Goal: Transaction & Acquisition: Purchase product/service

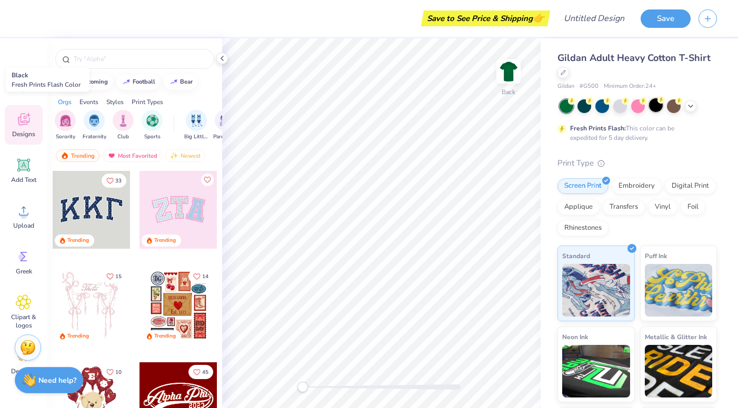
click at [655, 103] on div at bounding box center [656, 105] width 14 height 14
click at [225, 61] on icon at bounding box center [222, 58] width 8 height 8
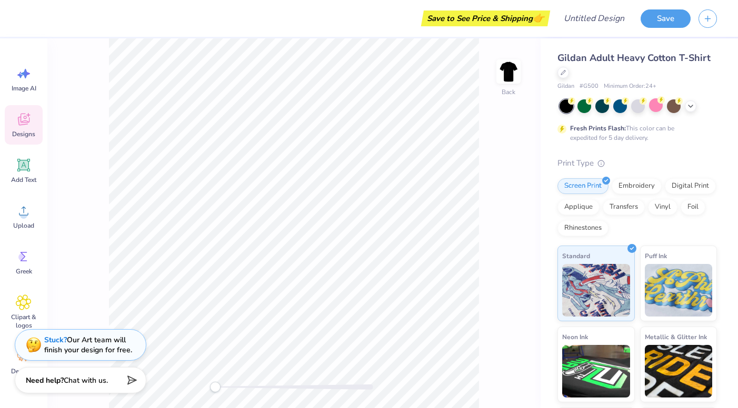
click at [28, 125] on icon at bounding box center [24, 120] width 16 height 16
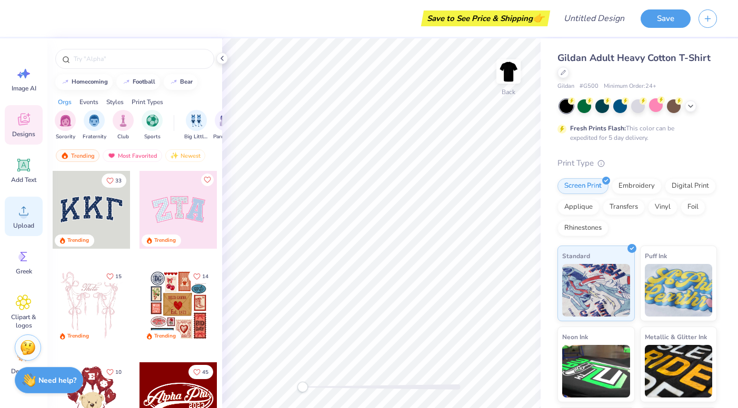
click at [21, 207] on icon at bounding box center [24, 211] width 16 height 16
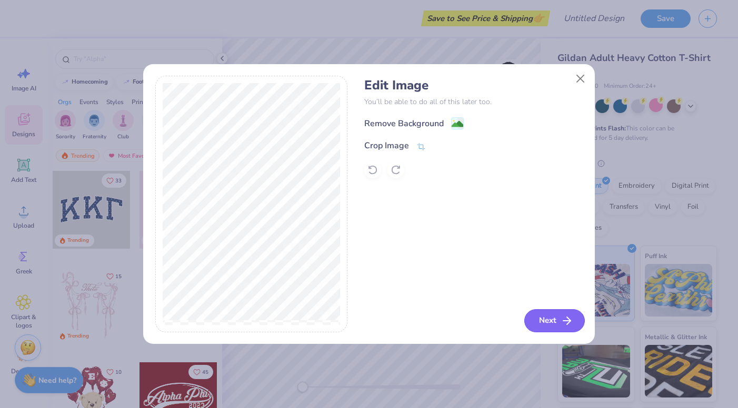
click at [538, 316] on button "Next" at bounding box center [554, 320] width 61 height 23
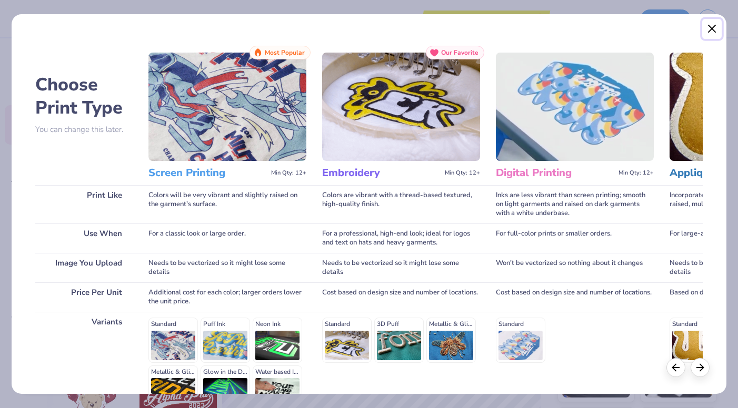
click at [713, 29] on button "Close" at bounding box center [712, 29] width 20 height 20
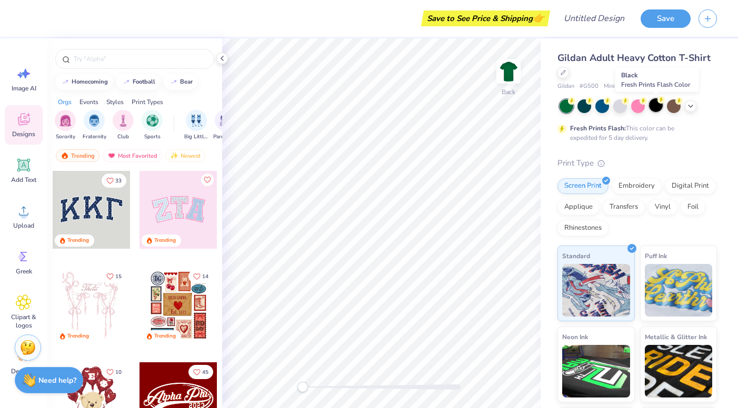
click at [656, 103] on div at bounding box center [656, 105] width 14 height 14
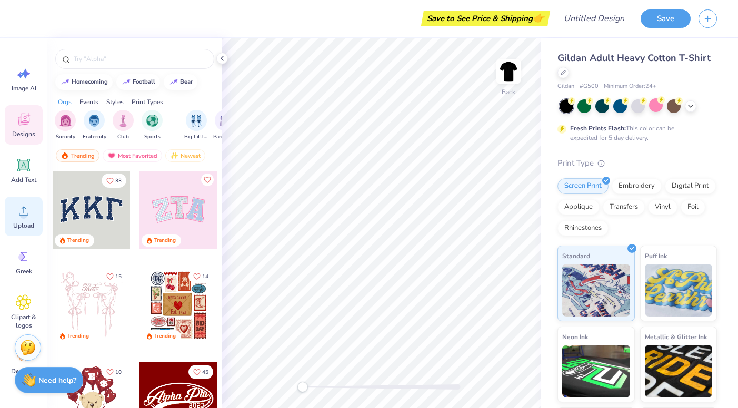
click at [30, 203] on div "Upload" at bounding box center [24, 216] width 38 height 39
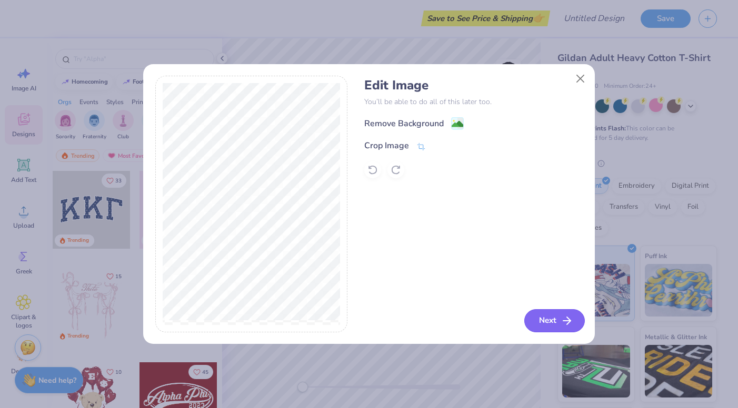
click at [558, 327] on button "Next" at bounding box center [554, 320] width 61 height 23
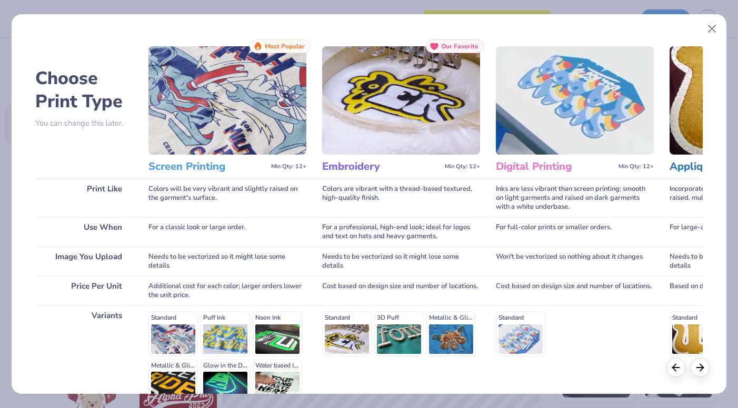
scroll to position [8, 0]
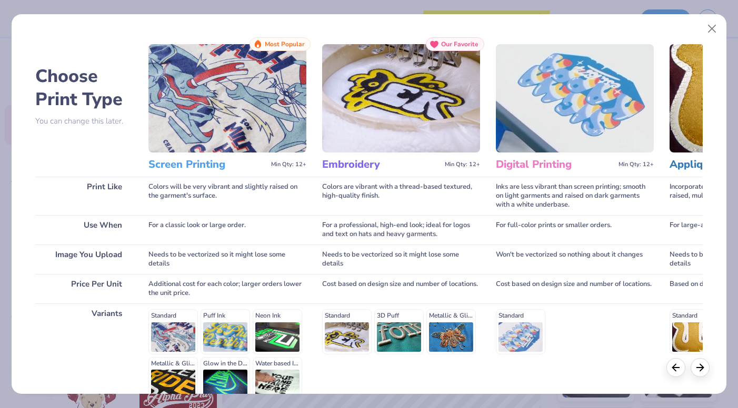
click at [192, 170] on h3 "Screen Printing" at bounding box center [207, 165] width 118 height 14
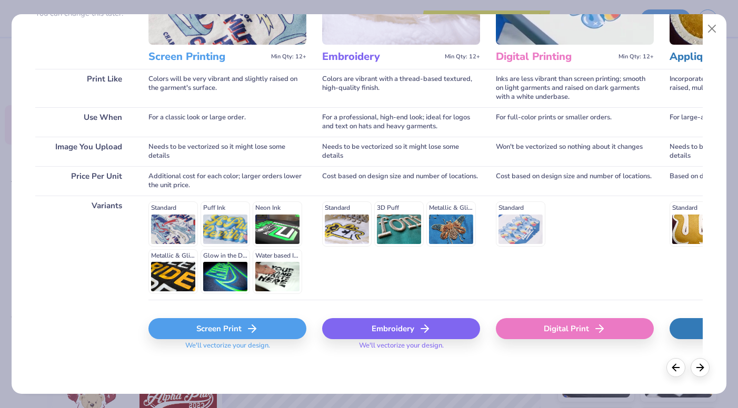
click at [209, 329] on div "Screen Print" at bounding box center [227, 328] width 158 height 21
click at [212, 325] on div "Screen Print" at bounding box center [227, 328] width 158 height 21
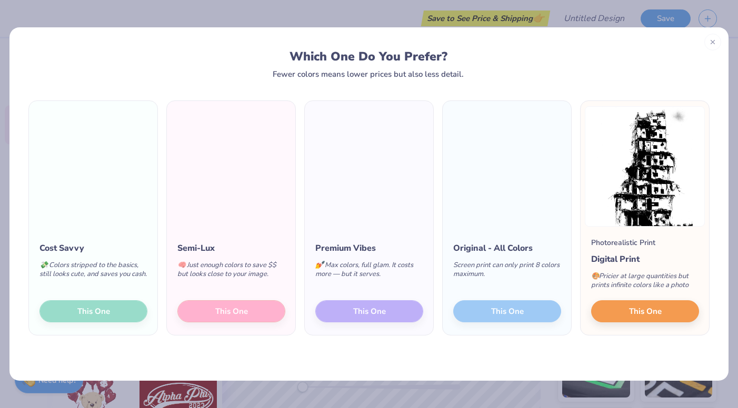
click at [109, 307] on div "Cost Savvy 💸 Colors stripped to the basics, still looks cute, and saves you cas…" at bounding box center [93, 281] width 128 height 108
click at [109, 310] on div "Cost Savvy 💸 Colors stripped to the basics, still looks cute, and saves you cas…" at bounding box center [93, 281] width 128 height 108
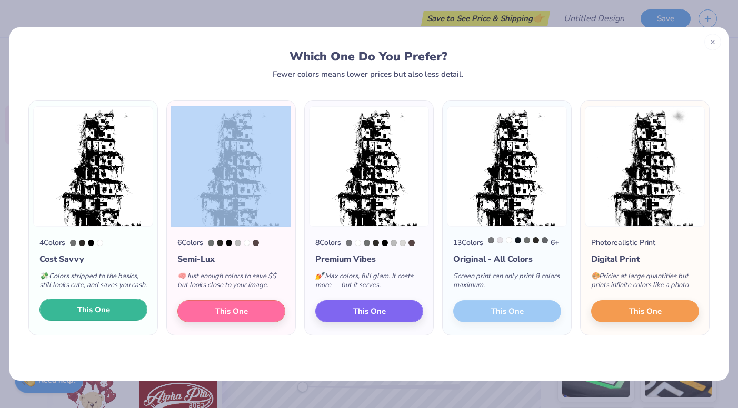
click at [88, 316] on span "This One" at bounding box center [93, 310] width 33 height 12
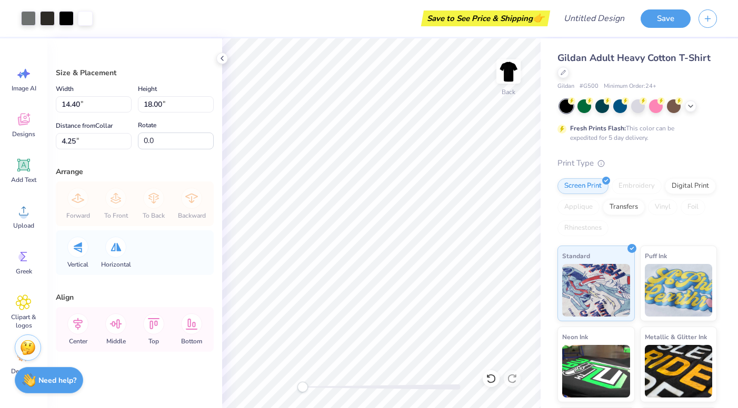
click at [33, 18] on div at bounding box center [369, 204] width 738 height 408
click at [29, 18] on div at bounding box center [28, 17] width 15 height 15
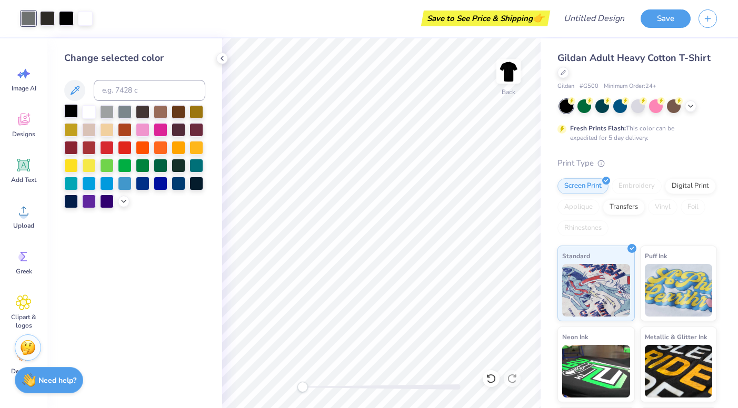
click at [72, 110] on div at bounding box center [71, 111] width 14 height 14
click at [45, 12] on div at bounding box center [47, 17] width 15 height 15
click at [71, 112] on div at bounding box center [71, 111] width 14 height 14
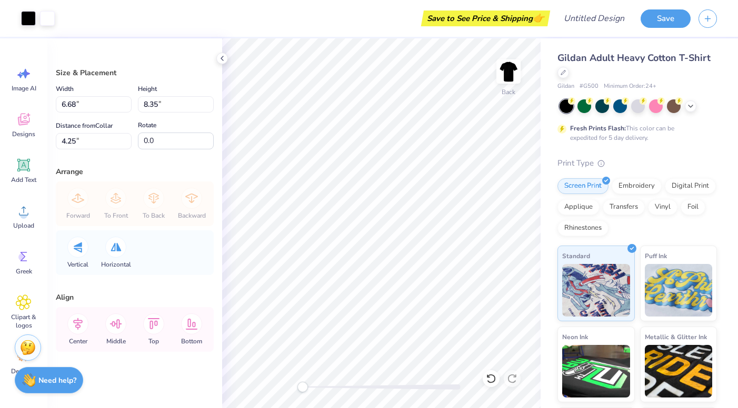
type input "6.68"
type input "8.35"
type input "8.60"
type input "10.75"
type input "4.55"
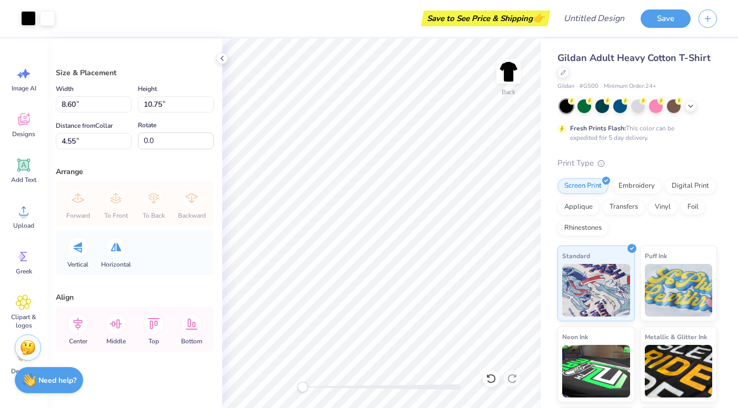
type input "8.01"
type input "10.01"
type input "4.44"
click at [54, 19] on div at bounding box center [47, 17] width 15 height 15
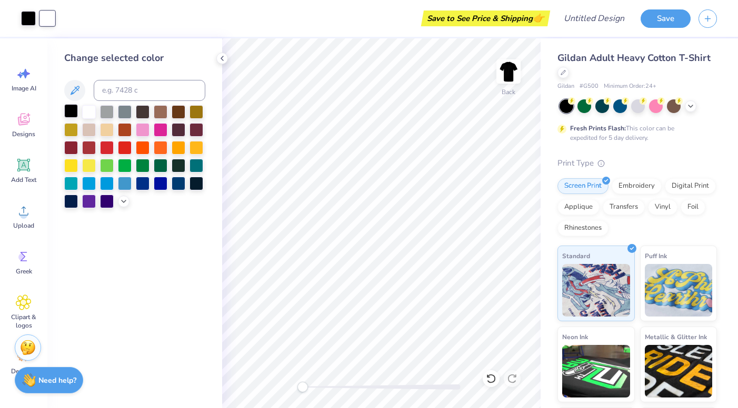
click at [76, 109] on div at bounding box center [71, 111] width 14 height 14
click at [90, 109] on div at bounding box center [89, 111] width 14 height 14
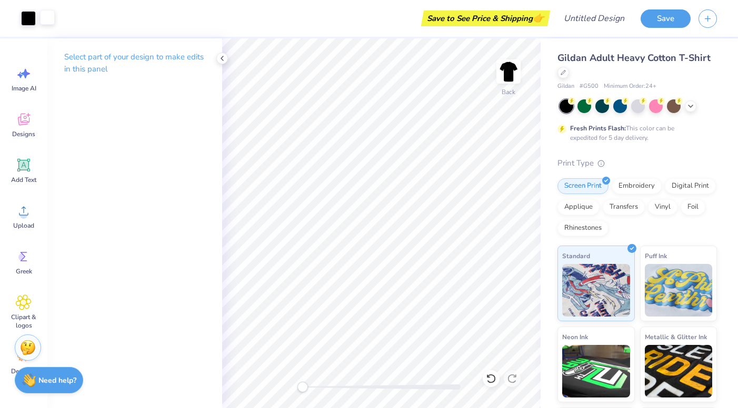
click at [51, 21] on div at bounding box center [47, 17] width 15 height 15
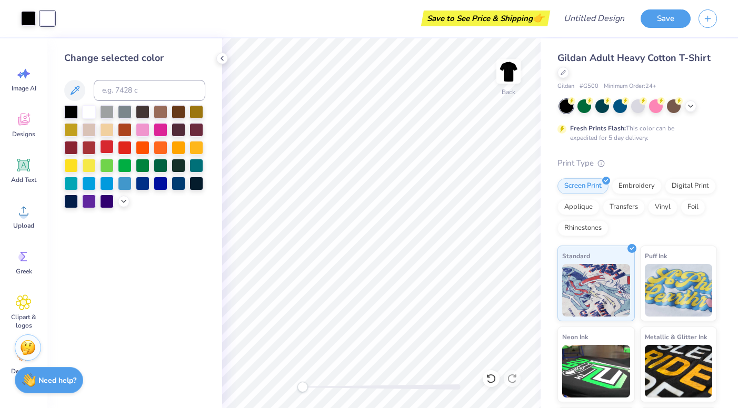
click at [109, 146] on div at bounding box center [107, 147] width 14 height 14
click at [32, 15] on div at bounding box center [28, 17] width 15 height 15
click at [90, 116] on div at bounding box center [89, 111] width 14 height 14
click at [49, 16] on div at bounding box center [47, 17] width 15 height 15
click at [88, 166] on div at bounding box center [89, 165] width 14 height 14
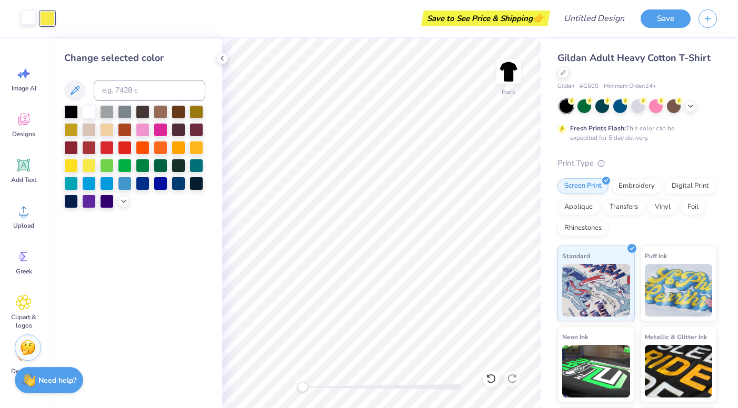
click at [33, 14] on div at bounding box center [28, 17] width 15 height 15
click at [111, 148] on div at bounding box center [107, 147] width 14 height 14
click at [93, 110] on div at bounding box center [89, 111] width 14 height 14
click at [50, 16] on div at bounding box center [47, 17] width 15 height 15
click at [72, 111] on div at bounding box center [71, 111] width 14 height 14
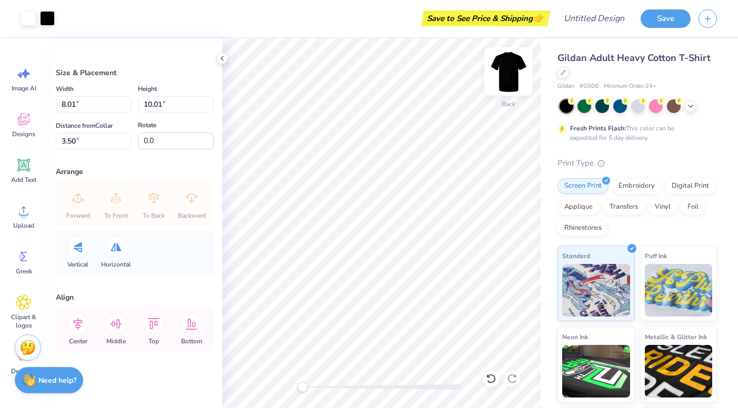
click at [510, 81] on img at bounding box center [508, 72] width 42 height 42
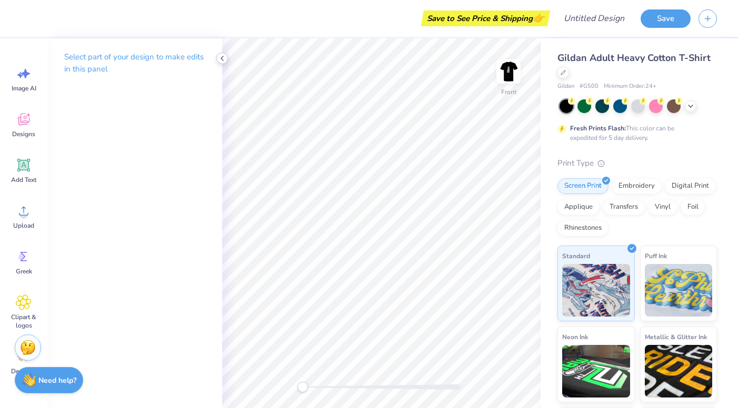
click at [223, 58] on icon at bounding box center [222, 58] width 8 height 8
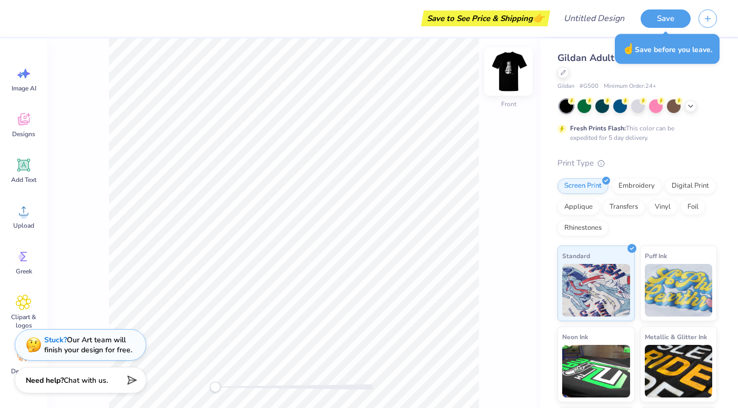
click at [510, 76] on img at bounding box center [508, 72] width 42 height 42
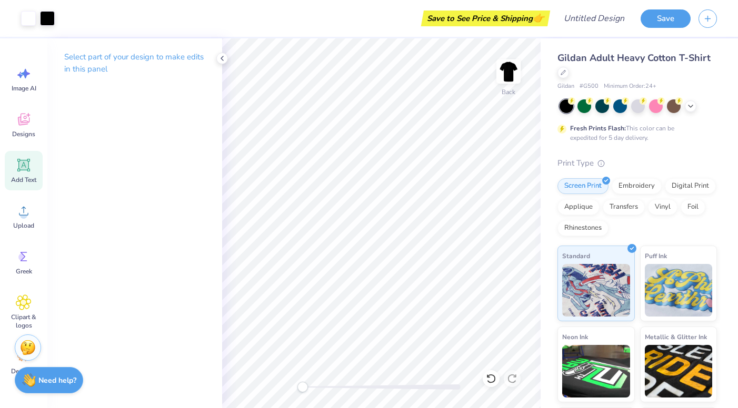
click at [26, 186] on div "Add Text" at bounding box center [24, 170] width 38 height 39
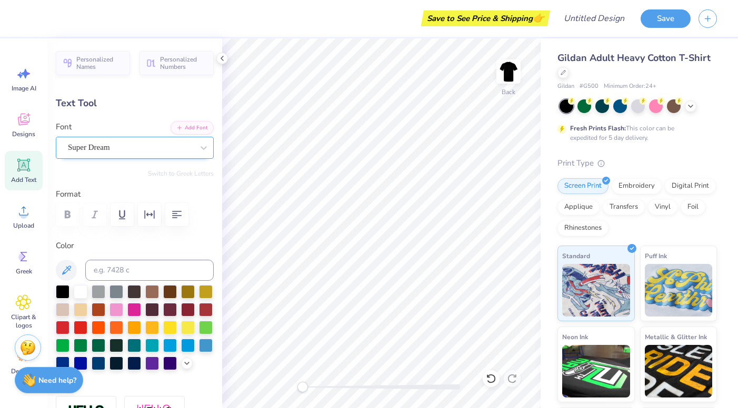
click at [118, 150] on div "Super Dream" at bounding box center [130, 147] width 127 height 16
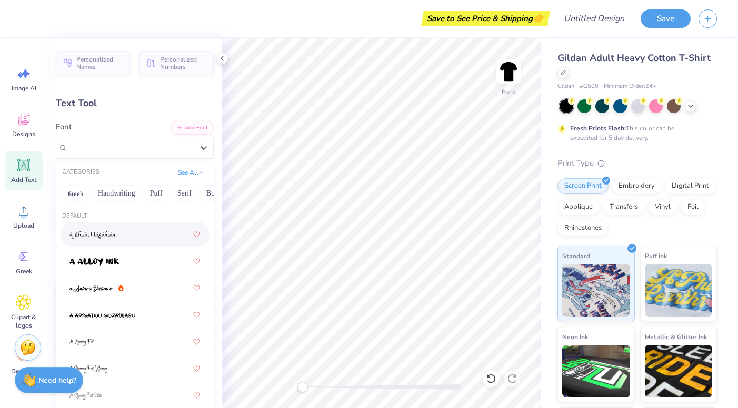
click at [118, 164] on div "CATEGORIES See All" at bounding box center [135, 172] width 158 height 19
click at [202, 153] on div at bounding box center [203, 147] width 19 height 19
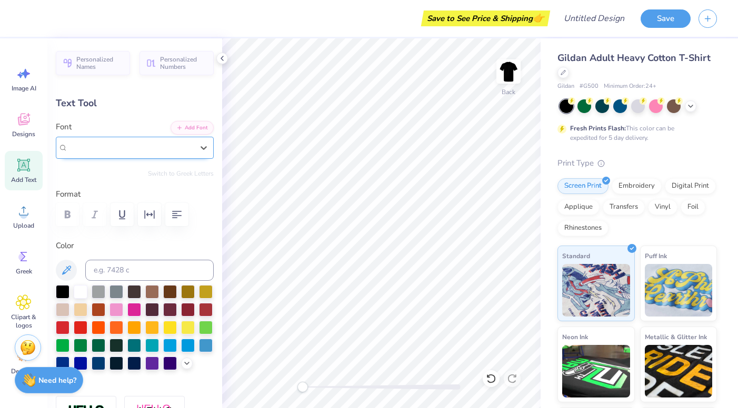
click at [109, 150] on span "Super Dream" at bounding box center [89, 148] width 42 height 12
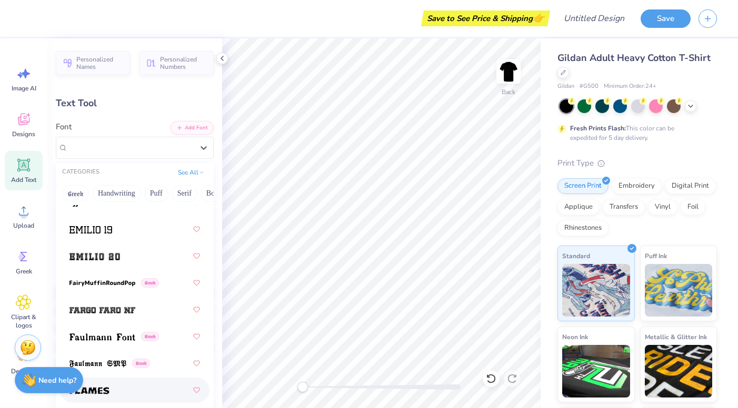
scroll to position [3033, 0]
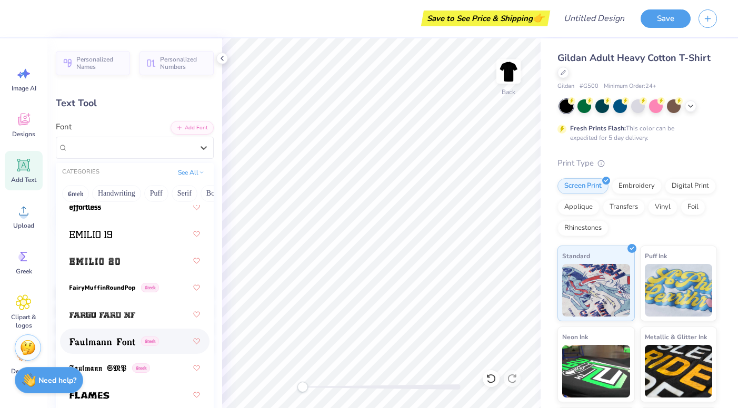
click at [120, 339] on img at bounding box center [102, 341] width 66 height 7
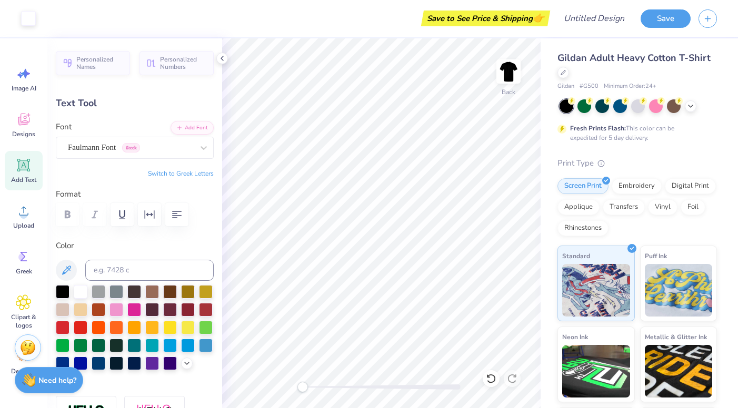
type input "6.37"
type input "1.87"
type input "12.32"
type textarea "MORS DE SUPER"
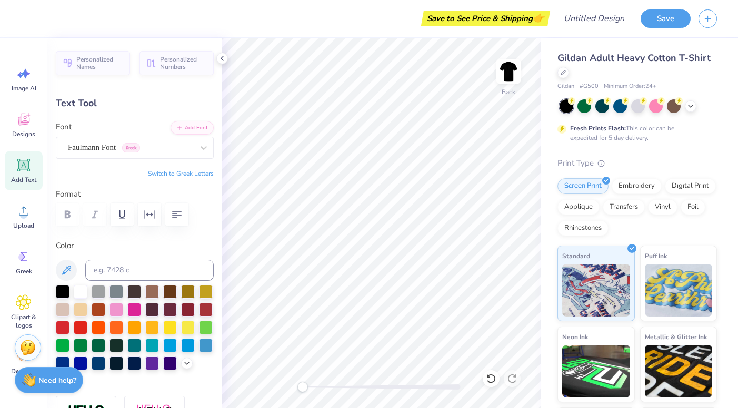
scroll to position [0, 3]
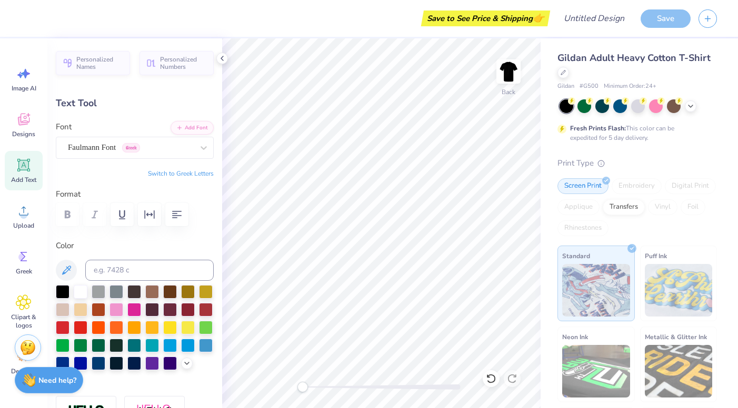
type input "15.02"
type input "1.33"
type input "16.44"
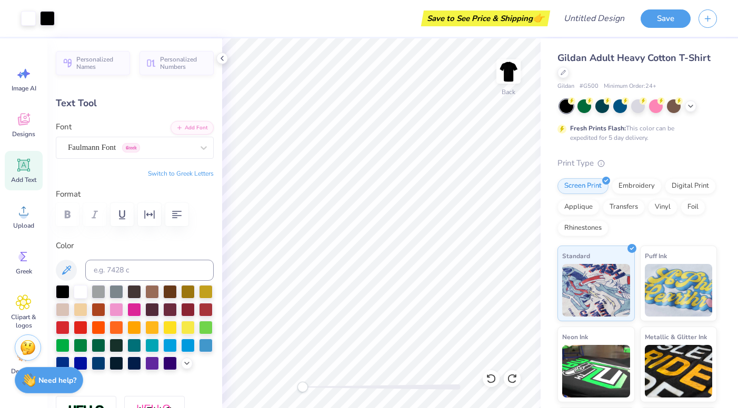
type input "6.37"
type input "1.87"
type input "16.17"
type textarea "mors de super"
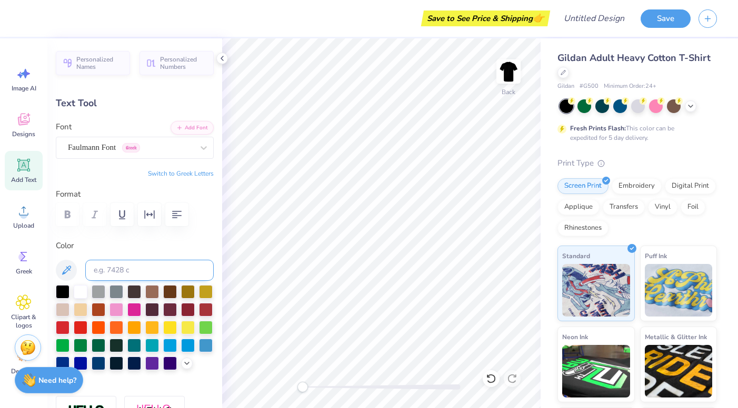
scroll to position [2, 0]
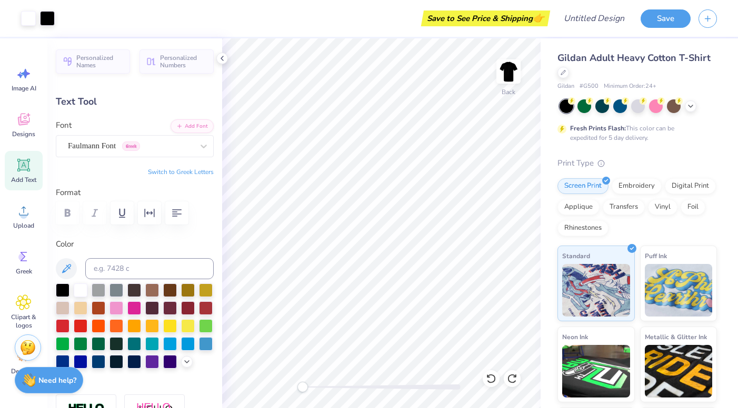
type input "16.19"
type textarea "mors de super"
click at [78, 288] on div at bounding box center [81, 290] width 14 height 14
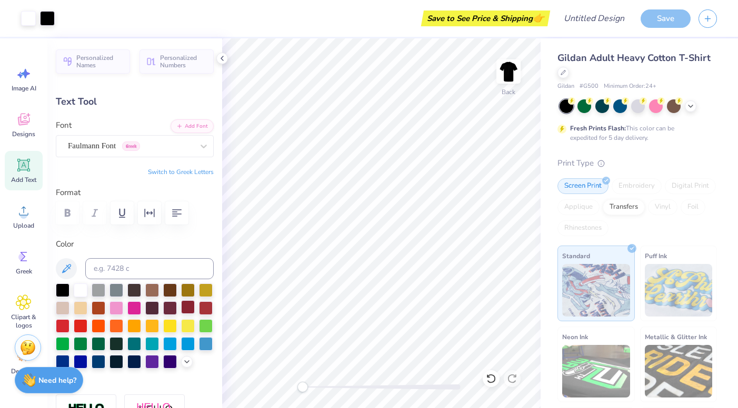
type input "15.02"
type input "2.26"
type input "16.01"
click at [76, 294] on div at bounding box center [81, 290] width 14 height 14
type input "7.18"
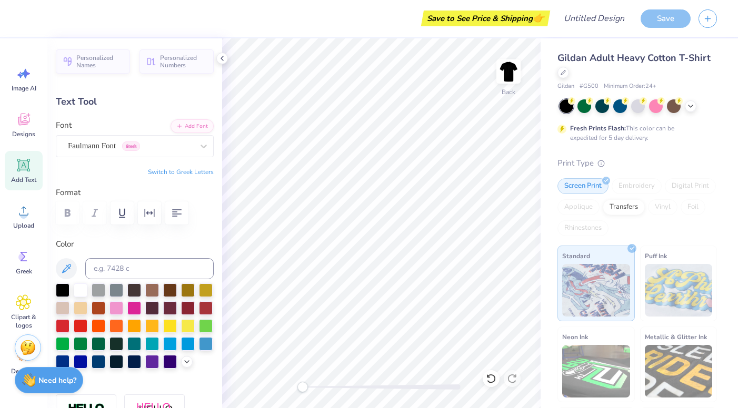
type input "1.08"
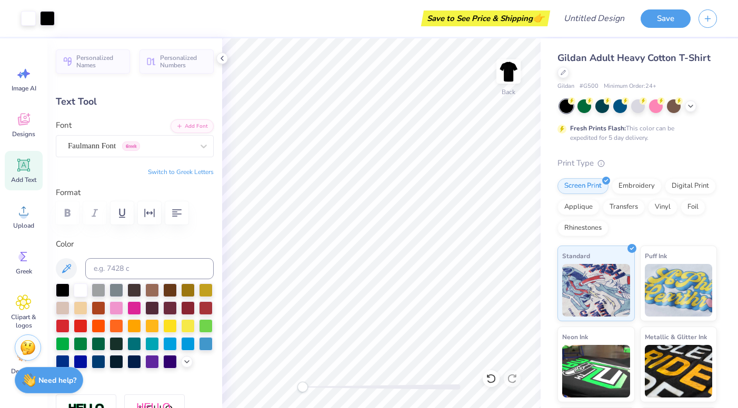
type input "13.53"
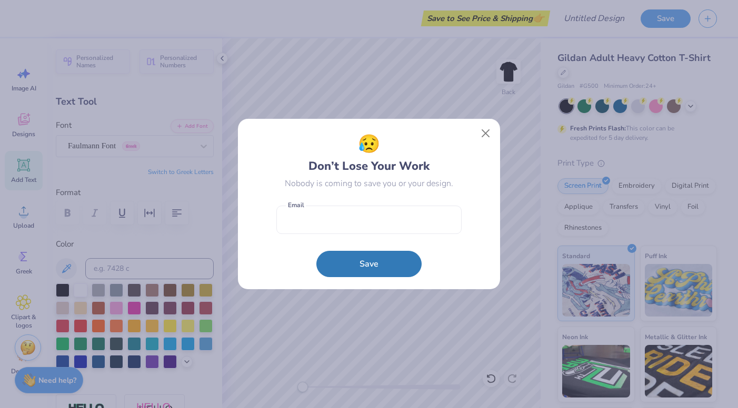
click at [383, 245] on form "Email Save" at bounding box center [368, 238] width 185 height 77
click at [484, 135] on button "Close" at bounding box center [486, 134] width 20 height 20
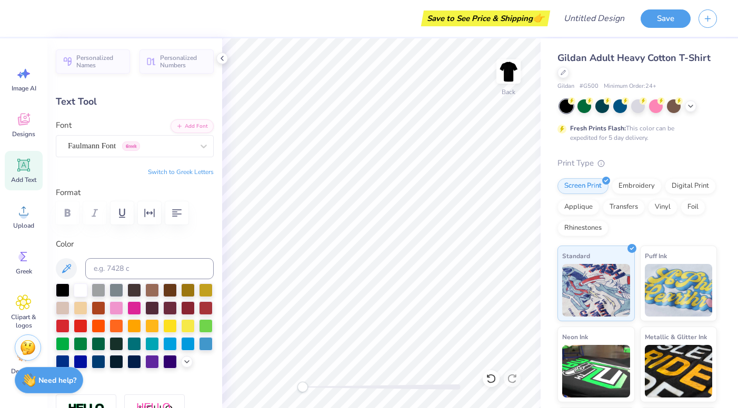
scroll to position [0, 1]
click at [82, 289] on div at bounding box center [81, 290] width 14 height 14
click at [79, 293] on div at bounding box center [81, 290] width 14 height 14
type input "3.29"
type input "0.50"
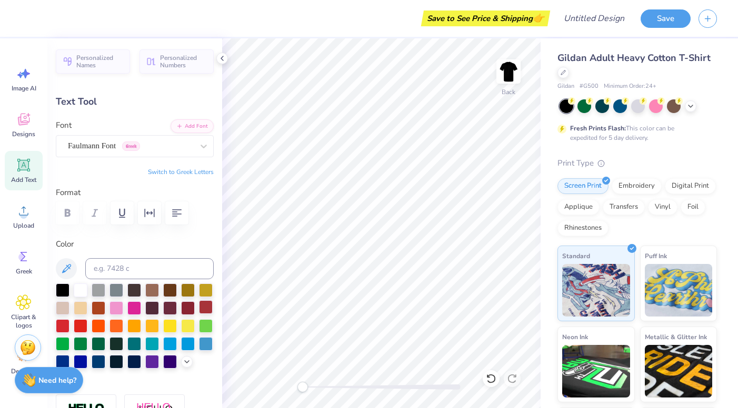
type input "13.54"
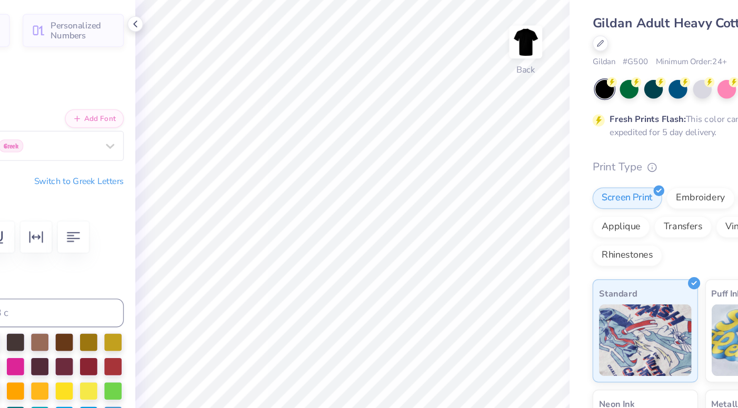
scroll to position [2, 0]
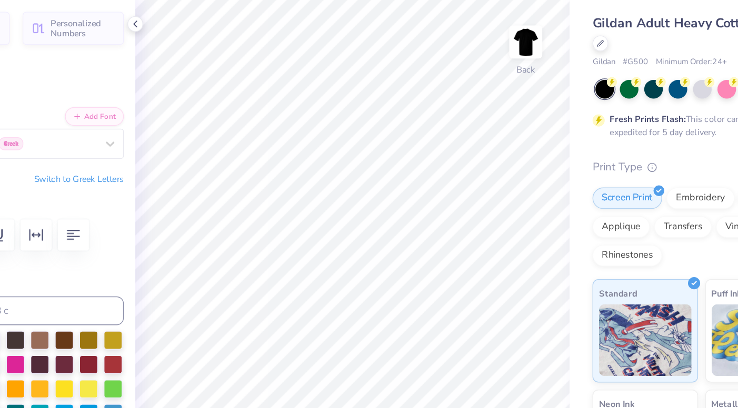
type input "13.50"
type textarea "Mors de Super"
type input "3.40"
type input "0.51"
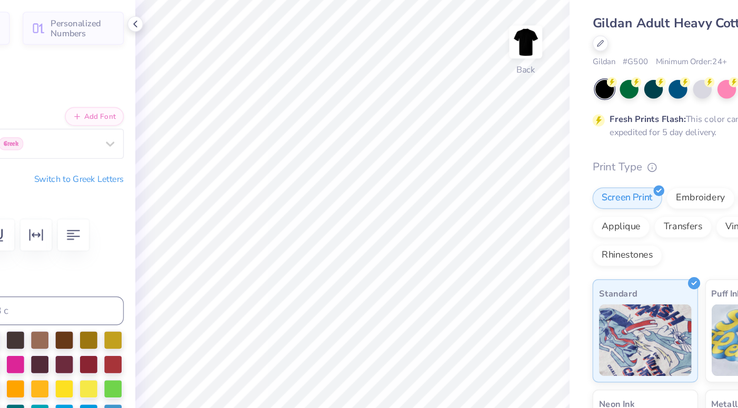
scroll to position [0, 2]
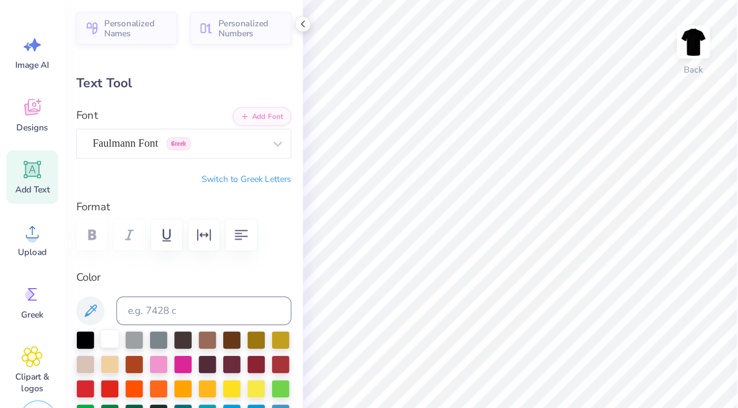
click at [79, 294] on div at bounding box center [81, 290] width 14 height 14
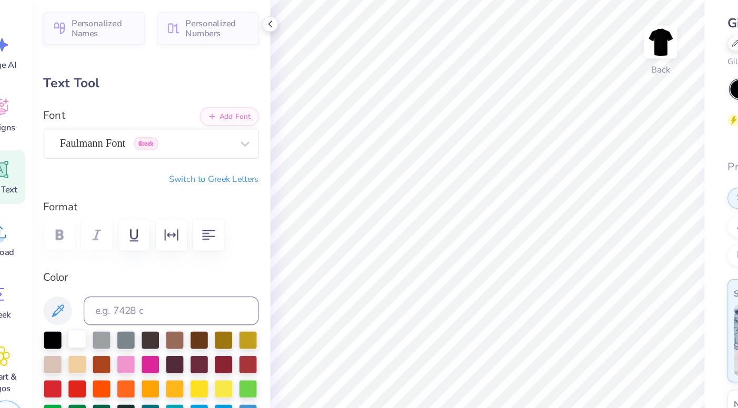
click at [79, 291] on div at bounding box center [81, 290] width 14 height 14
click at [223, 57] on polyline at bounding box center [222, 58] width 2 height 4
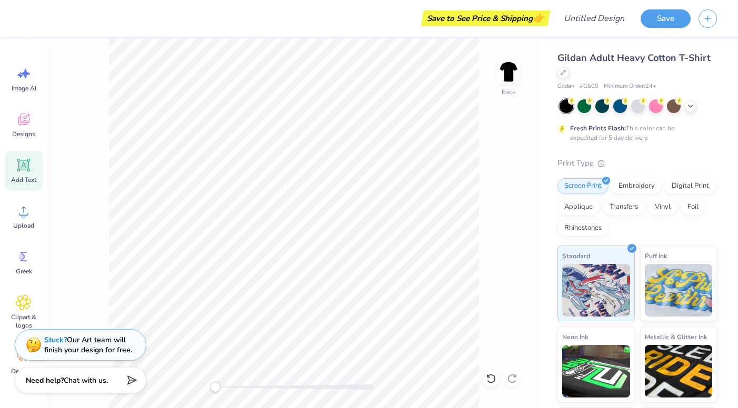
click at [658, 150] on div "Gildan Adult Heavy Cotton T-Shirt Gildan # G500 Minimum Order: 24 + Fresh Print…" at bounding box center [636, 267] width 159 height 432
click at [649, 156] on div "Gildan Adult Heavy Cotton T-Shirt Gildan # G500 Minimum Order: 24 + Fresh Print…" at bounding box center [636, 267] width 159 height 432
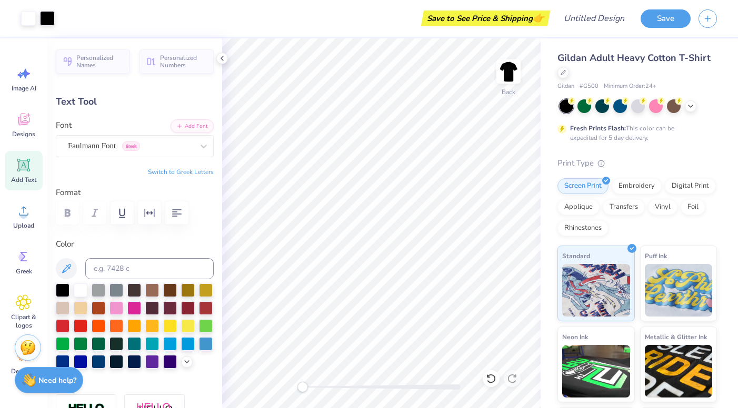
type input "13.39"
click at [152, 144] on div "Faulmann Font Greek" at bounding box center [130, 146] width 127 height 16
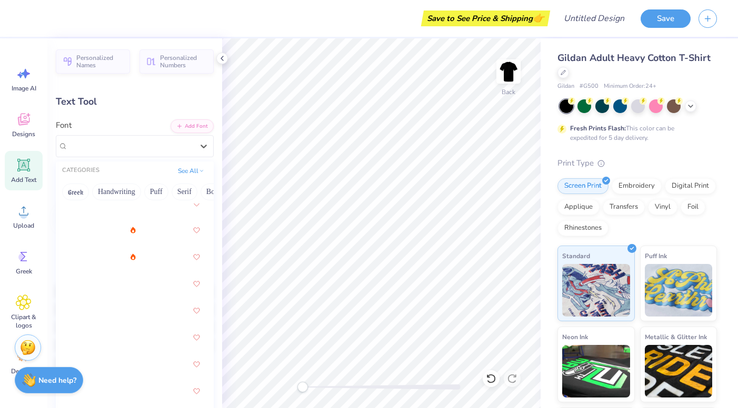
scroll to position [1941, 0]
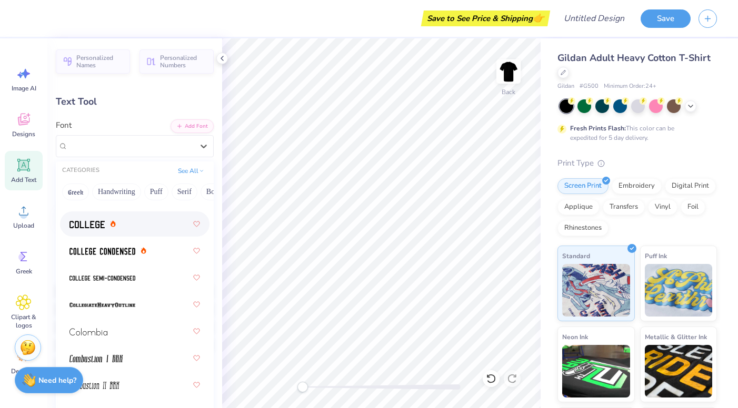
click at [76, 224] on img at bounding box center [86, 224] width 35 height 7
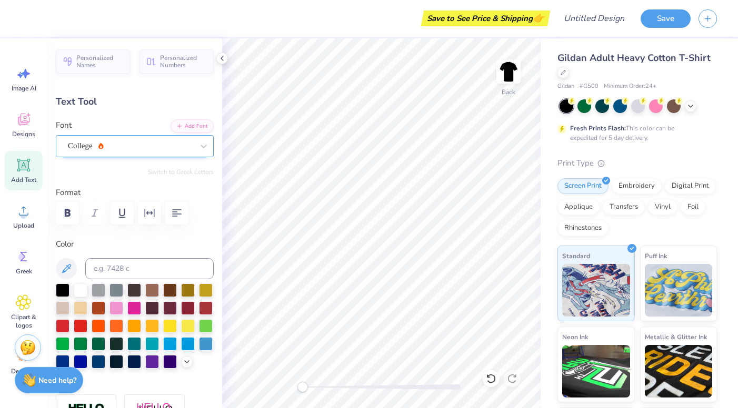
click at [145, 143] on div "College" at bounding box center [130, 146] width 127 height 16
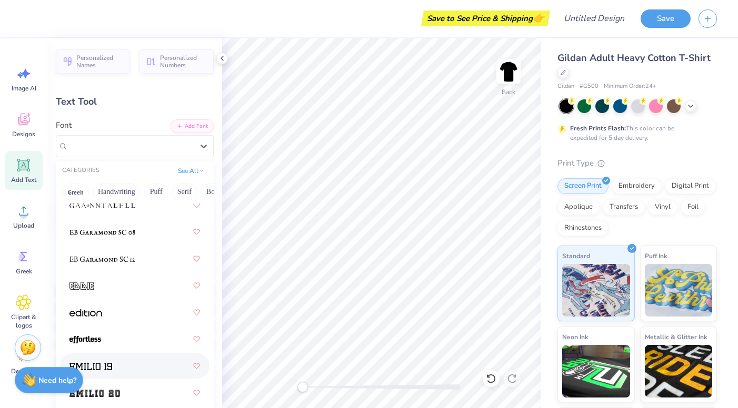
scroll to position [3157, 0]
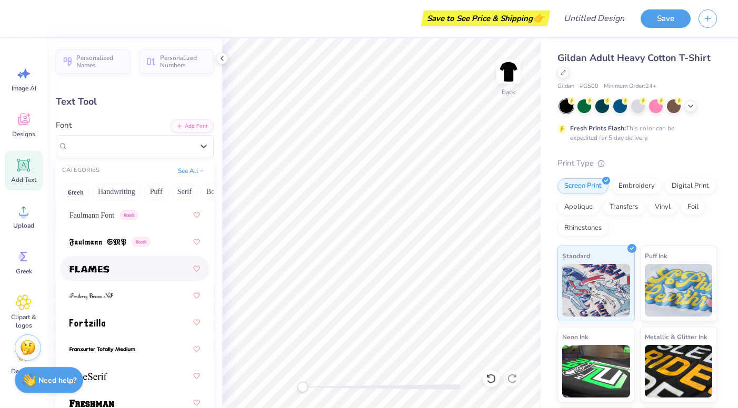
click at [132, 269] on div at bounding box center [134, 268] width 130 height 19
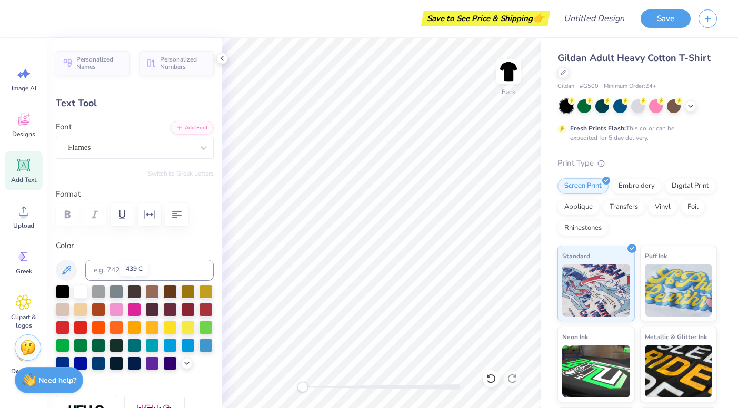
scroll to position [0, 2]
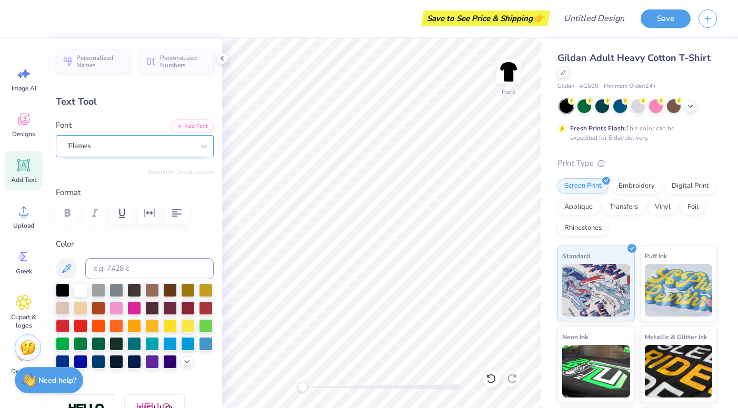
click at [143, 143] on div "Flames" at bounding box center [130, 146] width 127 height 16
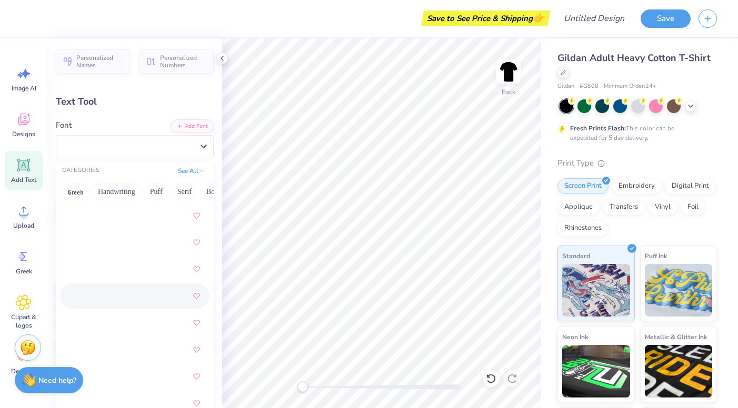
scroll to position [2882, 0]
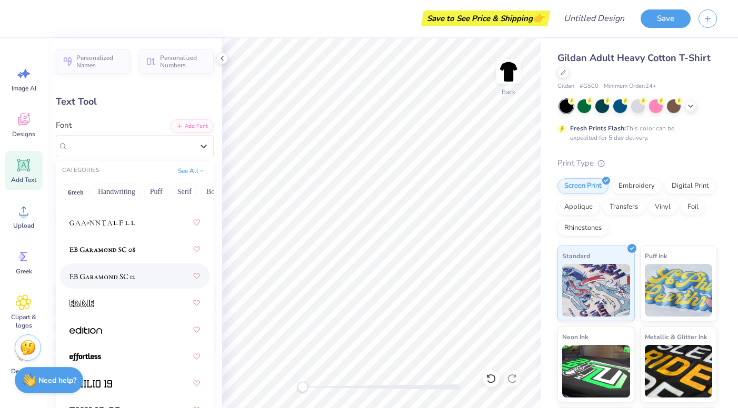
click at [147, 284] on div at bounding box center [134, 276] width 130 height 19
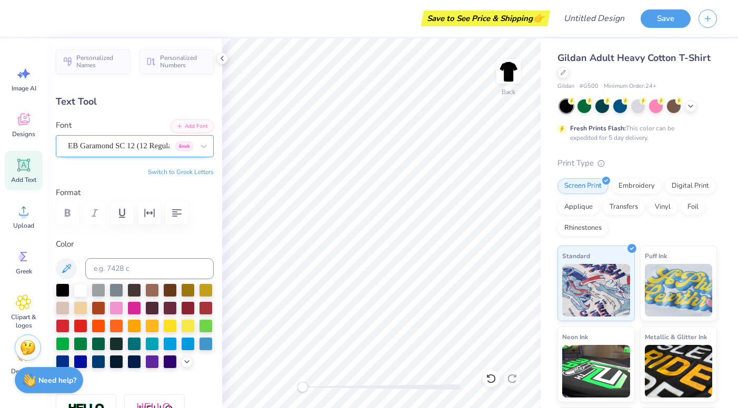
click at [136, 146] on div "EB Garamond SC 12 (12 Regular) Greek" at bounding box center [130, 146] width 127 height 16
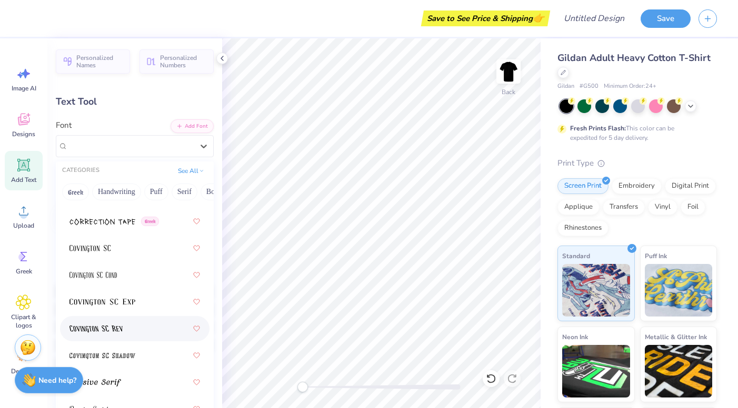
scroll to position [2331, 0]
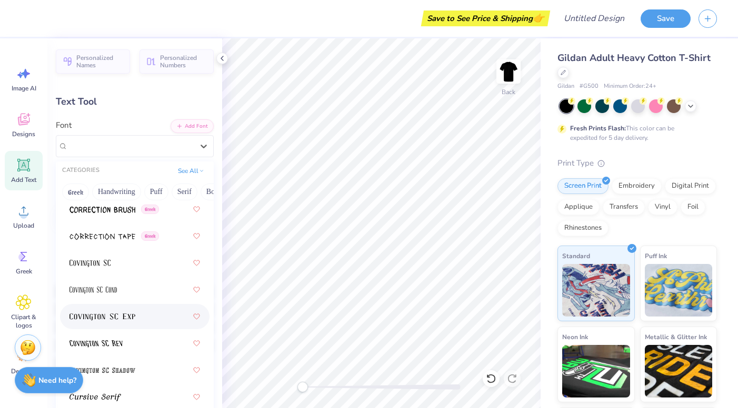
click at [153, 314] on div at bounding box center [134, 316] width 130 height 19
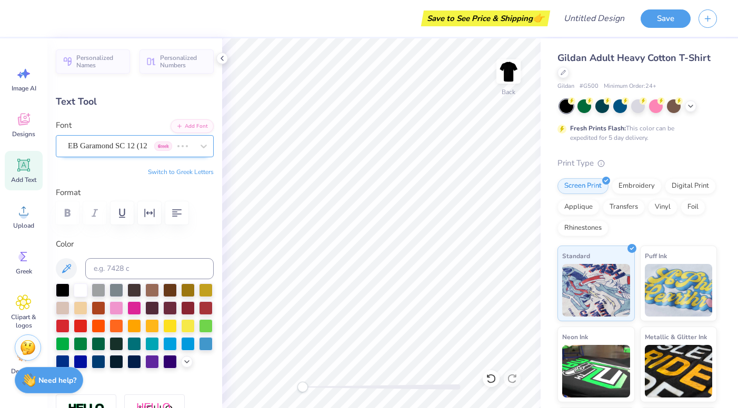
click at [132, 145] on div "EB Garamond SC 12 (12 Regular) Greek" at bounding box center [120, 146] width 106 height 16
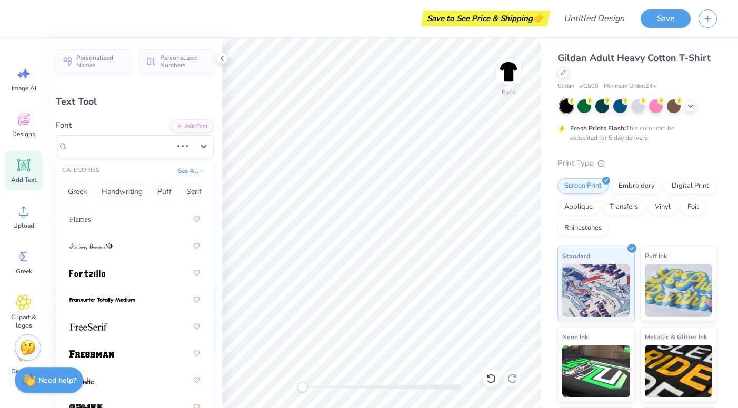
scroll to position [3382, 0]
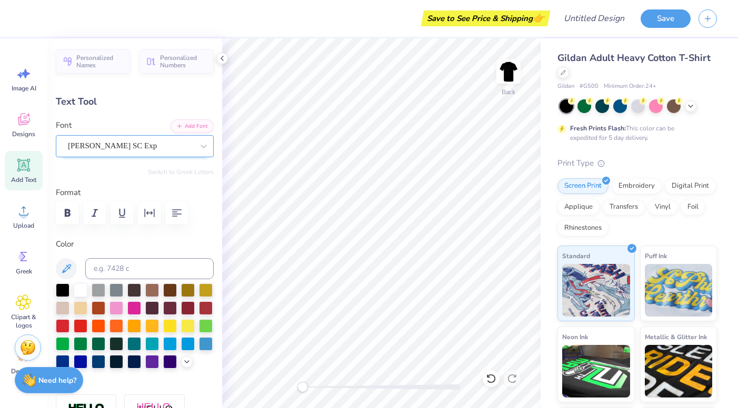
click at [144, 146] on div "[PERSON_NAME] SC Exp" at bounding box center [130, 146] width 127 height 16
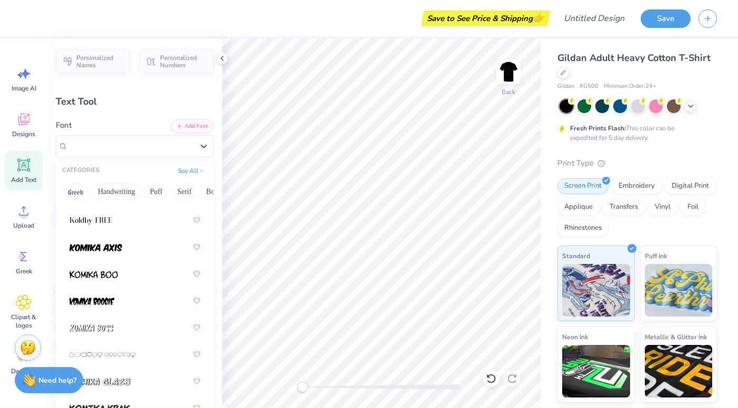
scroll to position [4343, 0]
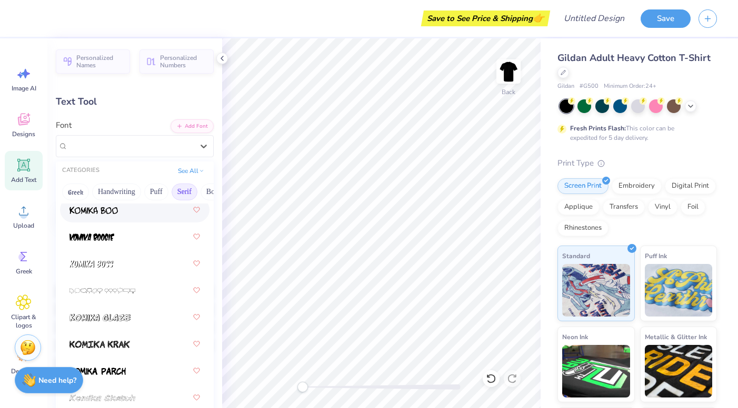
click at [178, 193] on button "Serif" at bounding box center [185, 192] width 26 height 17
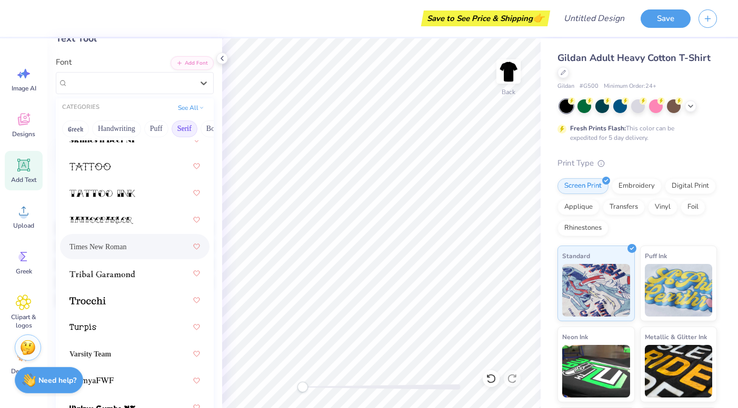
scroll to position [66, 0]
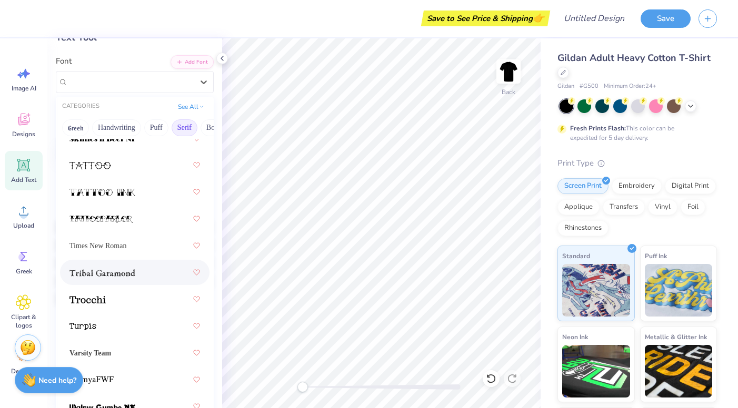
click at [123, 280] on div at bounding box center [134, 272] width 130 height 19
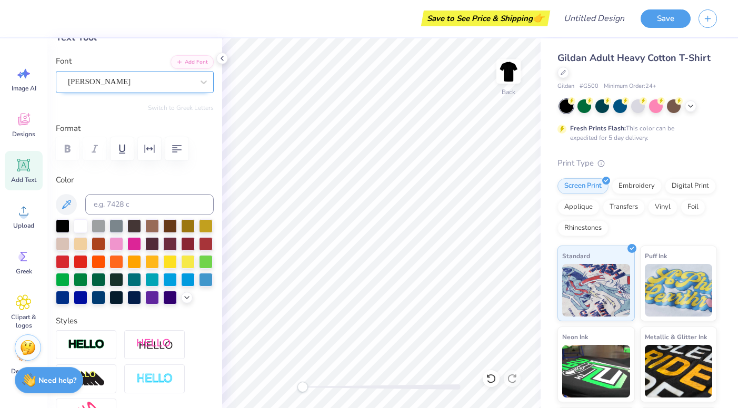
click at [134, 91] on div "Tribal Garamond" at bounding box center [135, 82] width 158 height 22
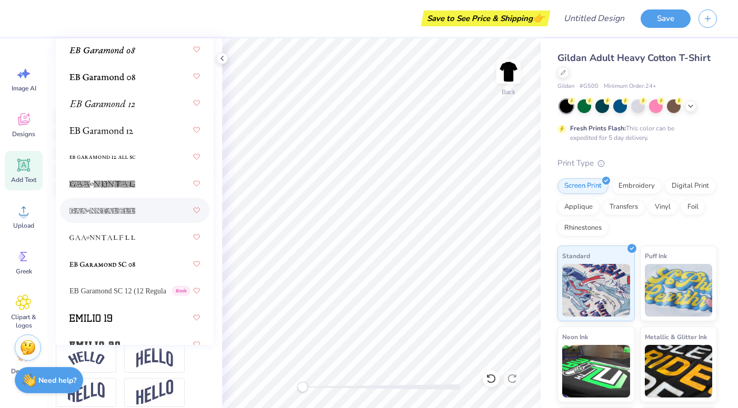
scroll to position [889, 0]
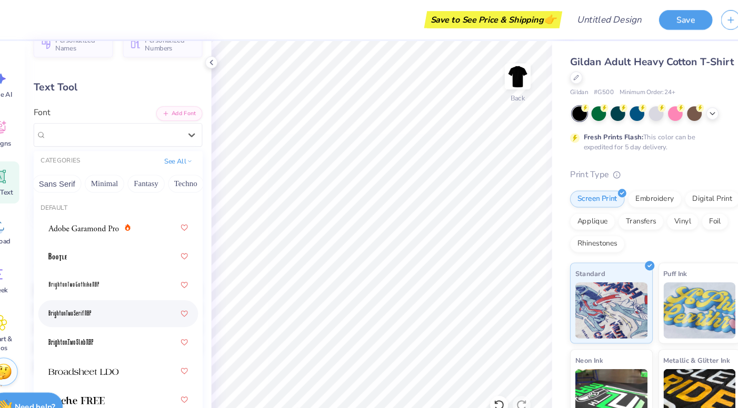
scroll to position [0, 293]
click at [200, 128] on icon at bounding box center [203, 126] width 11 height 11
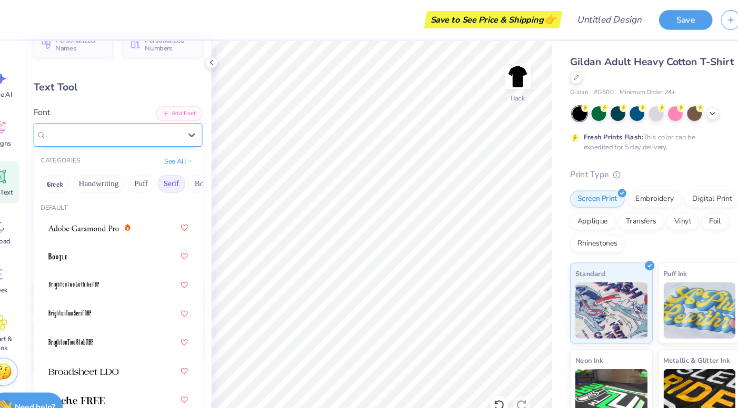
click at [149, 136] on div "[PERSON_NAME]" at bounding box center [135, 126] width 158 height 22
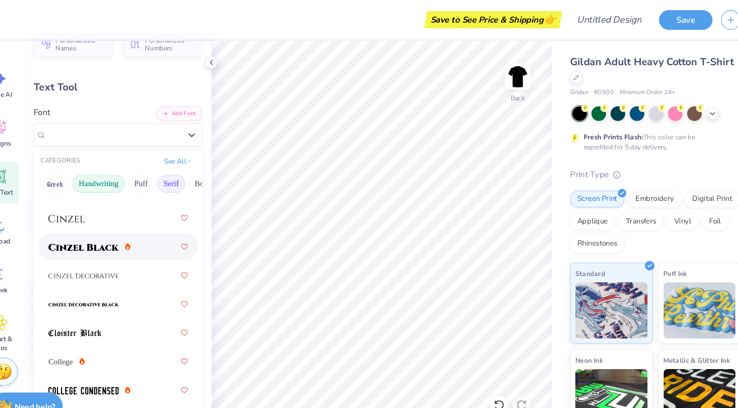
scroll to position [300, 0]
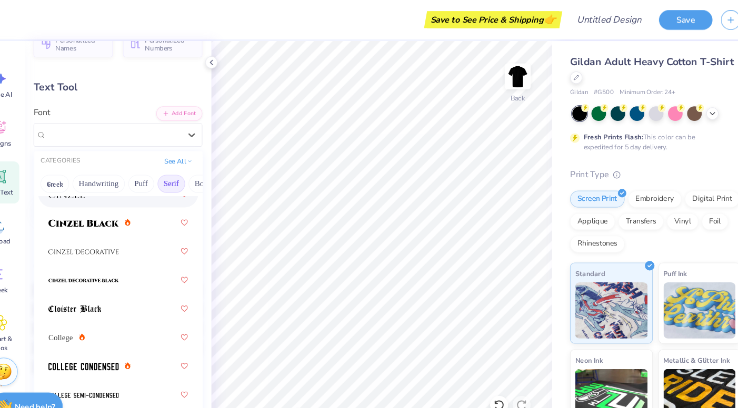
click at [133, 97] on div "Personalized Names Personalized Numbers Text Tool Add Font Font option Cinzel f…" at bounding box center [134, 223] width 175 height 370
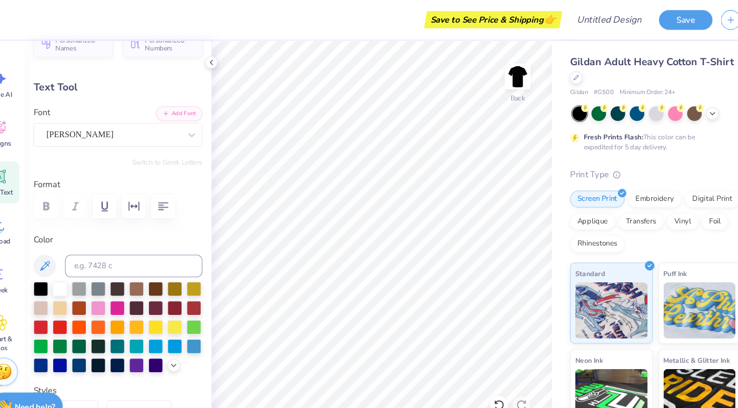
click at [73, 186] on div at bounding box center [135, 193] width 158 height 23
click at [150, 116] on div "[PERSON_NAME]" at bounding box center [135, 126] width 158 height 22
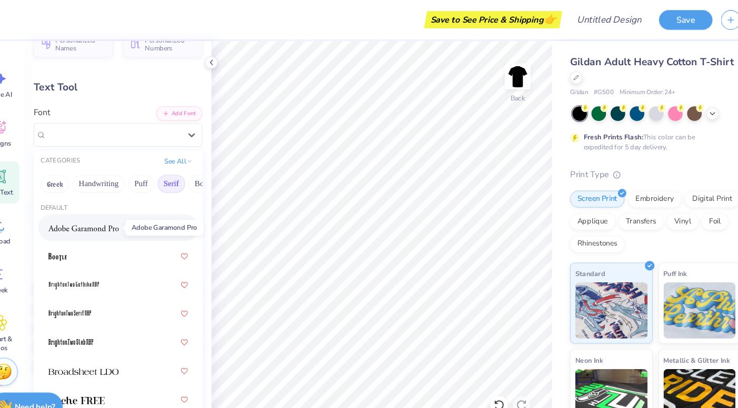
click at [118, 215] on img at bounding box center [102, 213] width 66 height 7
click at [133, 120] on div "Adobe Garamond Pro" at bounding box center [130, 126] width 127 height 16
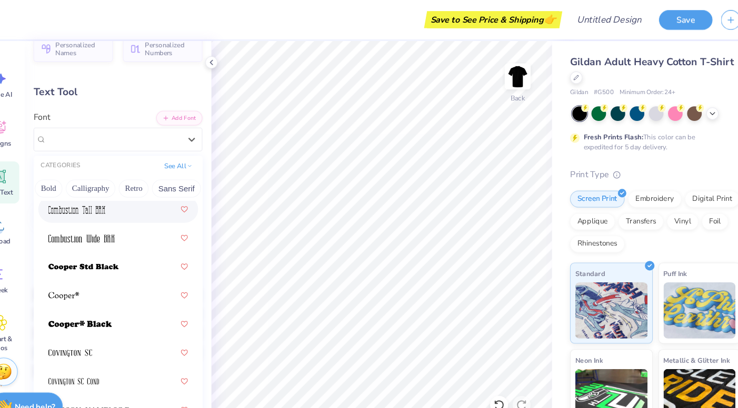
scroll to position [0, 160]
click at [79, 177] on button "Calligraphy" at bounding box center [92, 176] width 46 height 17
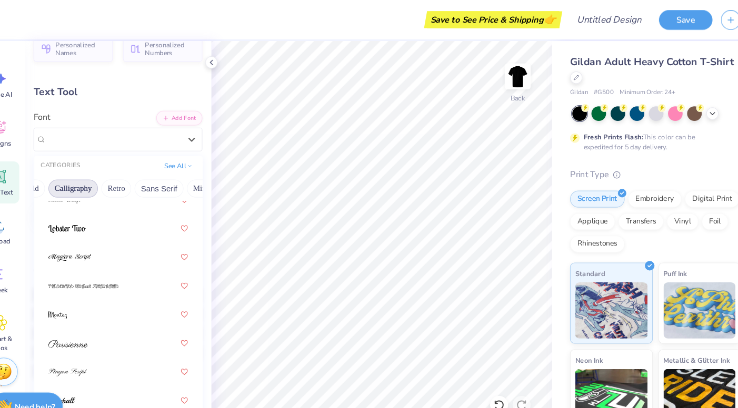
scroll to position [75, 0]
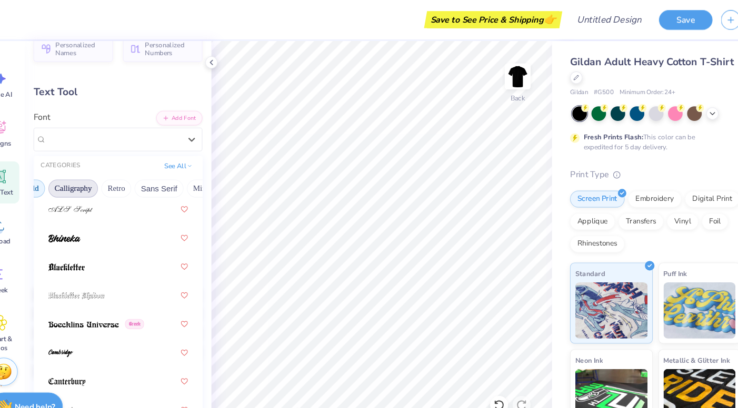
click at [63, 175] on button "Bold" at bounding box center [54, 176] width 26 height 17
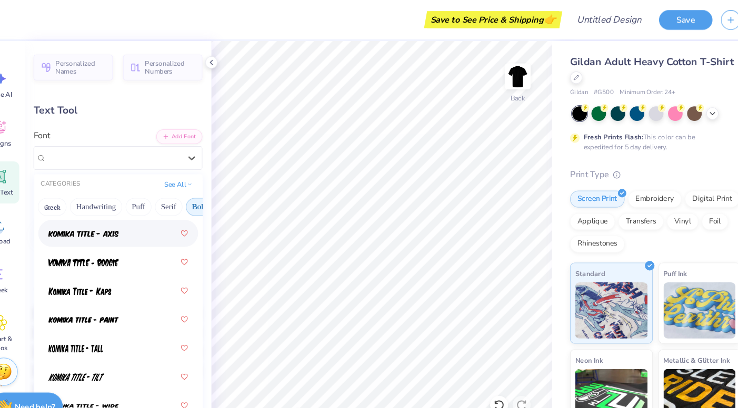
scroll to position [0, 0]
click at [196, 175] on button "See All" at bounding box center [191, 171] width 33 height 11
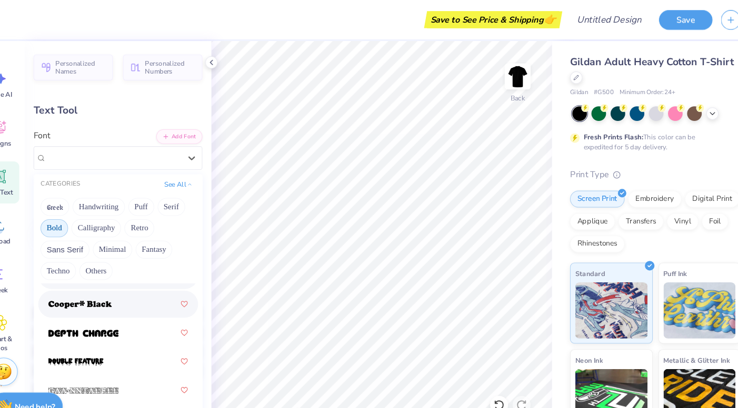
scroll to position [279, 0]
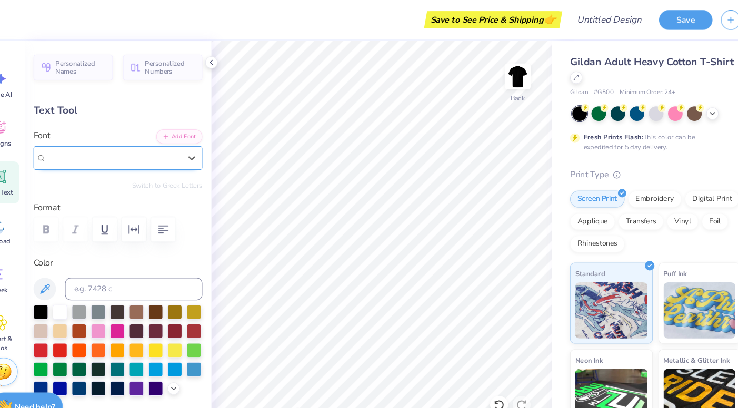
click at [118, 150] on span "Adobe Garamond Pro" at bounding box center [102, 148] width 69 height 12
type input "bold serif"
click at [181, 187] on button "Serif" at bounding box center [185, 193] width 26 height 17
click at [189, 173] on button "See All" at bounding box center [191, 171] width 33 height 11
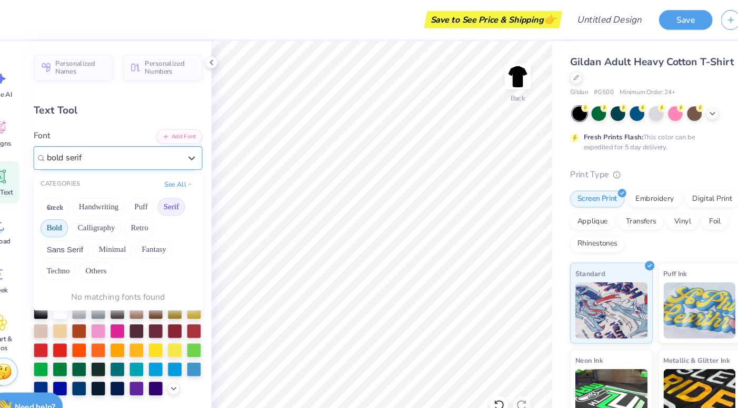
click at [79, 215] on button "Bold" at bounding box center [75, 213] width 26 height 17
click at [186, 188] on button "Serif" at bounding box center [185, 193] width 26 height 17
click at [198, 167] on button "See All" at bounding box center [191, 171] width 33 height 11
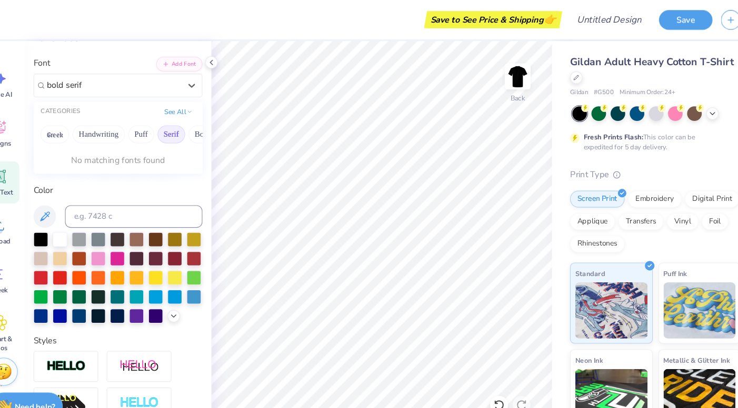
scroll to position [0, 0]
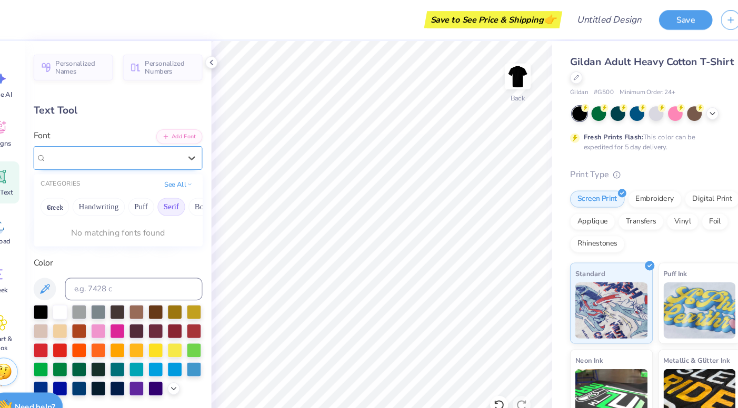
click at [143, 146] on div at bounding box center [130, 147] width 127 height 16
click at [143, 146] on icon at bounding box center [145, 147] width 5 height 6
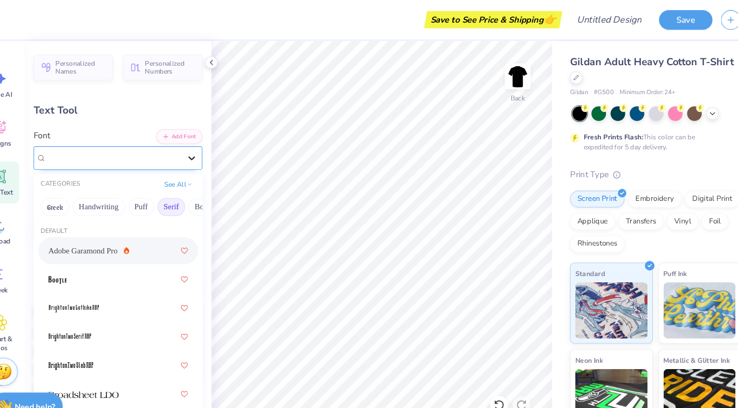
click at [205, 146] on icon at bounding box center [203, 148] width 11 height 11
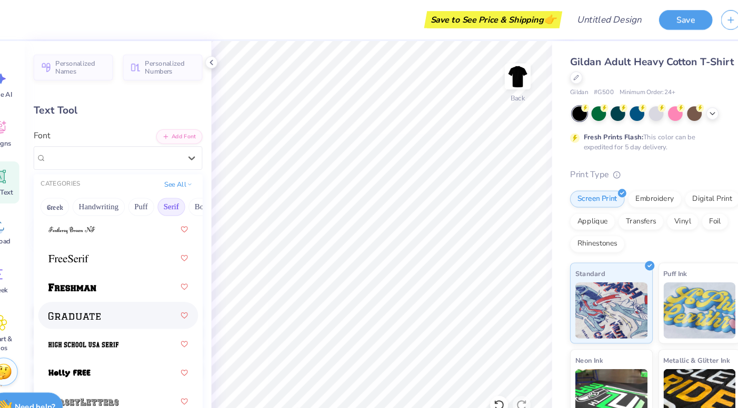
scroll to position [1242, 0]
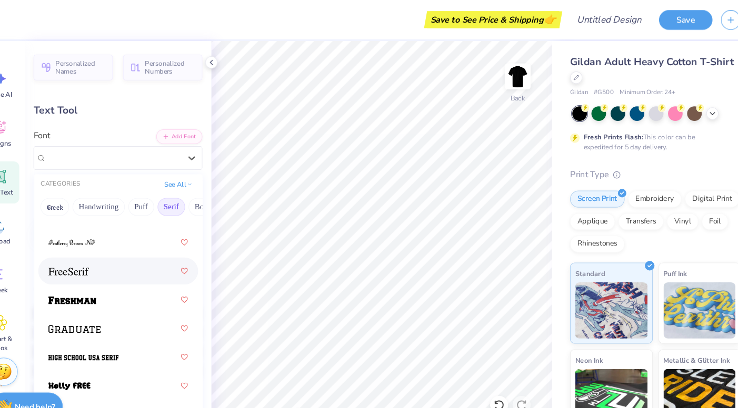
click at [146, 259] on div at bounding box center [134, 253] width 130 height 19
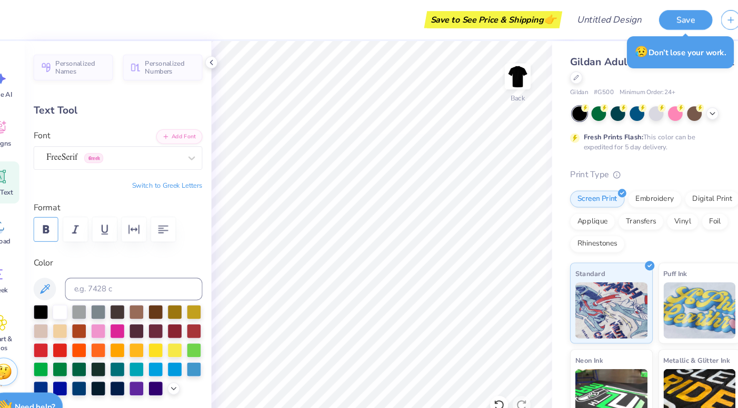
click at [68, 212] on icon "button" at bounding box center [68, 214] width 6 height 7
type input "3.25"
type input "0.47"
click at [78, 287] on div at bounding box center [81, 291] width 14 height 14
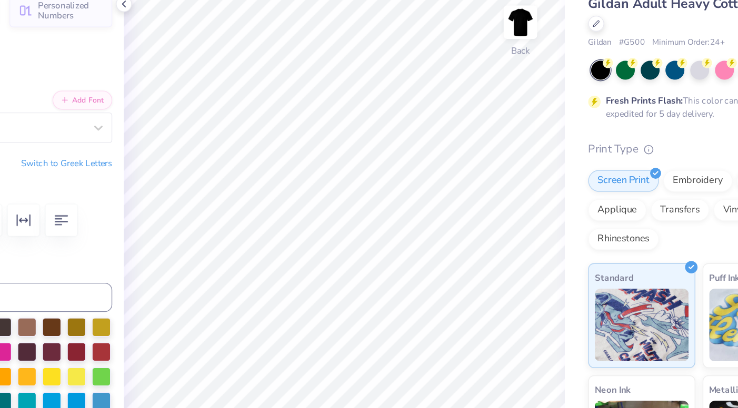
type input "13.25"
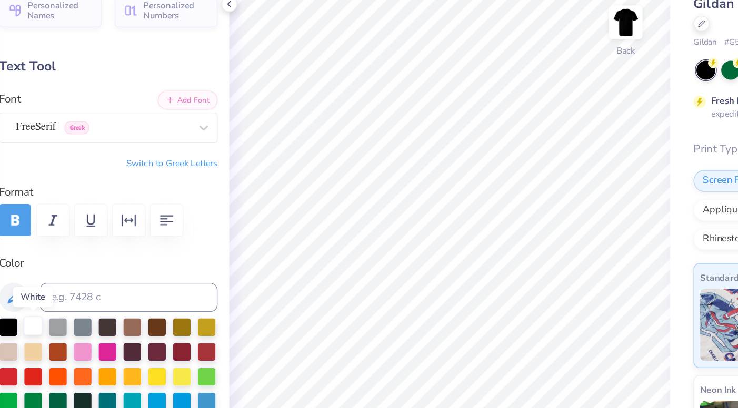
click at [83, 289] on div at bounding box center [81, 291] width 14 height 14
click at [221, 58] on polyline at bounding box center [222, 58] width 2 height 4
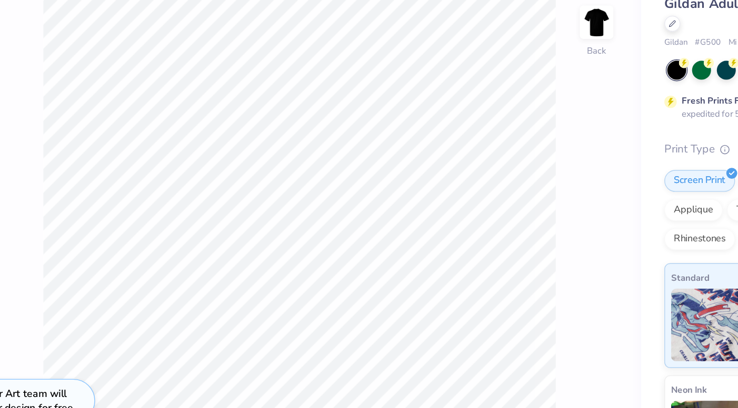
click at [493, 161] on div "Back" at bounding box center [293, 223] width 493 height 370
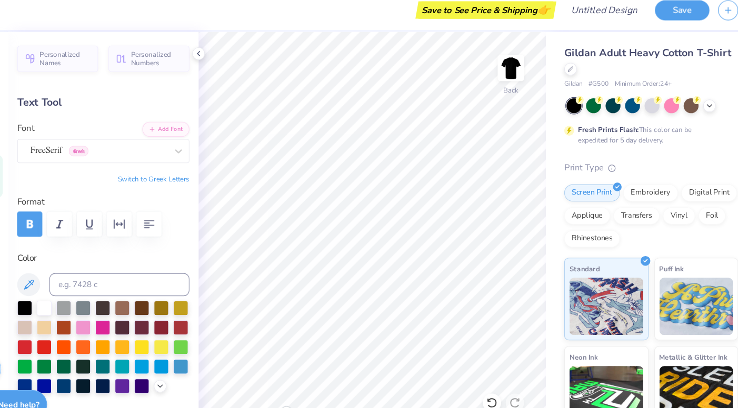
click at [546, 260] on div "Gildan Adult Heavy Cotton T-Shirt Gildan # G500 Minimum Order: 24 + Fresh Print…" at bounding box center [638, 260] width 197 height 445
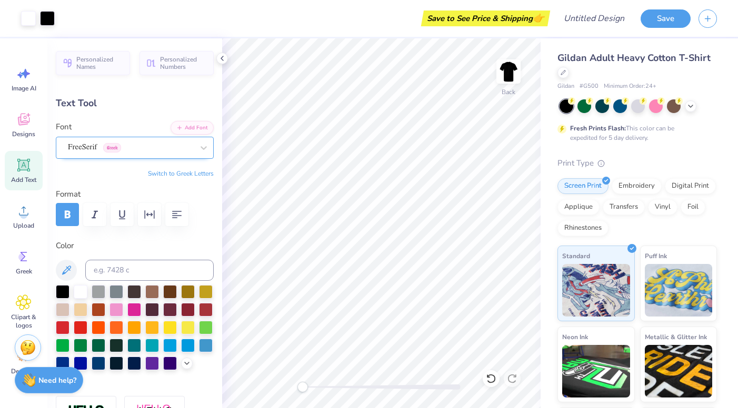
click at [127, 148] on div "FreeSerif Greek" at bounding box center [130, 147] width 127 height 16
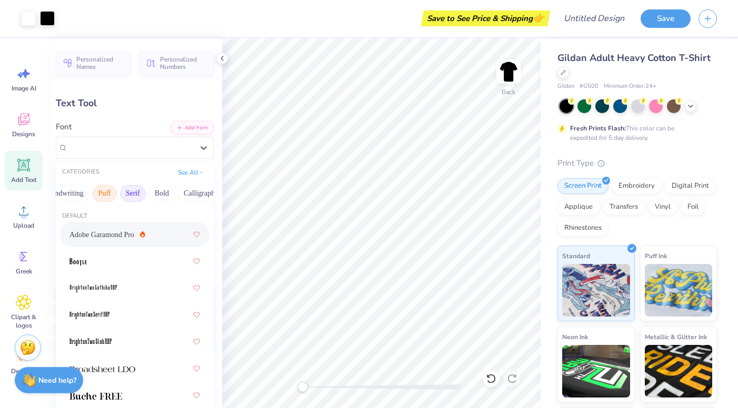
scroll to position [0, 76]
click at [134, 190] on button "Bold" at bounding box center [138, 193] width 26 height 17
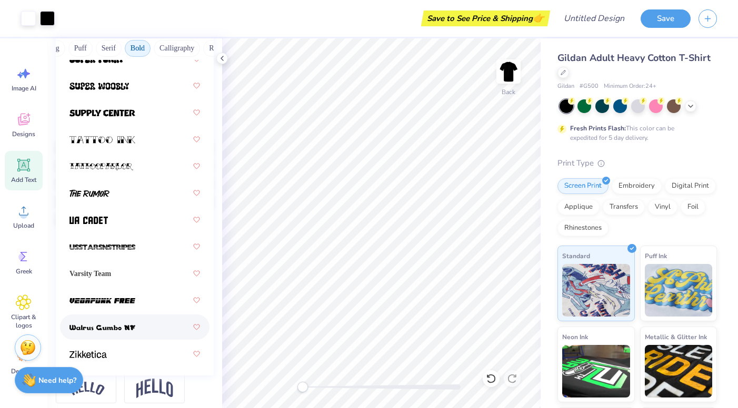
scroll to position [163, 0]
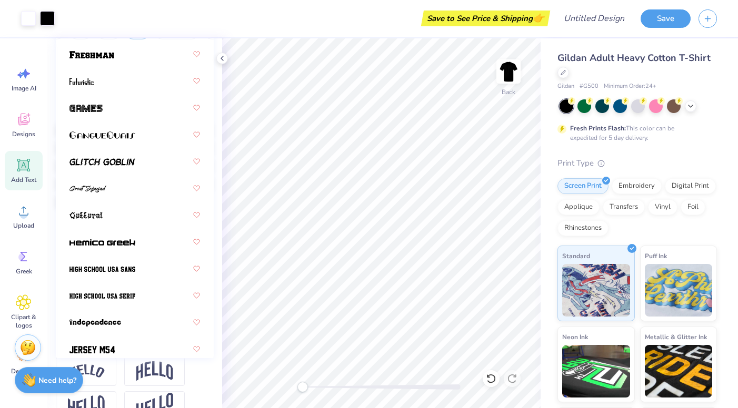
scroll to position [496, 0]
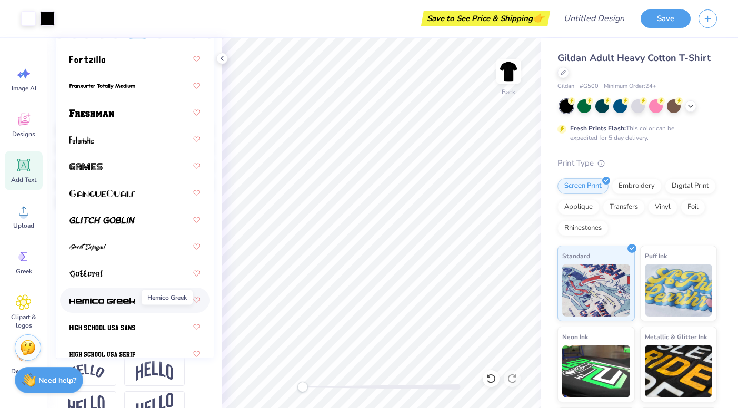
click at [122, 298] on img at bounding box center [102, 300] width 66 height 7
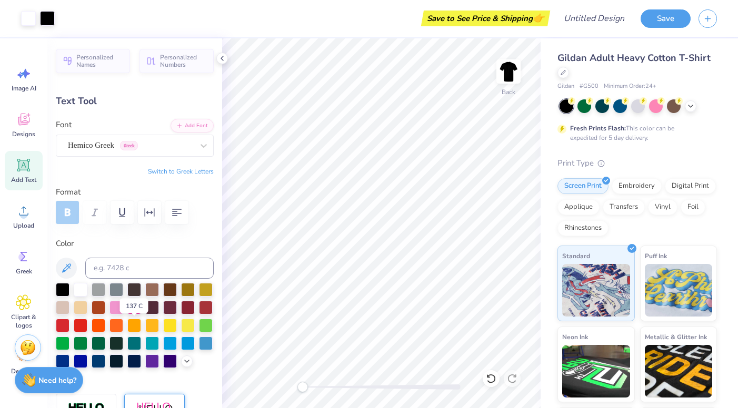
scroll to position [0, 0]
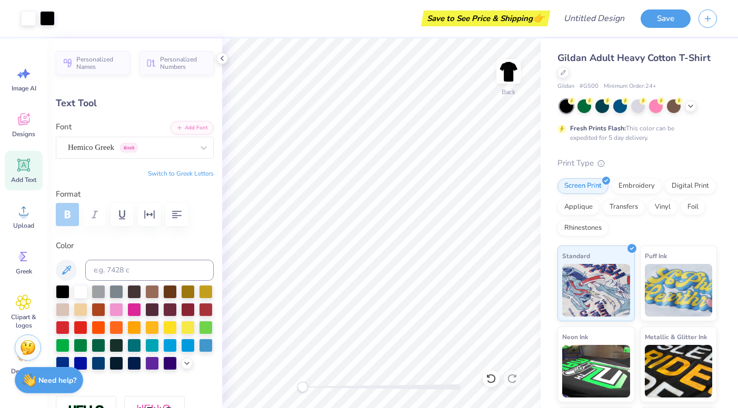
type input "3.72"
type input "0.39"
type input "13.49"
click at [83, 293] on div at bounding box center [81, 291] width 14 height 14
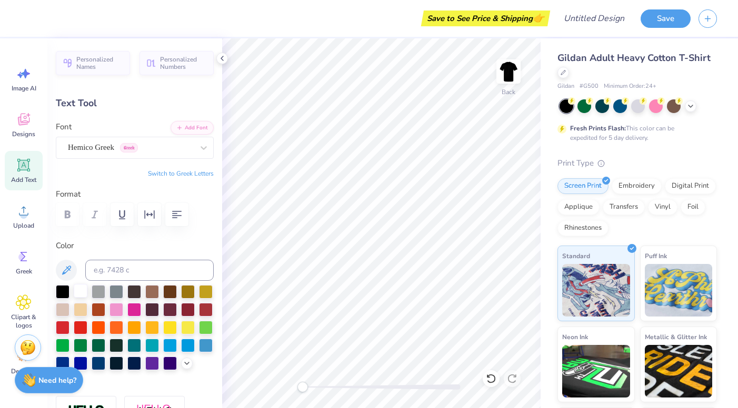
click at [81, 295] on div at bounding box center [81, 291] width 14 height 14
type input "12.14"
type input "1.28"
type input "14.11"
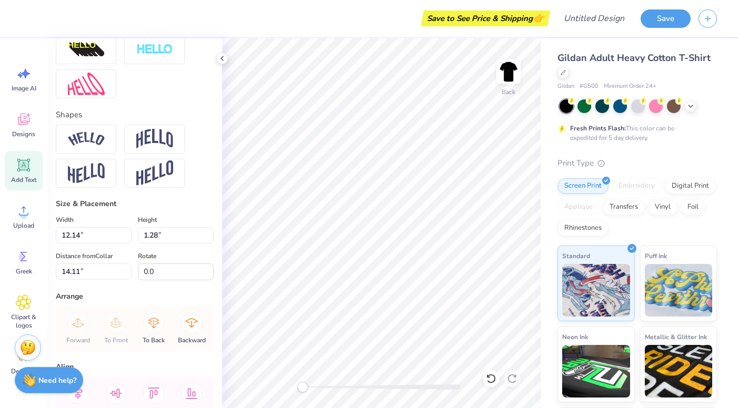
scroll to position [405, 0]
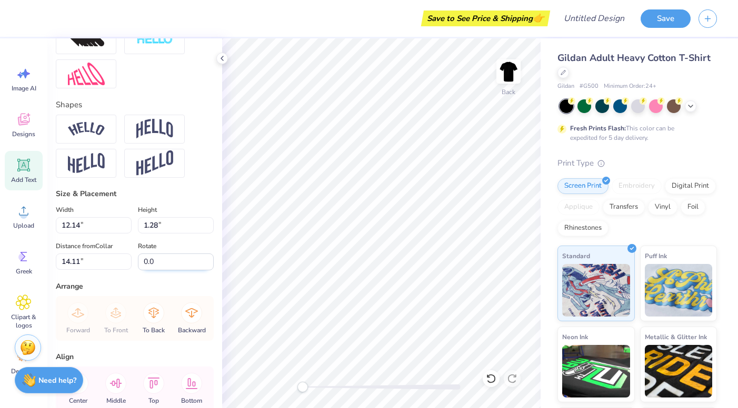
click at [163, 256] on input "0.0" at bounding box center [176, 262] width 76 height 17
type input "9"
type input "-90.0"
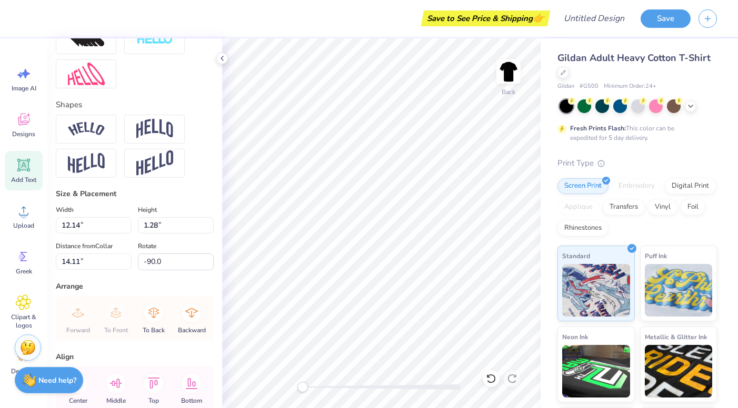
type input "1.00"
type input "9.50"
type input "3.50"
type input "-90.0"
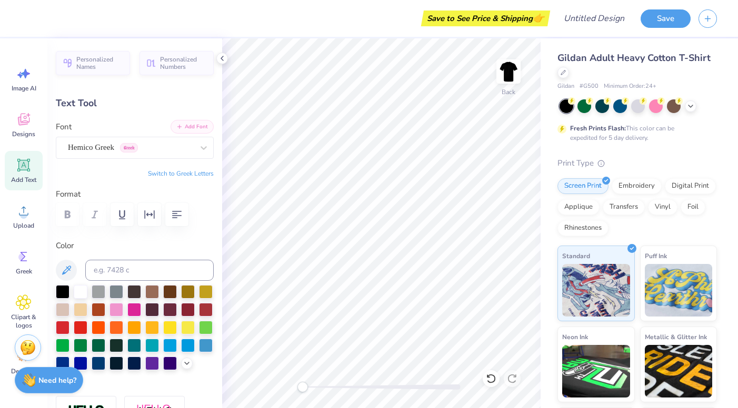
scroll to position [0, 2]
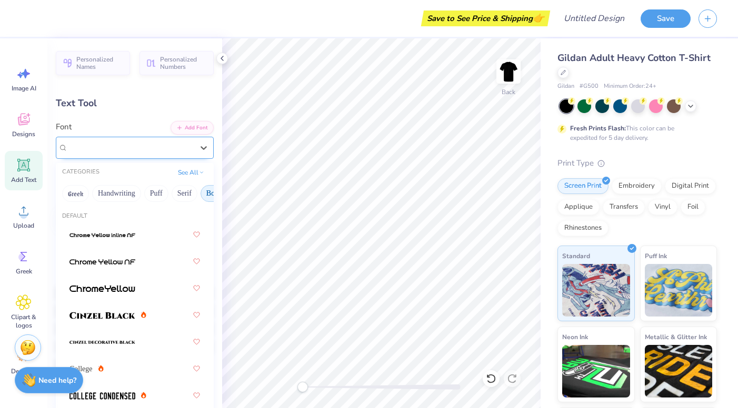
click at [141, 148] on div "Hemico Greek Greek" at bounding box center [130, 147] width 127 height 16
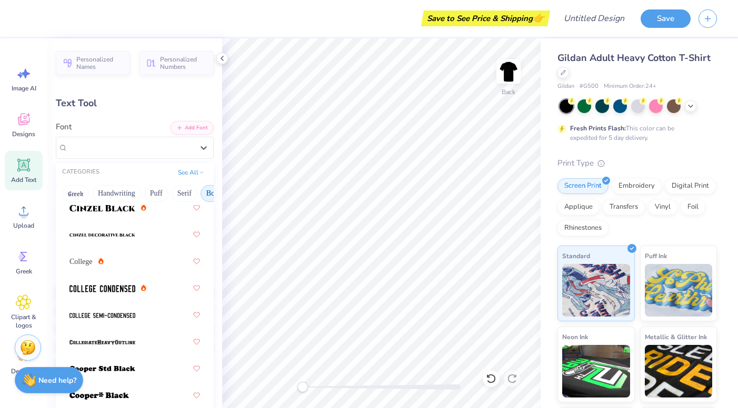
scroll to position [127, 0]
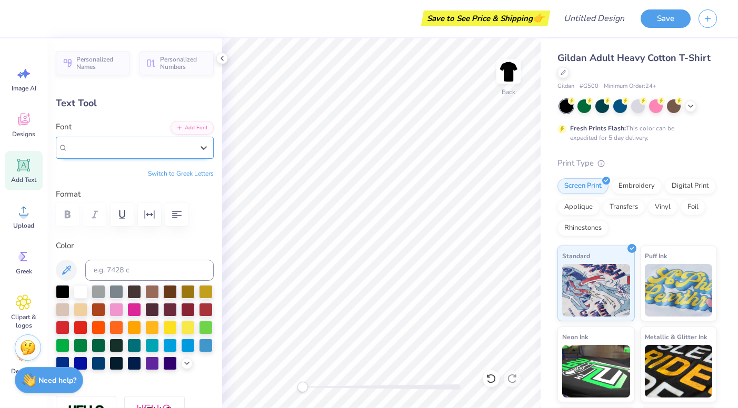
click at [128, 146] on span "Greek" at bounding box center [129, 147] width 18 height 9
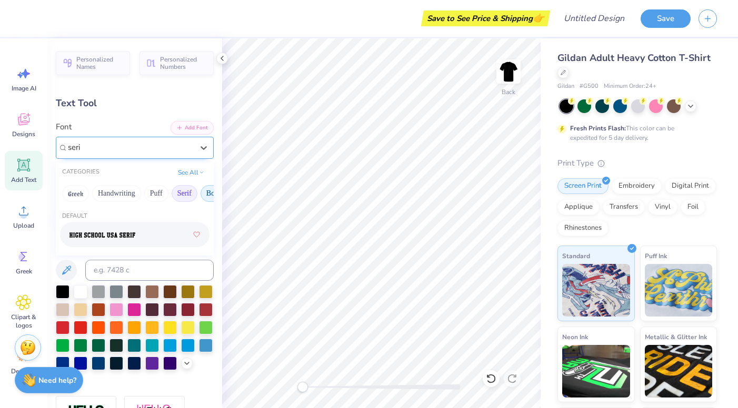
click at [180, 190] on button "Serif" at bounding box center [185, 193] width 26 height 17
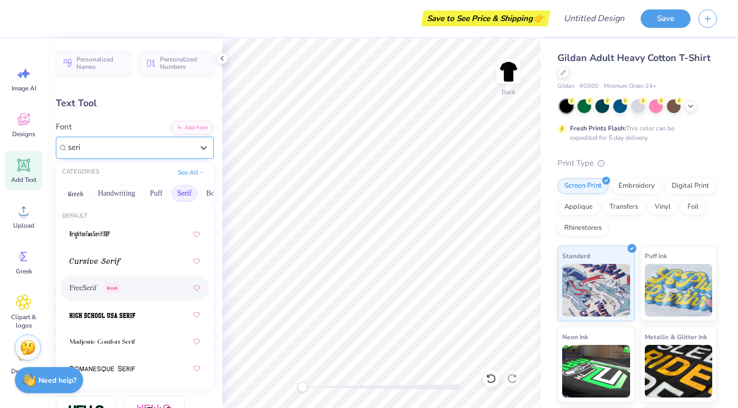
click at [147, 285] on div "FreeSerif Greek" at bounding box center [134, 288] width 130 height 19
type input "seri"
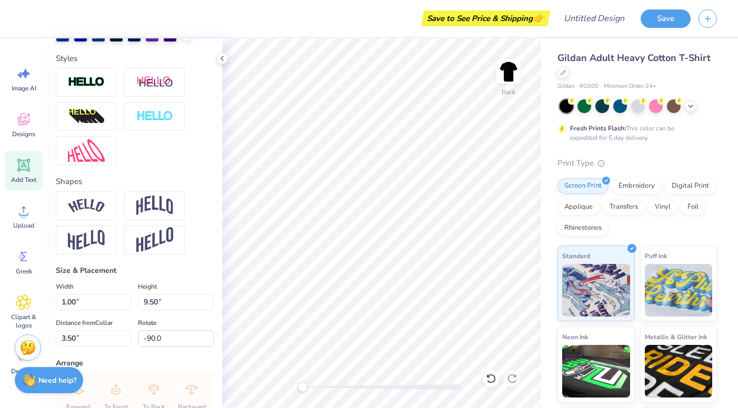
scroll to position [460, 0]
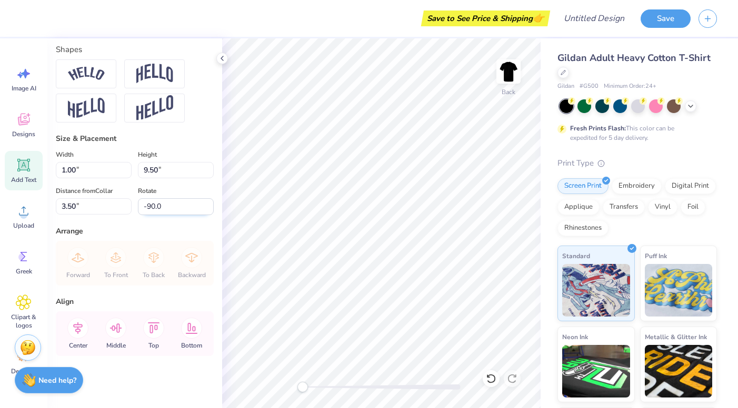
click at [168, 208] on input "-90.0" at bounding box center [176, 206] width 76 height 17
type input "1"
type input "0.0"
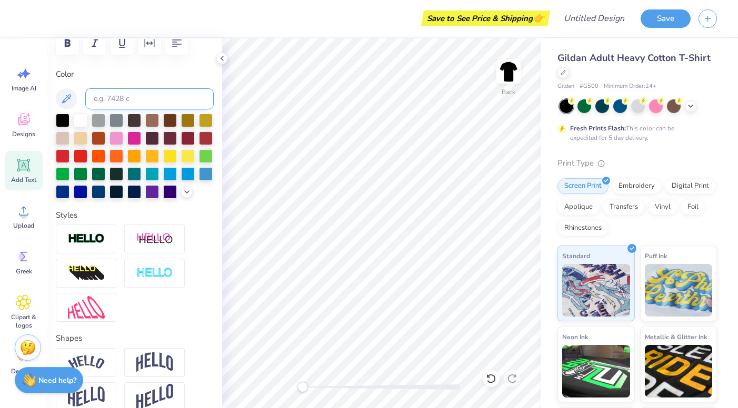
scroll to position [158, 0]
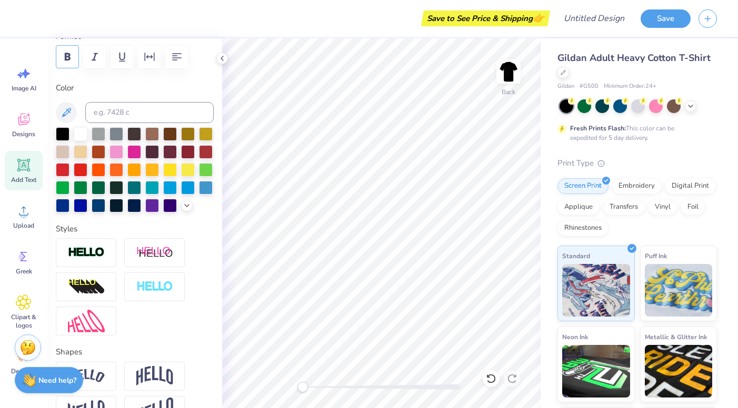
click at [65, 52] on icon "button" at bounding box center [67, 57] width 13 height 13
type input "4.16"
type input "0.60"
type input "7.90"
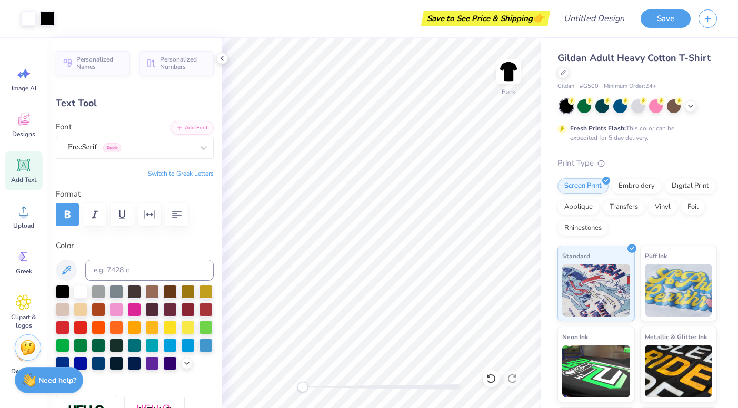
type input "13.25"
type input "3.62"
type input "0.52"
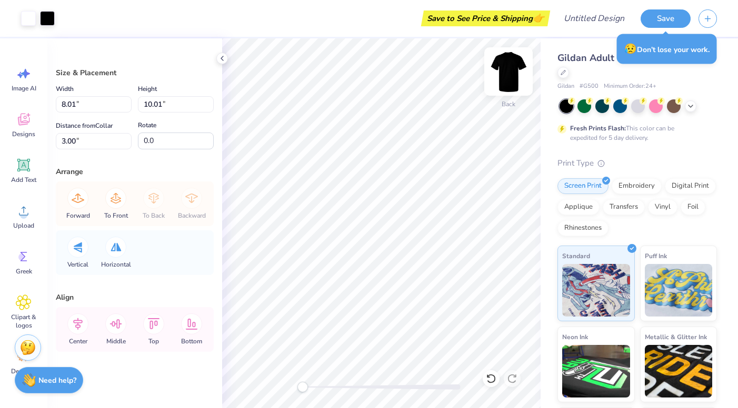
click at [508, 74] on img at bounding box center [508, 72] width 42 height 42
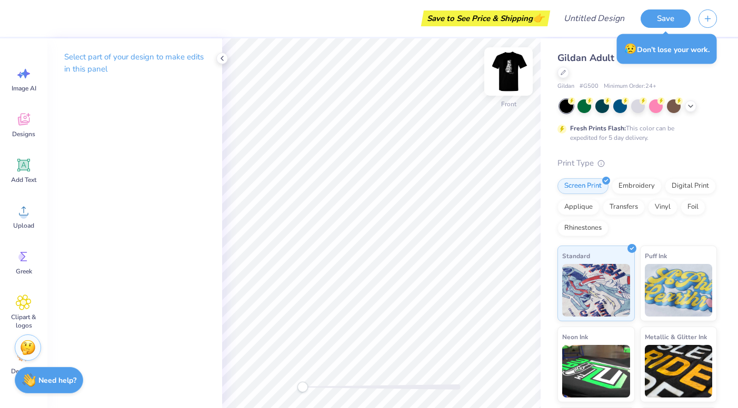
click at [500, 83] on div at bounding box center [508, 71] width 48 height 48
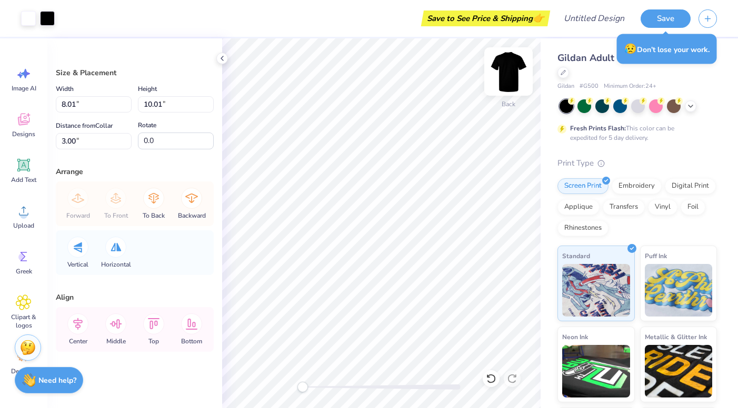
click at [497, 90] on div "Back" at bounding box center [508, 77] width 24 height 37
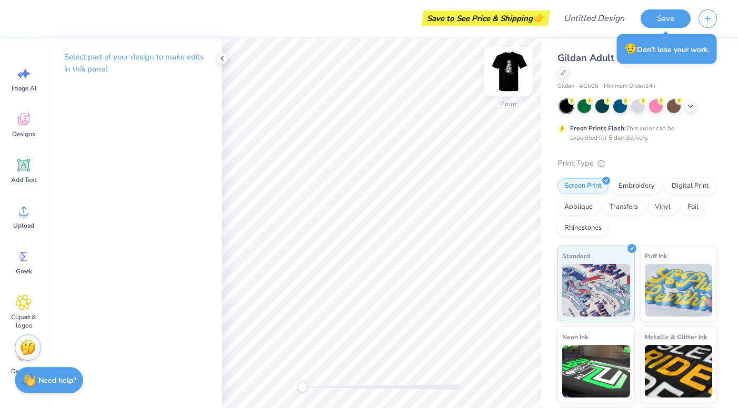
click at [507, 71] on img at bounding box center [508, 72] width 42 height 42
click at [507, 71] on img at bounding box center [508, 71] width 21 height 21
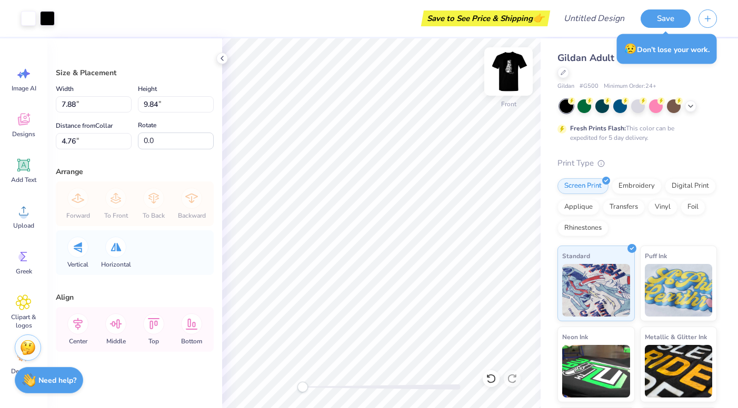
type input "8.61"
type input "10.76"
type input "4.16"
click at [689, 98] on div "Gildan Adult Heavy Cotton T-Shirt Gildan # G500 Minimum Order: 24 + Fresh Print…" at bounding box center [636, 267] width 159 height 432
click at [689, 100] on div at bounding box center [637, 106] width 157 height 14
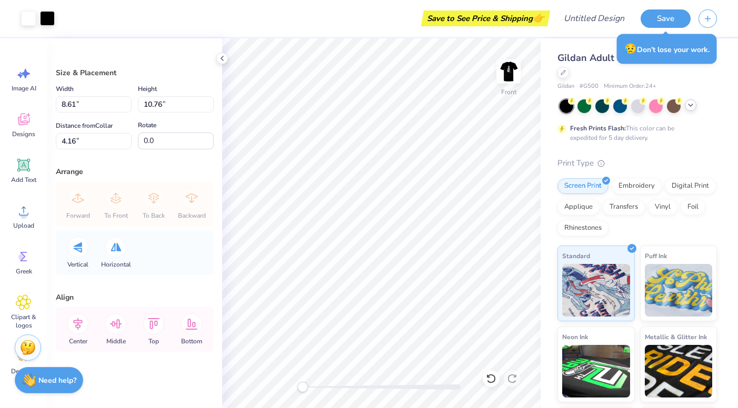
click at [690, 104] on icon at bounding box center [690, 105] width 8 height 8
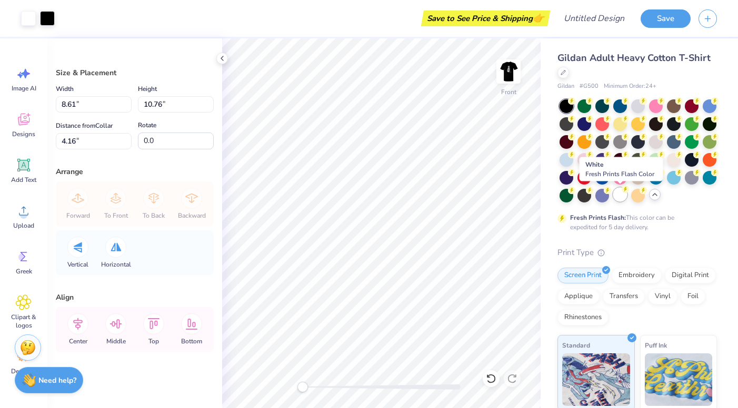
click at [620, 189] on div at bounding box center [620, 195] width 14 height 14
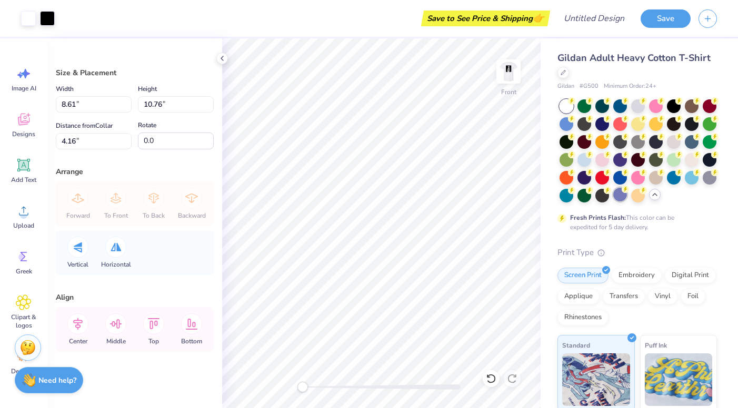
click at [619, 194] on div at bounding box center [620, 195] width 14 height 14
click at [619, 200] on div at bounding box center [620, 195] width 14 height 14
click at [506, 73] on img at bounding box center [508, 72] width 42 height 42
type input "8.01"
type input "10.01"
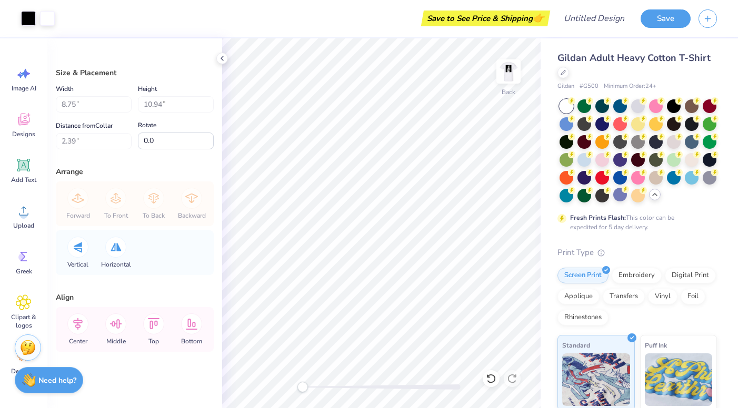
type input "3.00"
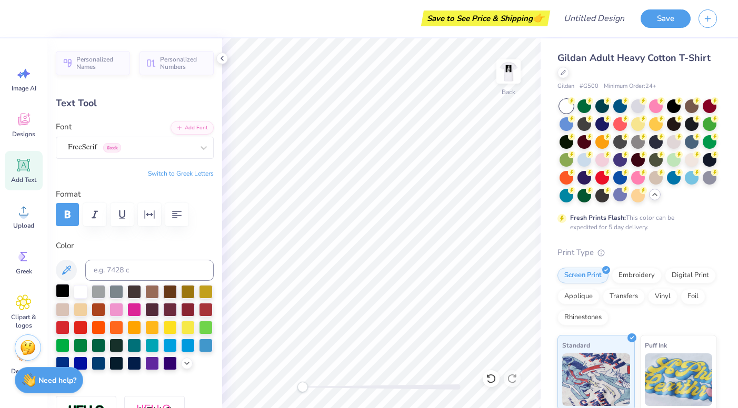
click at [60, 291] on div at bounding box center [63, 291] width 14 height 14
click at [504, 76] on img at bounding box center [508, 72] width 42 height 42
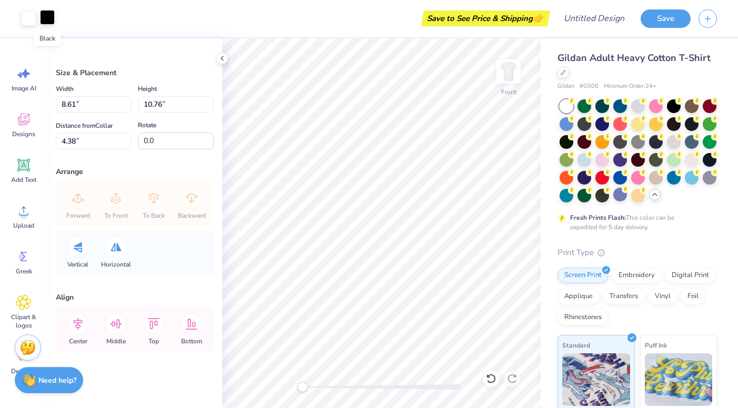
click at [49, 18] on div at bounding box center [47, 17] width 15 height 15
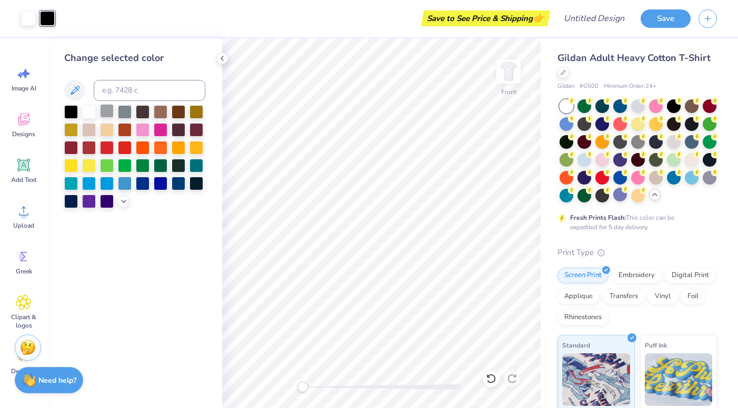
click at [113, 116] on div at bounding box center [107, 111] width 14 height 14
click at [122, 111] on div at bounding box center [125, 111] width 14 height 14
click at [136, 107] on div at bounding box center [143, 111] width 14 height 14
click at [128, 110] on div at bounding box center [125, 111] width 14 height 14
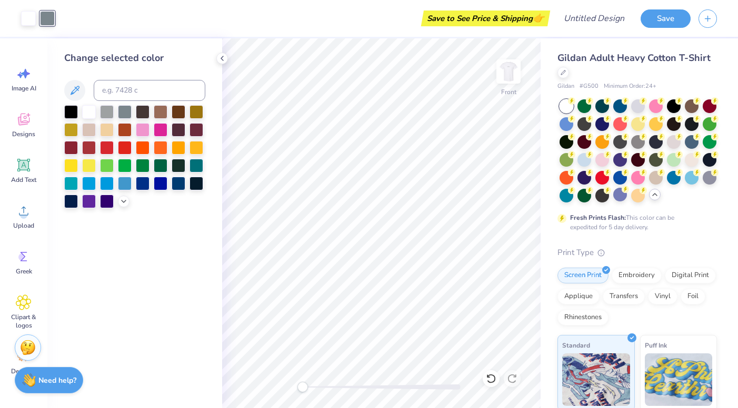
click at [134, 111] on div at bounding box center [134, 156] width 141 height 103
click at [76, 115] on div at bounding box center [71, 111] width 14 height 14
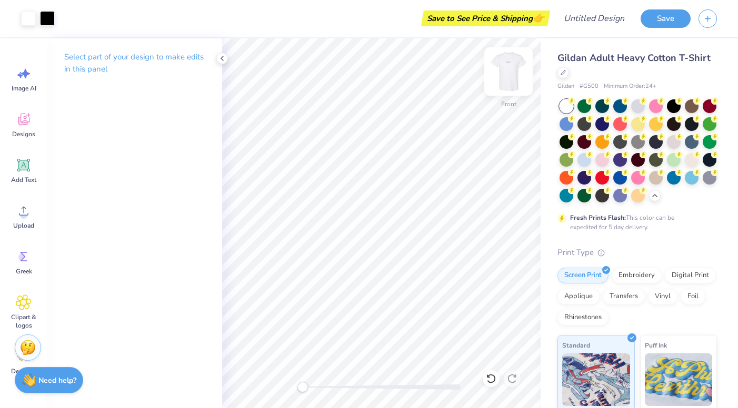
click at [509, 78] on img at bounding box center [508, 72] width 42 height 42
click at [508, 85] on img at bounding box center [508, 72] width 42 height 42
click at [49, 20] on div at bounding box center [47, 17] width 15 height 15
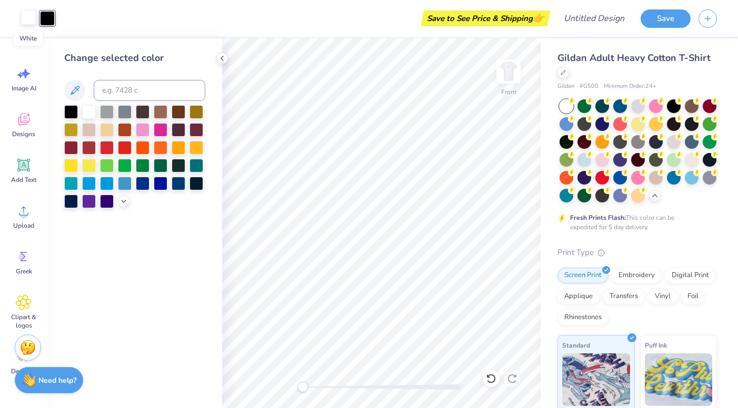
click at [28, 21] on div at bounding box center [28, 17] width 15 height 15
click at [502, 73] on img at bounding box center [508, 71] width 21 height 21
click at [224, 57] on icon at bounding box center [222, 58] width 8 height 8
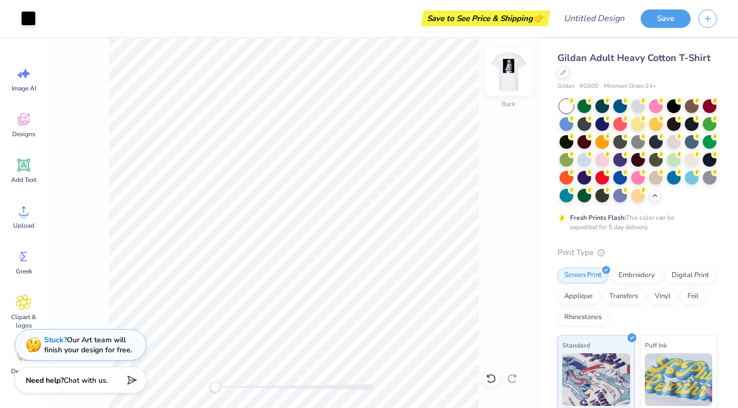
click at [505, 81] on img at bounding box center [508, 72] width 42 height 42
click at [496, 76] on div at bounding box center [508, 71] width 24 height 24
click at [500, 71] on img at bounding box center [508, 72] width 42 height 42
click at [514, 69] on img at bounding box center [508, 72] width 42 height 42
click at [506, 69] on img at bounding box center [508, 72] width 42 height 42
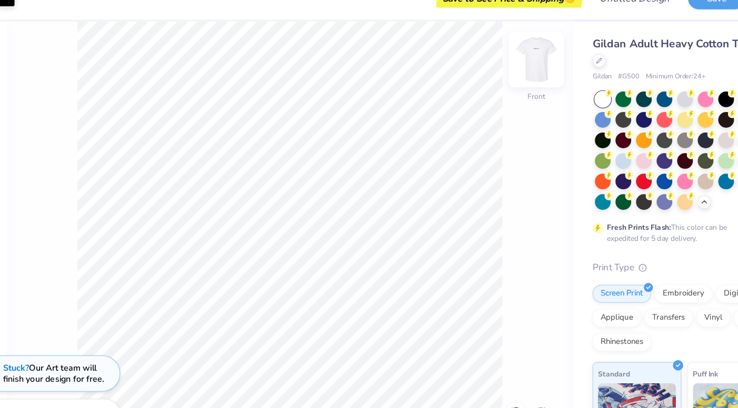
click at [509, 82] on img at bounding box center [508, 72] width 42 height 42
click at [510, 82] on img at bounding box center [508, 72] width 42 height 42
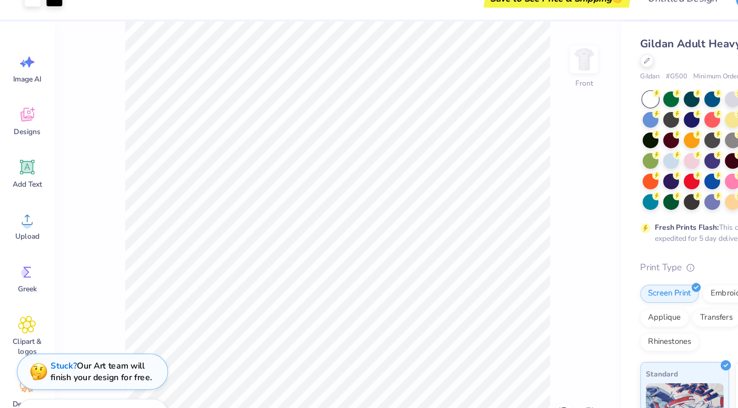
click at [57, 357] on div "Stuck? Our Art team will finish your design for free." at bounding box center [81, 344] width 132 height 32
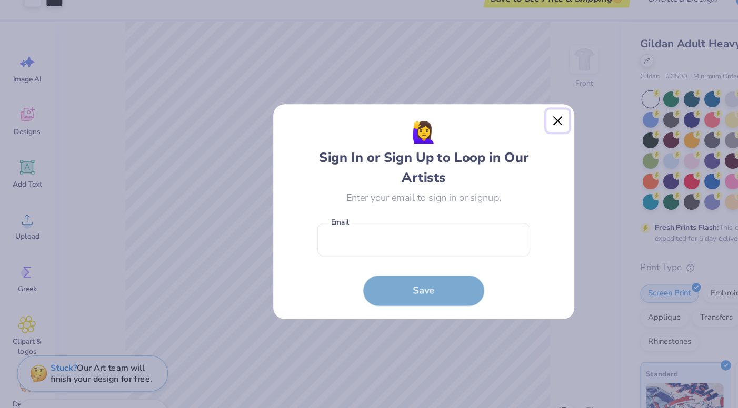
click at [494, 125] on button "Close" at bounding box center [486, 125] width 20 height 20
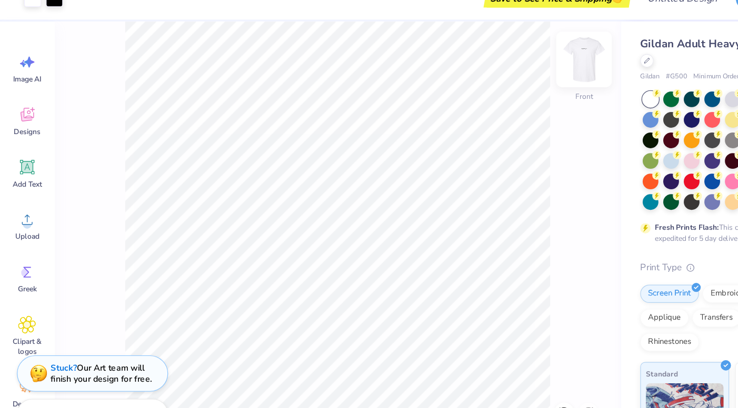
click at [502, 80] on img at bounding box center [508, 72] width 42 height 42
click at [504, 82] on img at bounding box center [508, 72] width 42 height 42
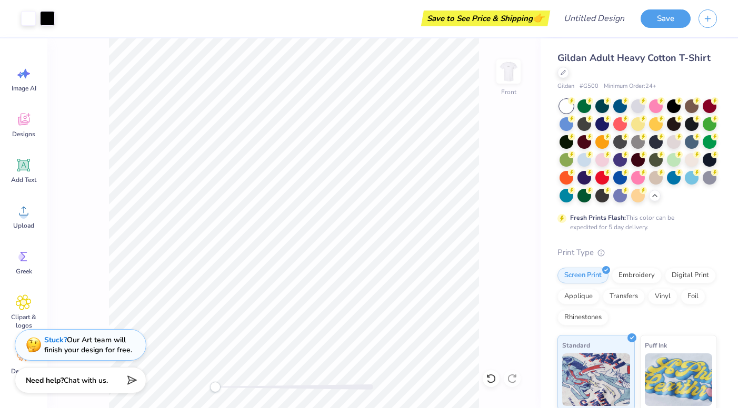
click at [488, 88] on div "Front" at bounding box center [293, 223] width 493 height 370
click at [504, 83] on img at bounding box center [508, 72] width 42 height 42
click at [504, 84] on img at bounding box center [508, 72] width 42 height 42
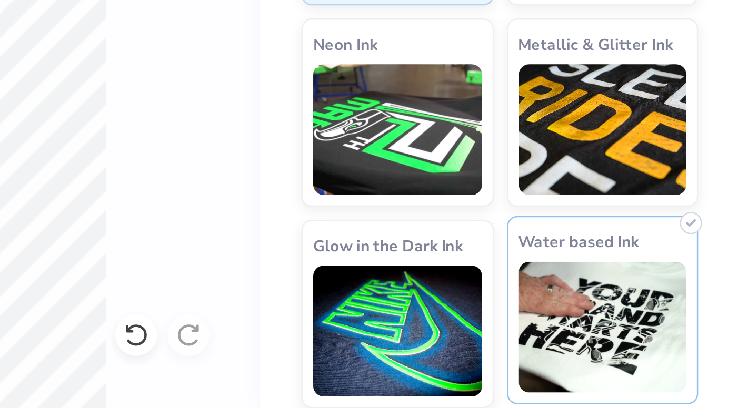
click at [695, 381] on img at bounding box center [679, 375] width 68 height 53
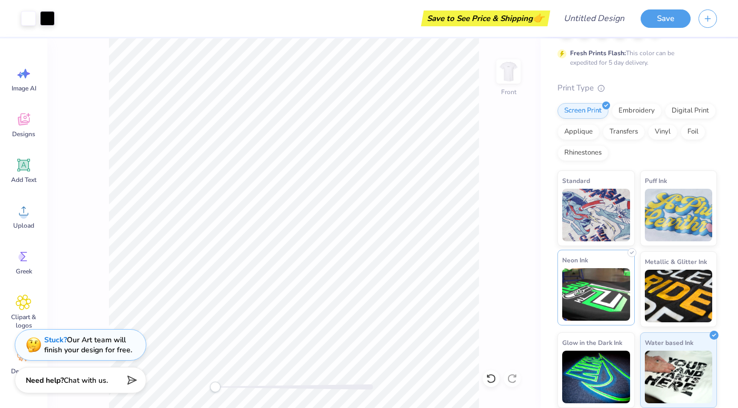
click at [561, 200] on div "Standard" at bounding box center [595, 208] width 77 height 76
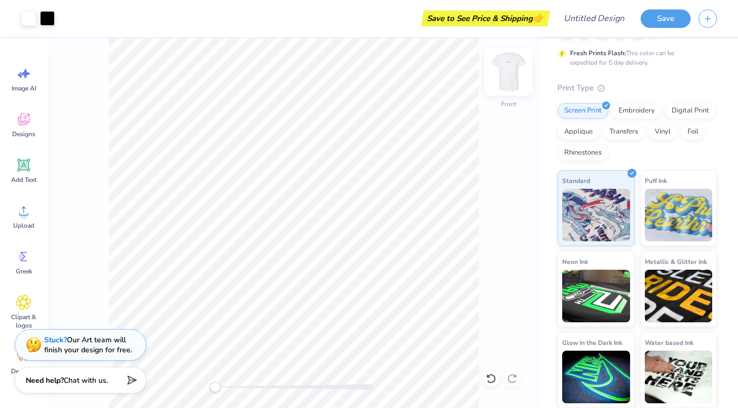
click at [517, 71] on img at bounding box center [508, 72] width 42 height 42
click at [515, 75] on img at bounding box center [508, 71] width 21 height 21
click at [510, 74] on img at bounding box center [508, 72] width 42 height 42
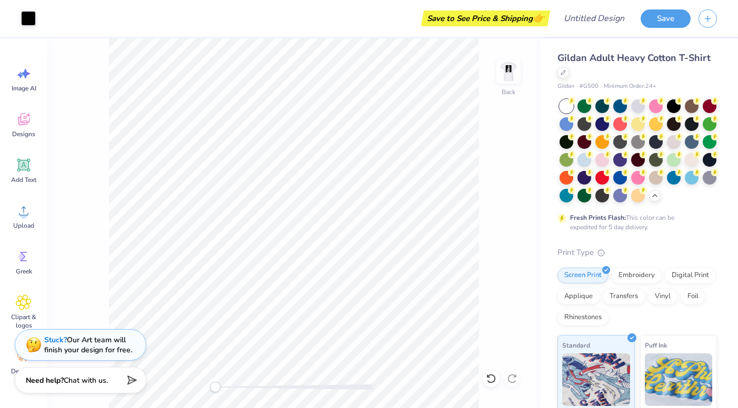
scroll to position [165, 0]
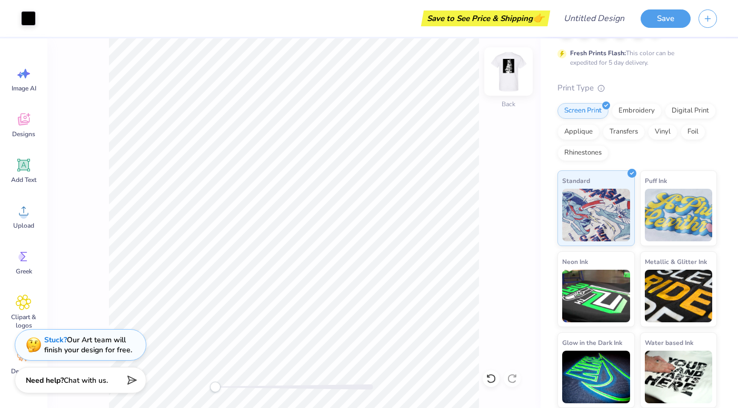
click at [498, 79] on img at bounding box center [508, 72] width 42 height 42
click at [509, 75] on img at bounding box center [508, 71] width 21 height 21
click at [509, 76] on img at bounding box center [508, 72] width 42 height 42
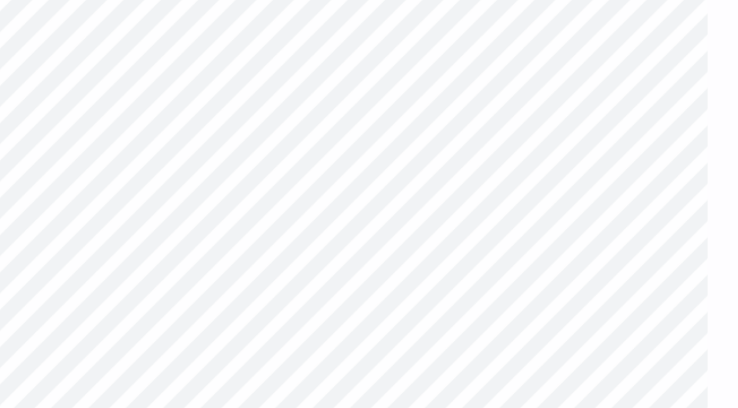
scroll to position [165, 0]
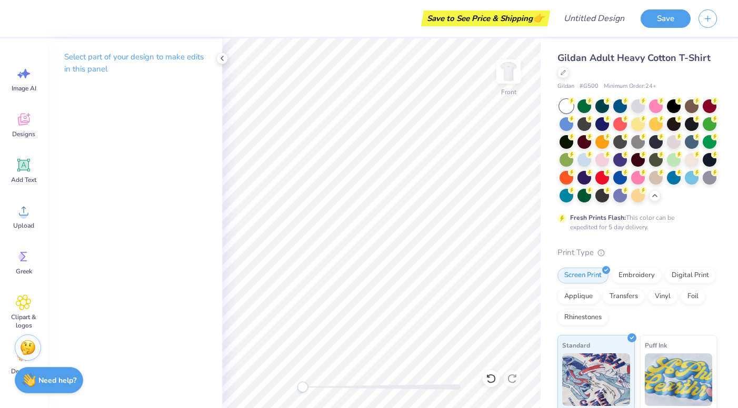
scroll to position [165, 0]
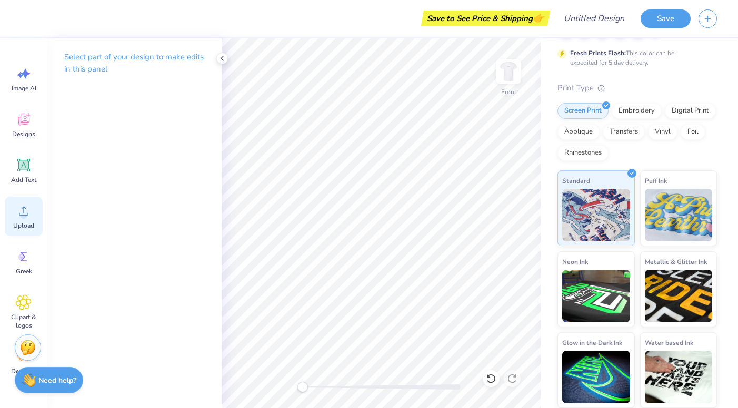
click at [20, 210] on icon at bounding box center [24, 211] width 16 height 16
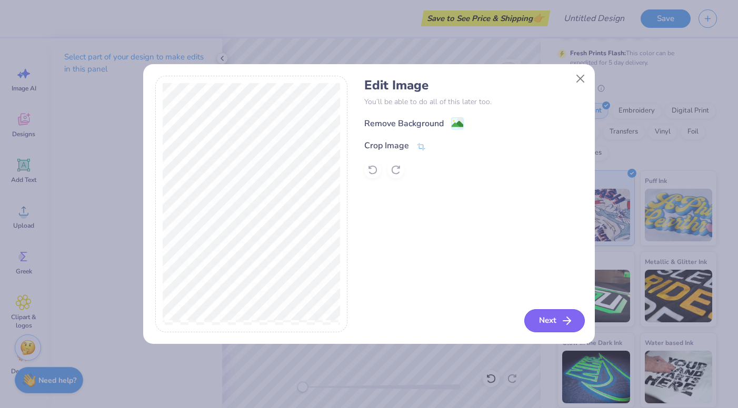
click at [557, 315] on button "Next" at bounding box center [554, 320] width 61 height 23
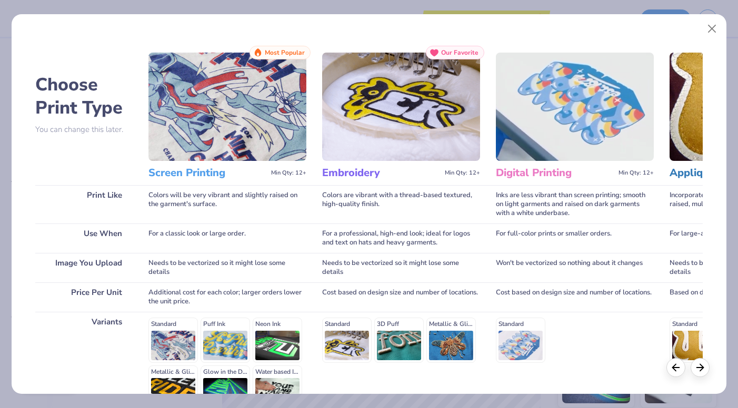
click at [245, 102] on img at bounding box center [227, 107] width 158 height 108
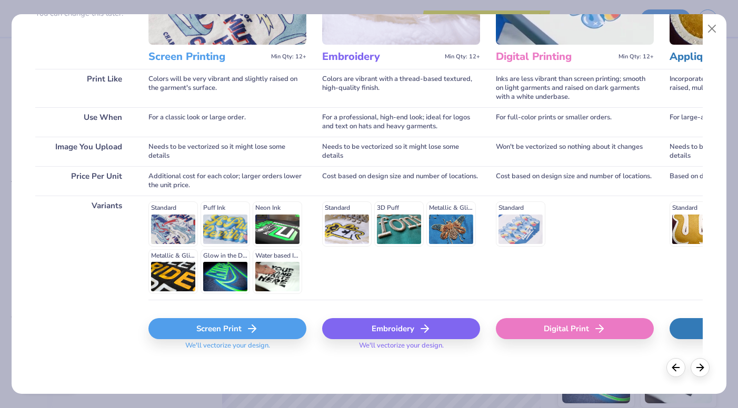
click at [239, 336] on div "Screen Print" at bounding box center [227, 328] width 158 height 21
click at [239, 329] on div "Screen Print" at bounding box center [227, 328] width 158 height 21
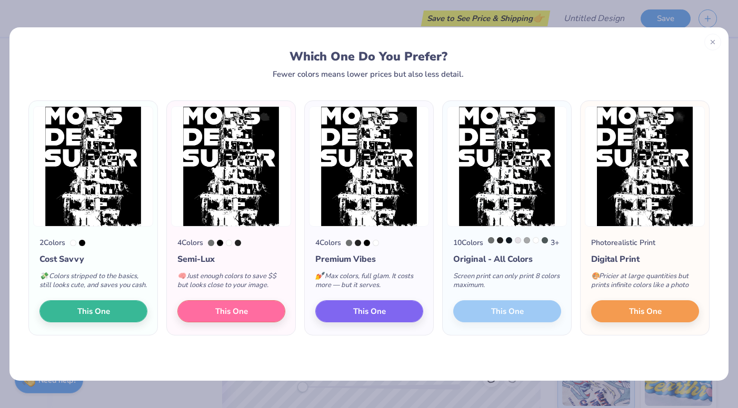
scroll to position [165, 0]
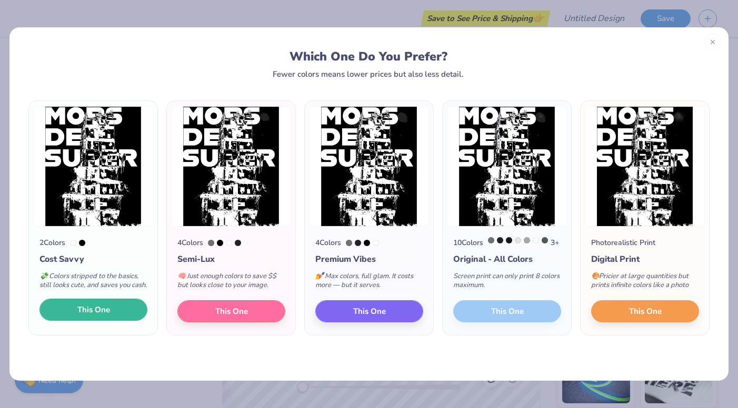
click at [116, 321] on button "This One" at bounding box center [93, 310] width 108 height 22
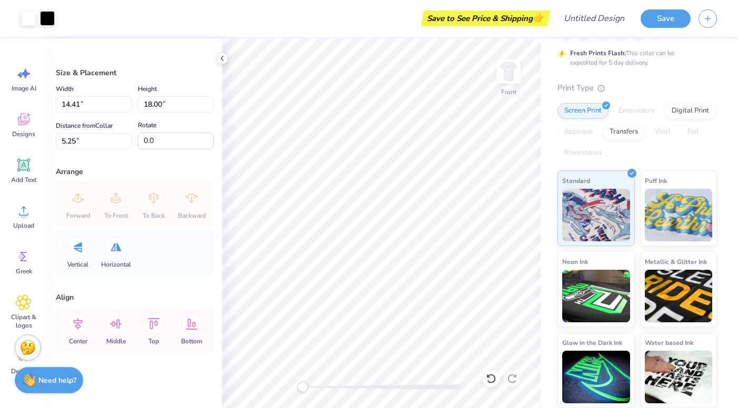
type input "9.09"
type input "11.35"
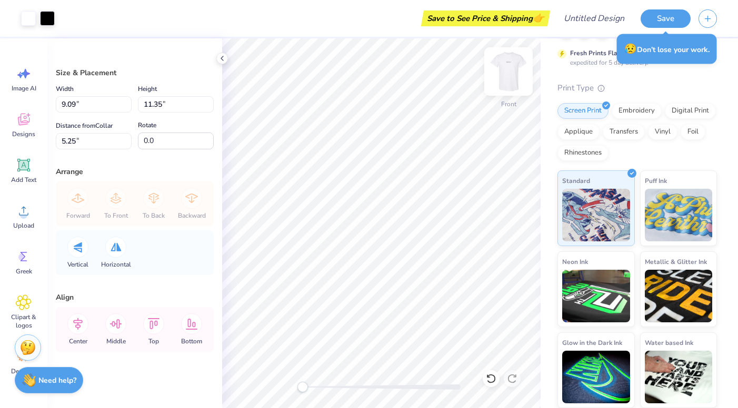
click at [517, 72] on img at bounding box center [508, 72] width 42 height 42
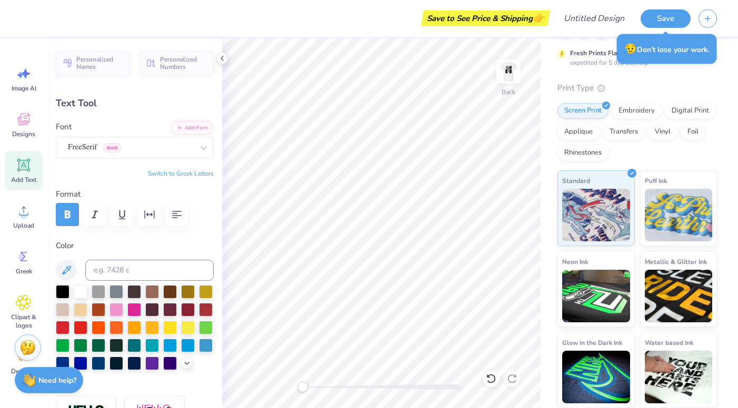
scroll to position [0, 2]
click at [510, 75] on img at bounding box center [508, 72] width 42 height 42
type input "3.56"
type input "6.59"
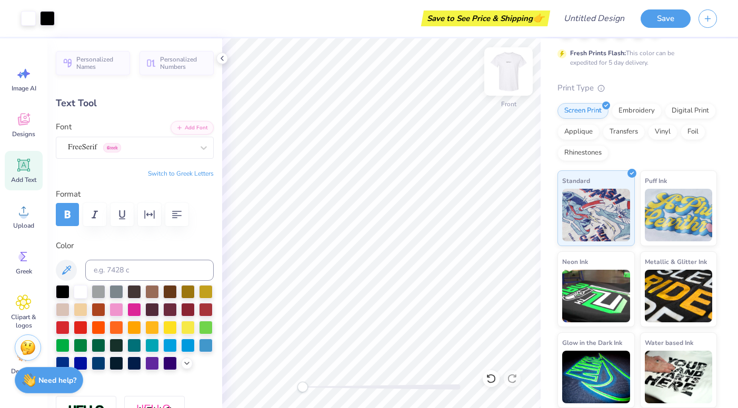
click at [505, 84] on img at bounding box center [508, 72] width 42 height 42
click at [509, 72] on img at bounding box center [508, 72] width 42 height 42
click at [509, 76] on img at bounding box center [508, 72] width 42 height 42
click at [62, 290] on div at bounding box center [63, 291] width 14 height 14
click at [24, 136] on span "Designs" at bounding box center [23, 134] width 23 height 8
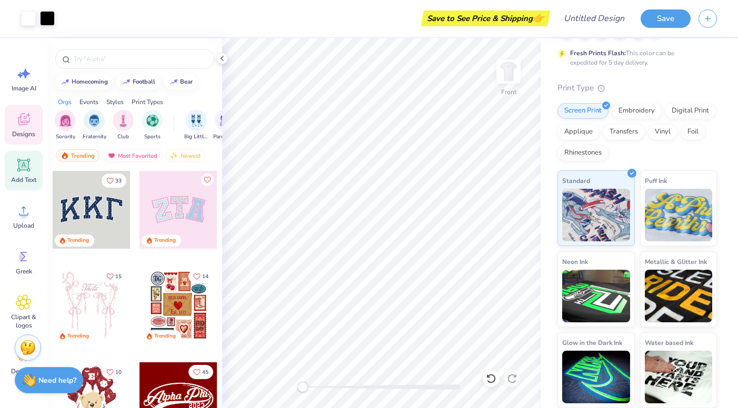
click at [23, 169] on icon at bounding box center [24, 165] width 10 height 10
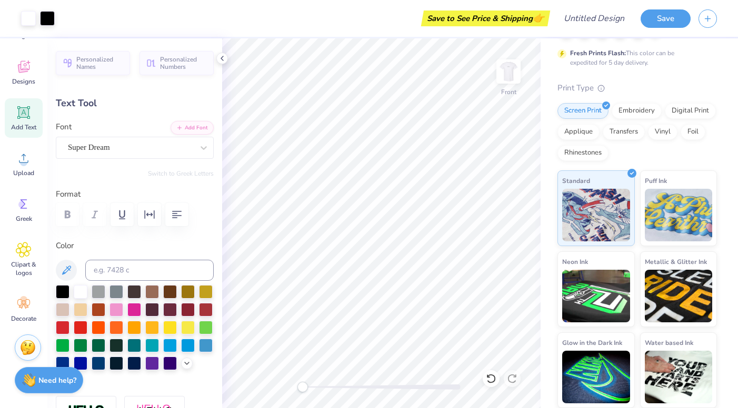
scroll to position [0, 0]
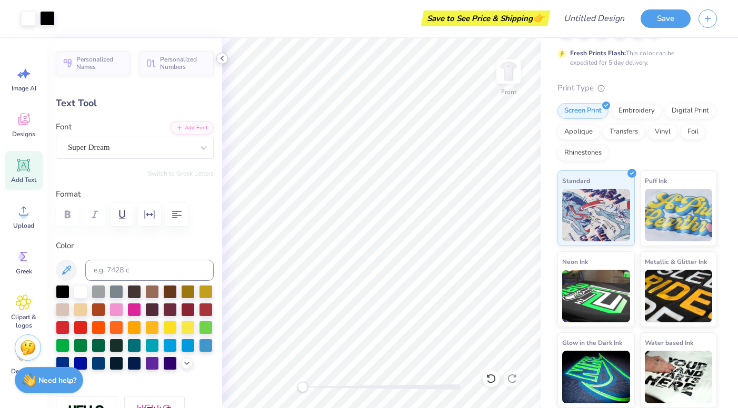
click at [218, 54] on icon at bounding box center [222, 58] width 8 height 8
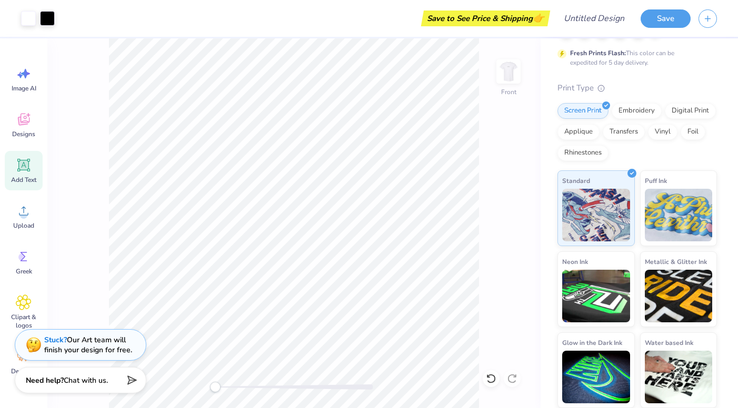
click at [26, 174] on div "Add Text" at bounding box center [24, 170] width 38 height 39
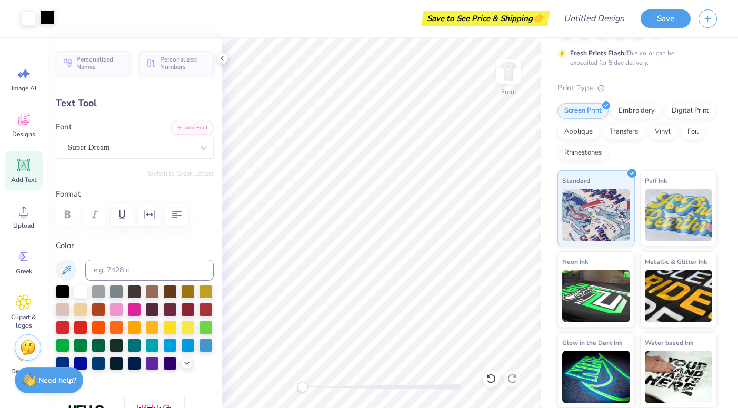
click at [46, 16] on div at bounding box center [47, 17] width 15 height 15
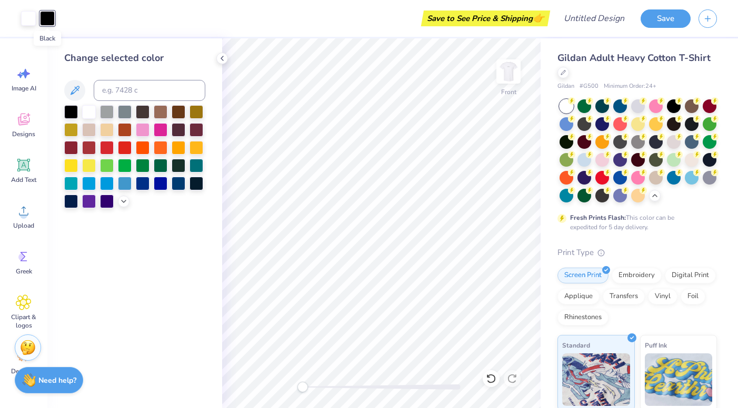
scroll to position [165, 0]
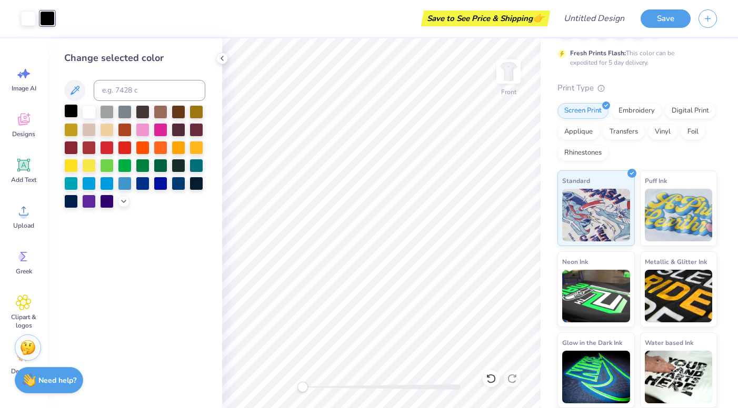
click at [73, 106] on div at bounding box center [71, 111] width 14 height 14
click at [69, 114] on div at bounding box center [71, 111] width 14 height 14
click at [69, 111] on div at bounding box center [71, 111] width 14 height 14
click at [52, 18] on div at bounding box center [47, 18] width 15 height 15
click at [223, 59] on icon at bounding box center [222, 58] width 8 height 8
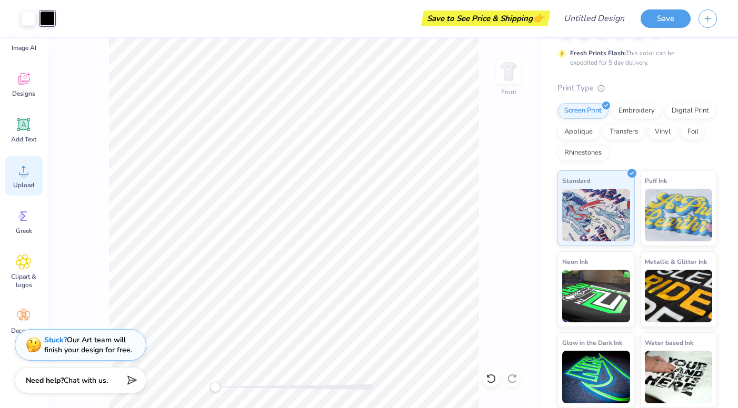
scroll to position [34, 0]
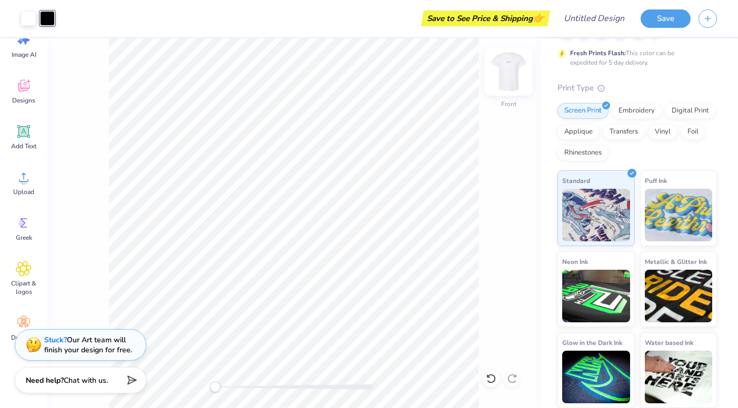
click at [511, 75] on img at bounding box center [508, 72] width 42 height 42
click at [506, 99] on div "Front" at bounding box center [293, 223] width 493 height 370
click at [514, 73] on img at bounding box center [508, 72] width 42 height 42
click at [507, 102] on div "Back" at bounding box center [293, 223] width 493 height 370
click at [511, 78] on img at bounding box center [508, 72] width 42 height 42
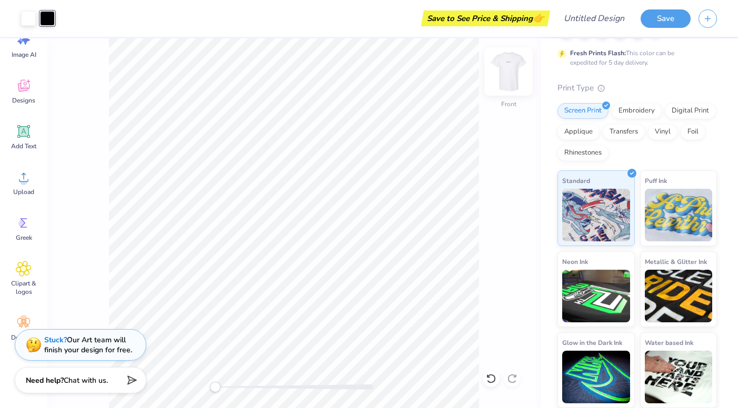
click at [508, 105] on div "Front" at bounding box center [293, 223] width 493 height 370
click at [508, 53] on div "Back" at bounding box center [293, 223] width 493 height 370
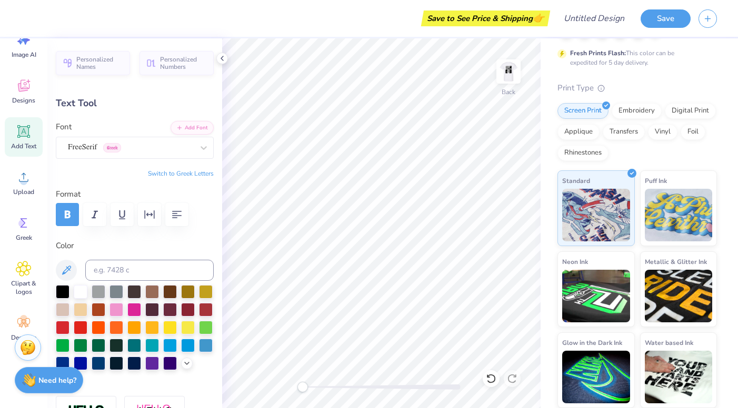
scroll to position [0, 4]
type textarea "[PERSON_NAME][GEOGRAPHIC_DATA]"
type input "5.68"
type input "0.53"
click at [67, 293] on div at bounding box center [63, 291] width 14 height 14
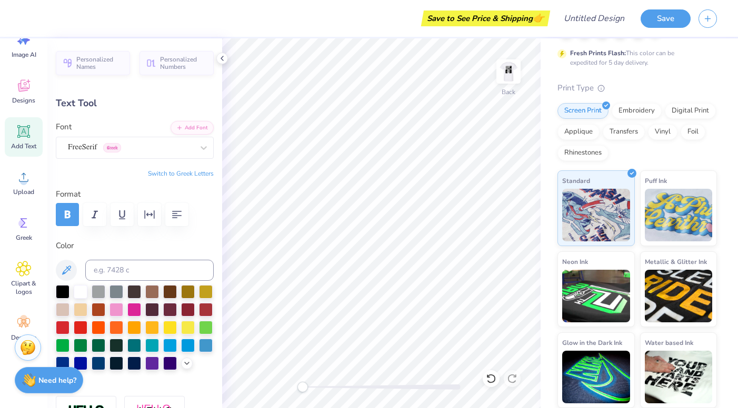
click at [202, 94] on div "Personalized Names Personalized Numbers Text Tool Add Font Font FreeSerif Greek…" at bounding box center [134, 223] width 175 height 370
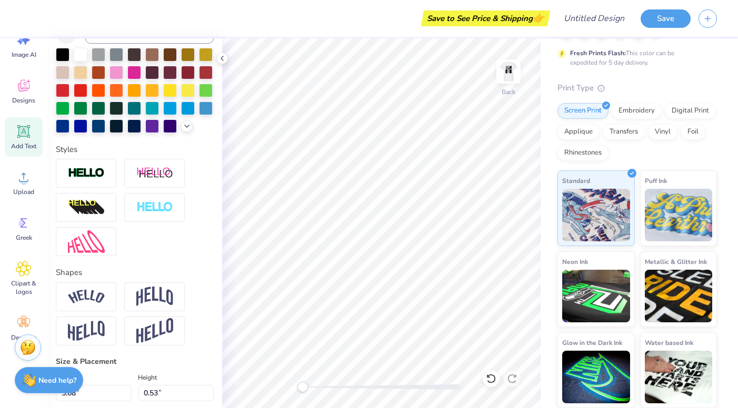
scroll to position [238, 0]
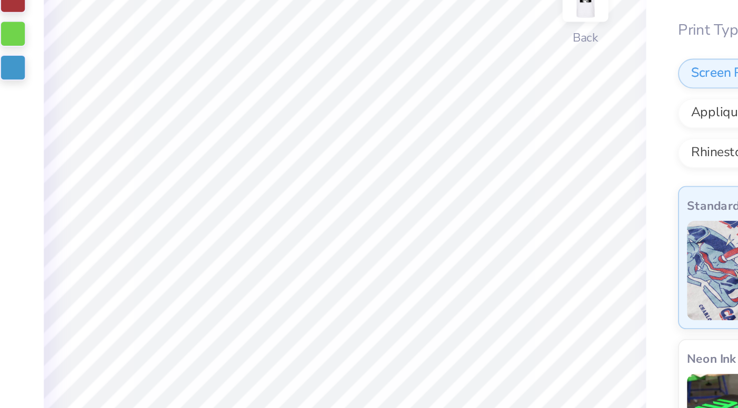
type input "3.71"
type input "0.34"
type input "5.38"
type textarea "Est."
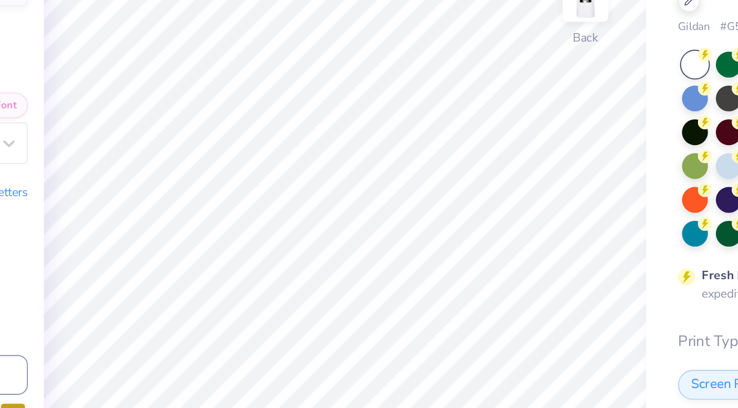
scroll to position [165, 0]
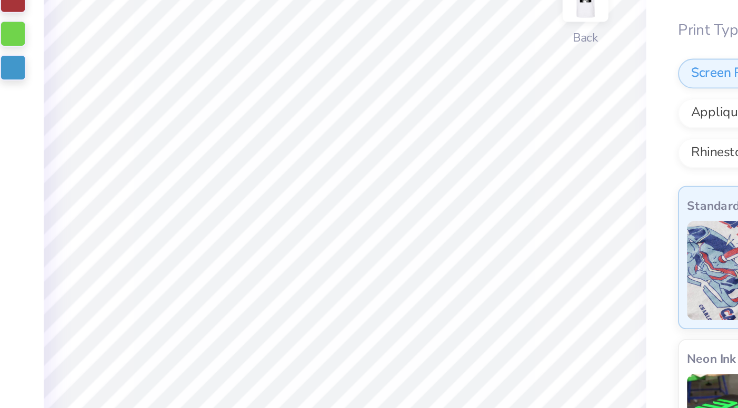
type input "0.59"
type input "0.26"
type input "5.69"
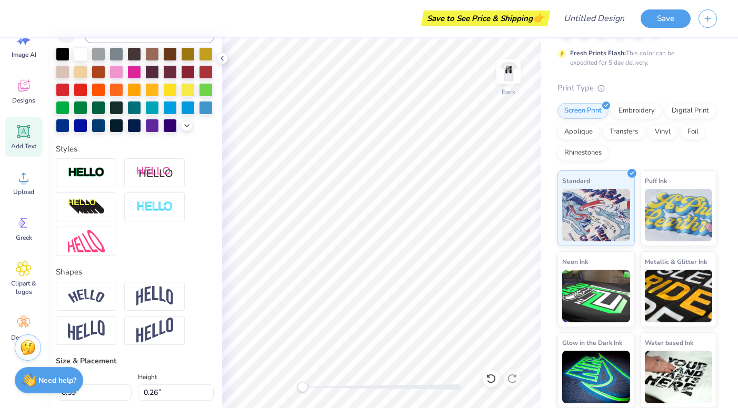
type textarea "Est. 1971"
click at [59, 43] on div "Color" at bounding box center [135, 67] width 158 height 130
click at [62, 53] on div at bounding box center [63, 53] width 14 height 14
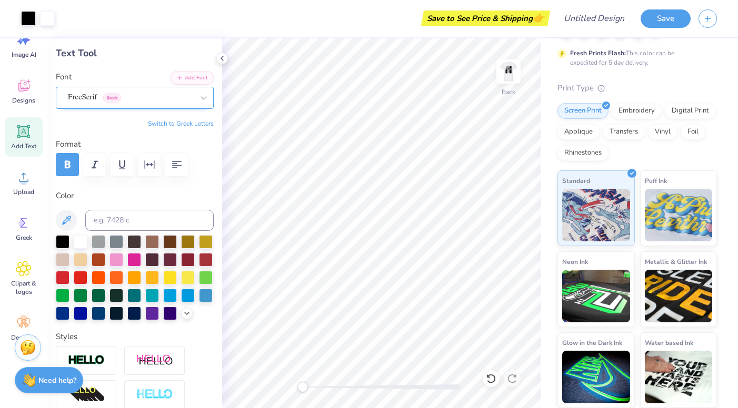
scroll to position [34, 0]
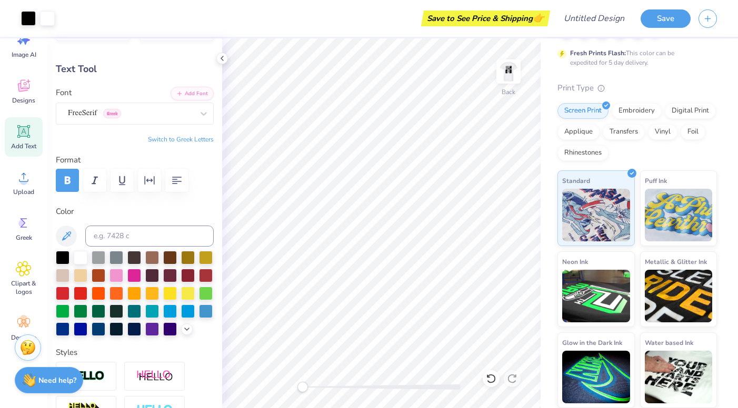
click at [95, 148] on div "Personalized Names Personalized Numbers Text Tool Add Font Font FreeSerif Greek…" at bounding box center [134, 223] width 175 height 370
type input "1.45"
type input "0.27"
click at [65, 253] on div at bounding box center [63, 257] width 14 height 14
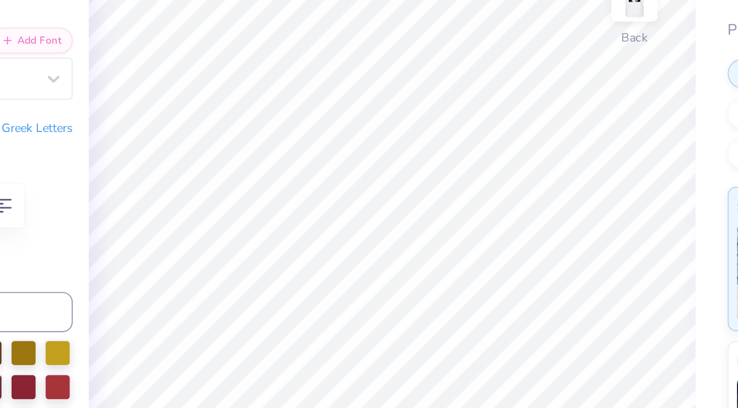
type input "2.24"
type input "0.42"
type input "1.77"
type input "0.33"
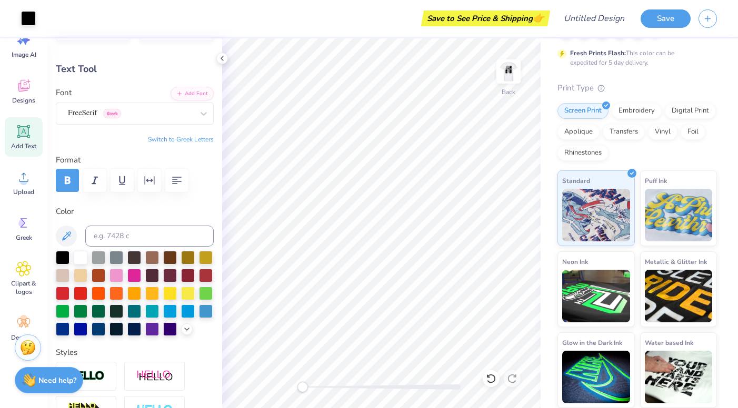
type input "5.68"
type input "0.53"
type input "4.86"
type input "1.77"
type input "0.33"
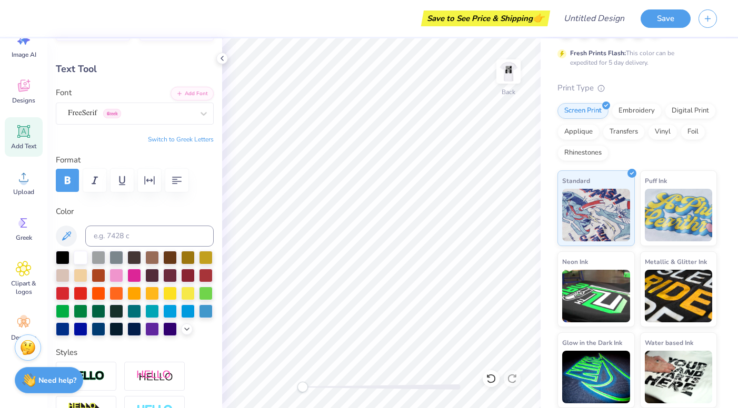
type input "5.62"
type input "5.68"
type input "0.53"
type input "4.12"
type input "1.77"
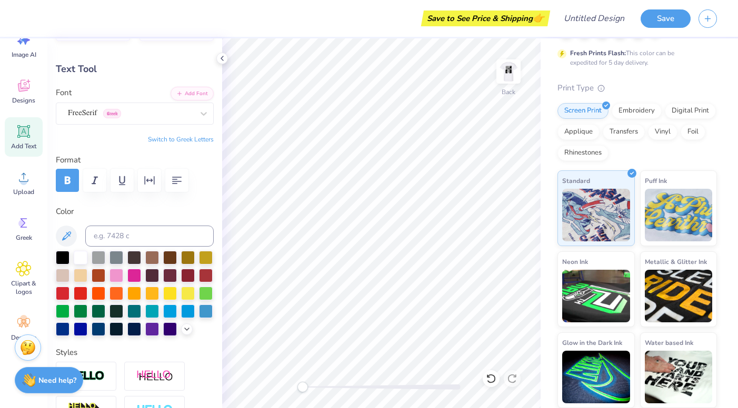
type input "0.33"
click at [542, 232] on div "Gildan Adult Heavy Cotton T-Shirt Gildan # G500 Minimum Order: 24 + Fresh Print…" at bounding box center [638, 141] width 197 height 535
click at [542, 234] on div "Gildan Adult Heavy Cotton T-Shirt Gildan # G500 Minimum Order: 24 + Fresh Print…" at bounding box center [638, 141] width 197 height 535
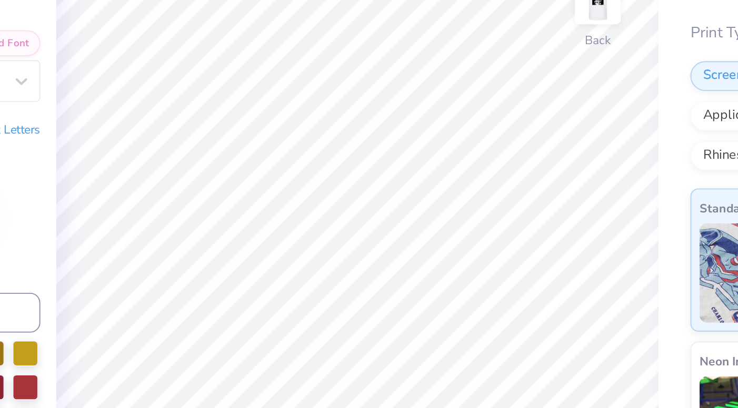
type input "5.41"
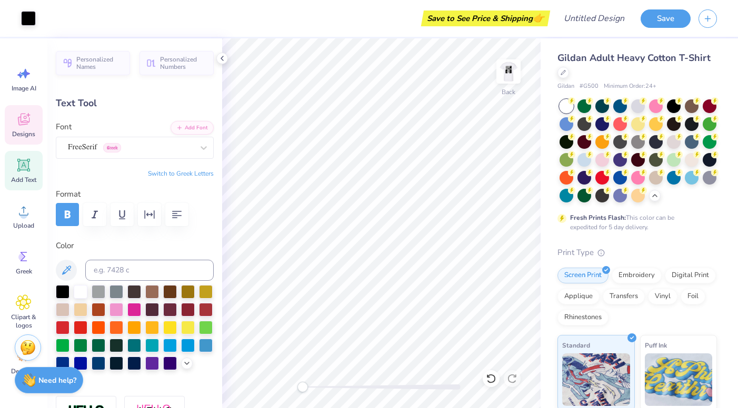
scroll to position [165, 0]
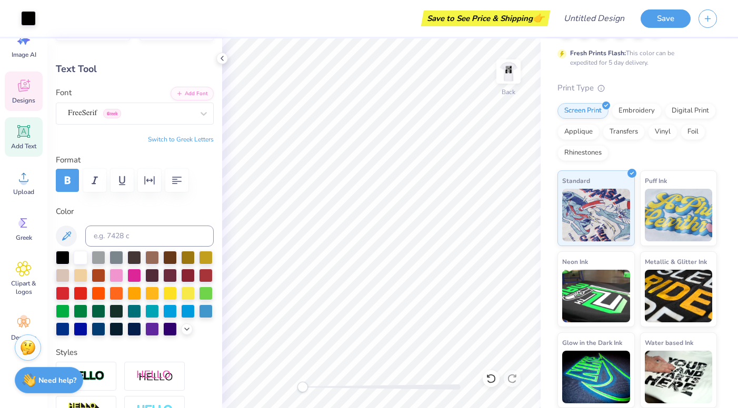
click at [28, 92] on icon at bounding box center [24, 86] width 16 height 16
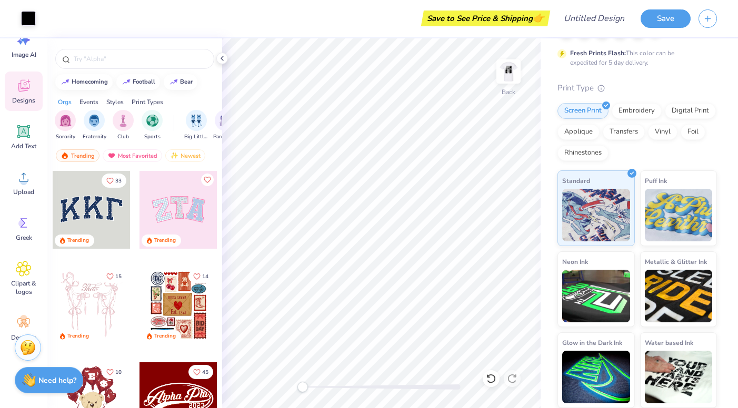
click at [28, 92] on icon at bounding box center [24, 86] width 16 height 16
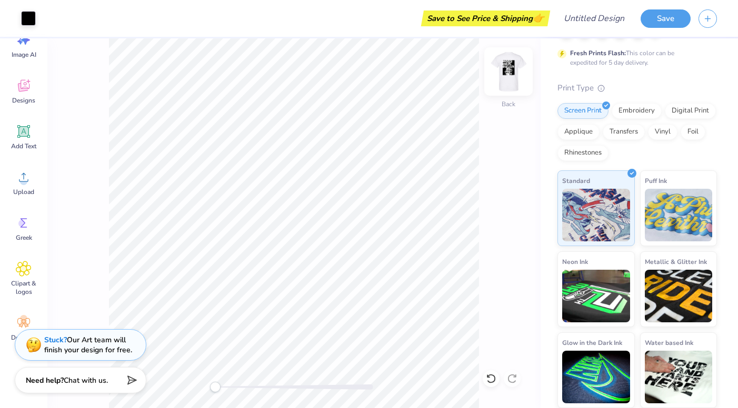
click at [515, 79] on img at bounding box center [508, 72] width 42 height 42
click at [507, 97] on div "Front" at bounding box center [293, 223] width 493 height 370
click at [507, 89] on div "Front" at bounding box center [508, 77] width 24 height 37
click at [504, 81] on img at bounding box center [508, 71] width 21 height 21
click at [507, 106] on div "Back" at bounding box center [293, 223] width 493 height 370
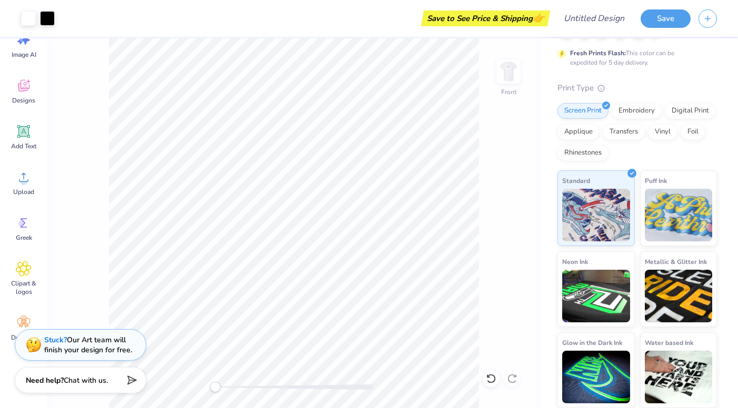
click at [512, 71] on img at bounding box center [508, 71] width 21 height 21
click at [504, 103] on div "Front" at bounding box center [293, 223] width 493 height 370
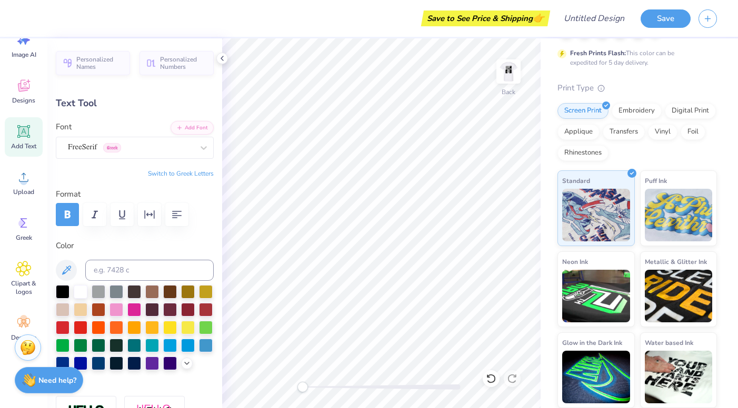
scroll to position [0, 0]
type textarea "R"
type textarea "Est. 1971"
type input "1.77"
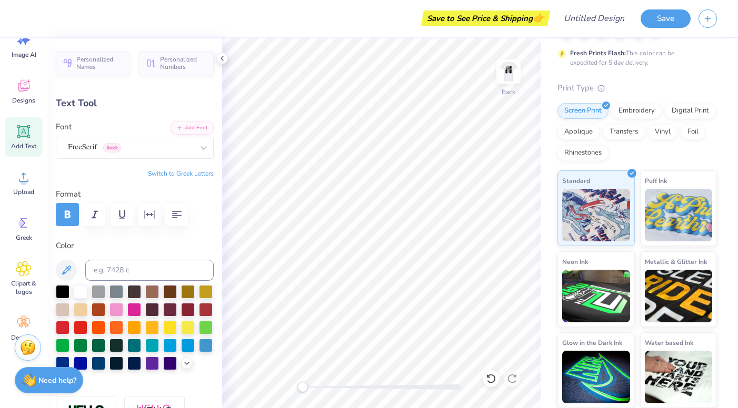
type input "0.33"
type input "5.40"
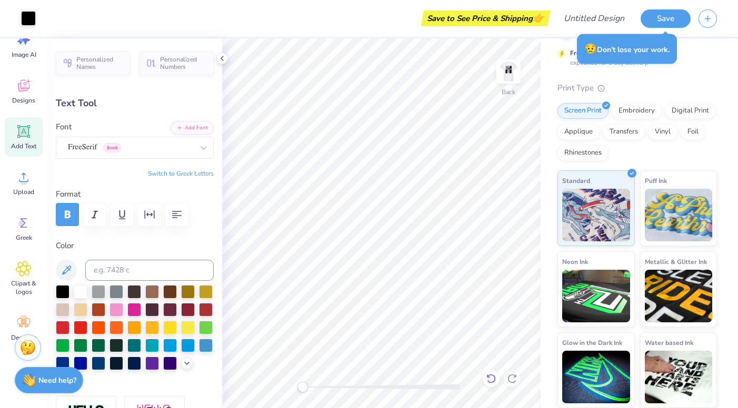
click at [489, 377] on icon at bounding box center [488, 376] width 2 height 2
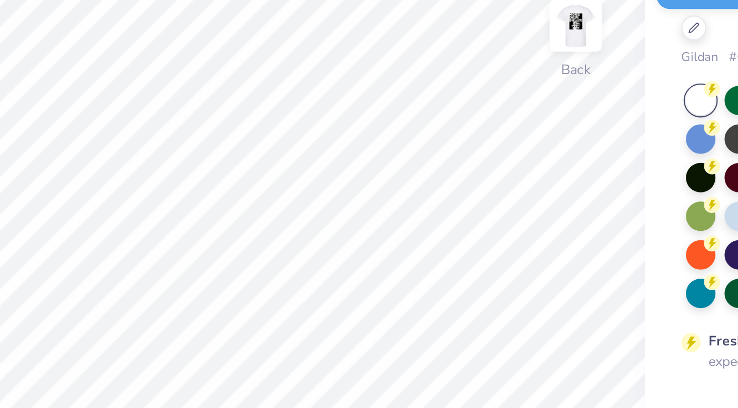
scroll to position [165, 0]
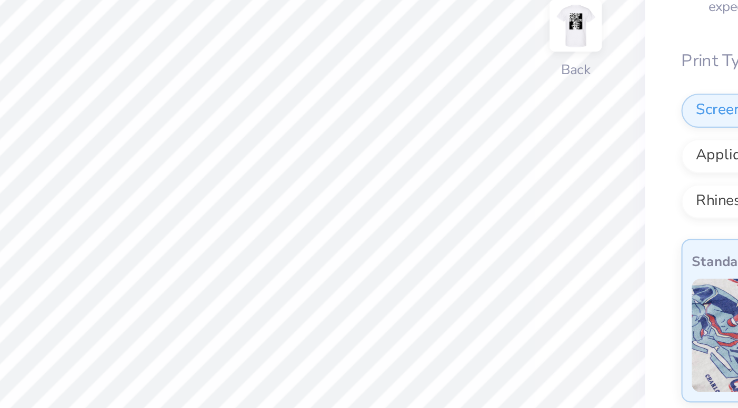
type input "5.68"
type input "0.53"
type input "4.64"
type textarea "Mors de Super"
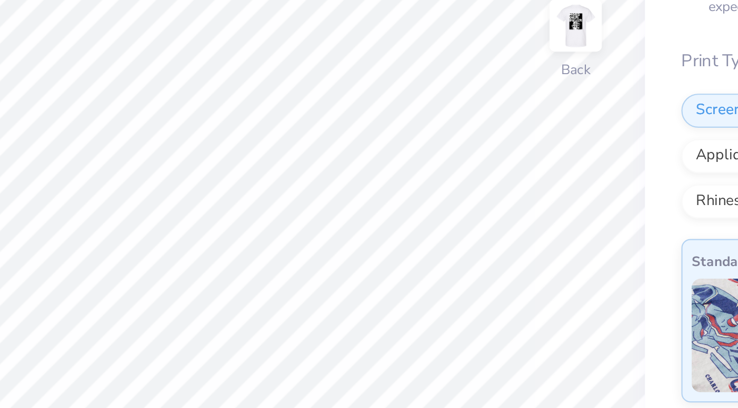
scroll to position [0, 2]
type input "1.77"
type input "0.33"
type input "5.40"
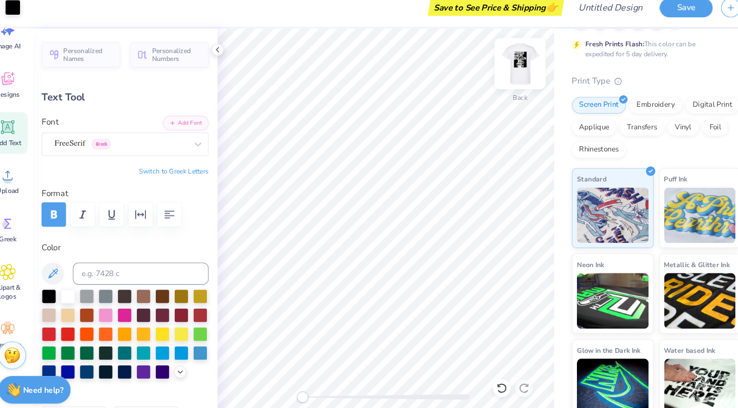
click at [505, 89] on img at bounding box center [508, 72] width 42 height 42
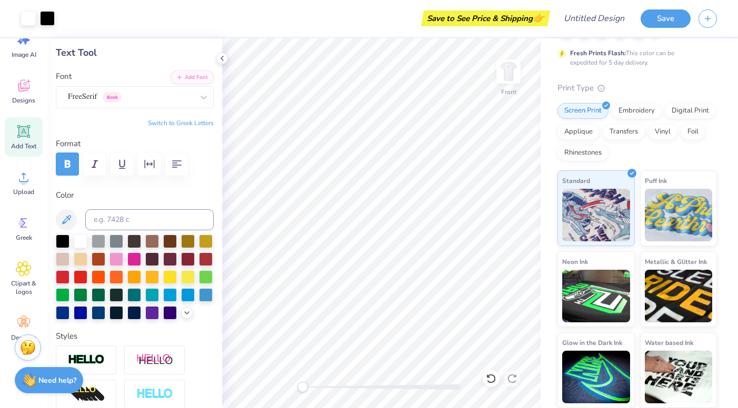
scroll to position [0, 0]
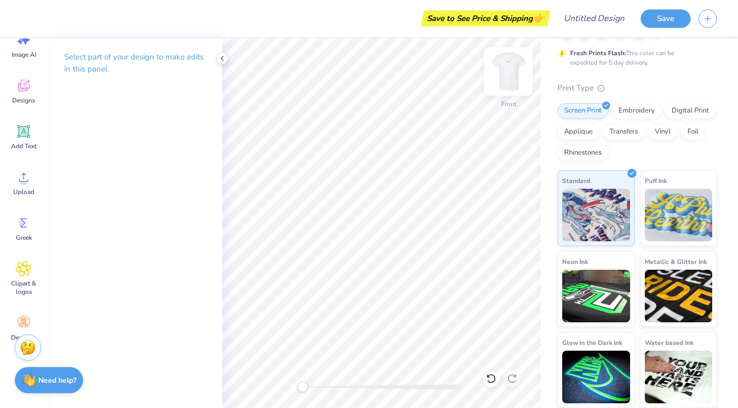
click at [513, 78] on img at bounding box center [508, 72] width 42 height 42
click at [507, 88] on div "Front" at bounding box center [508, 91] width 15 height 9
click at [511, 76] on img at bounding box center [508, 72] width 42 height 42
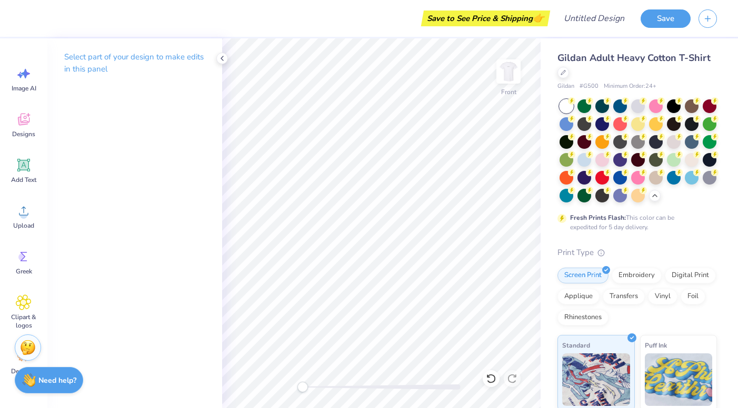
scroll to position [165, 0]
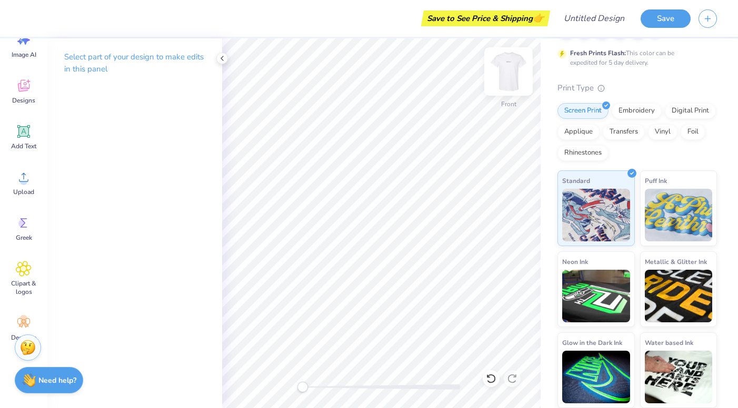
click at [510, 69] on img at bounding box center [508, 72] width 42 height 42
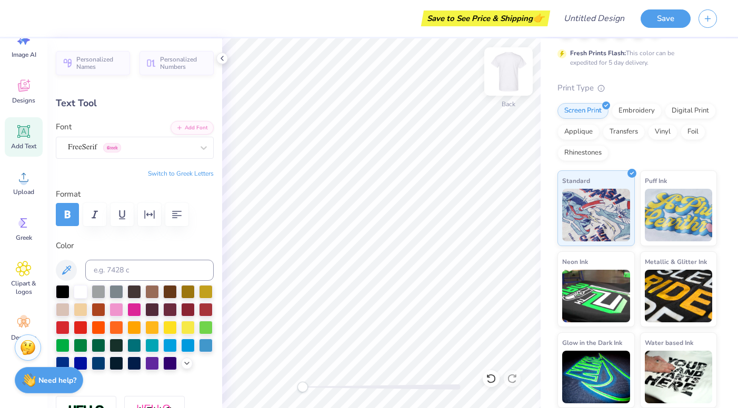
scroll to position [0, 0]
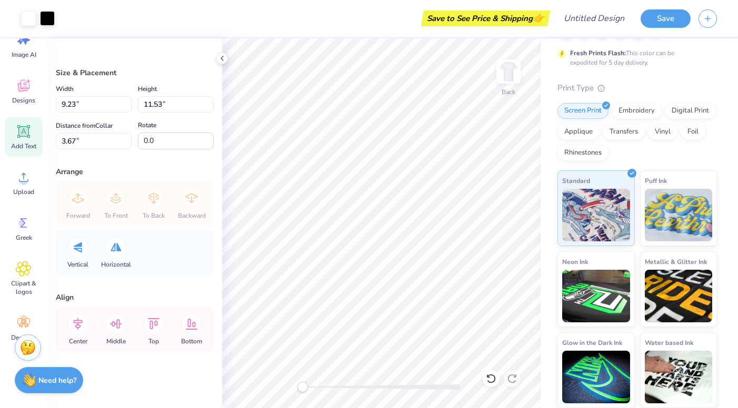
click at [26, 135] on icon at bounding box center [24, 132] width 10 height 10
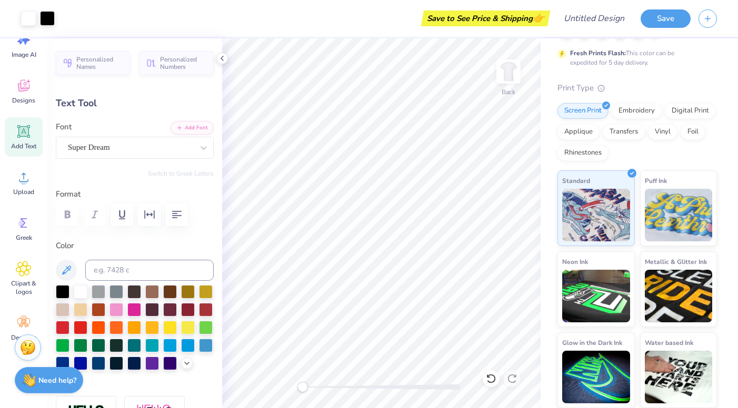
click at [23, 130] on icon at bounding box center [23, 131] width 13 height 13
type textarea "e"
type textarea "Est. 1971"
click at [90, 216] on div at bounding box center [135, 214] width 158 height 23
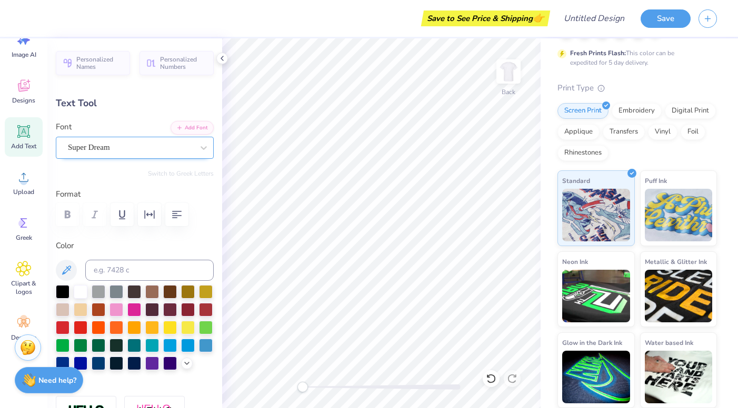
click at [114, 147] on div "Super Dream" at bounding box center [130, 147] width 127 height 16
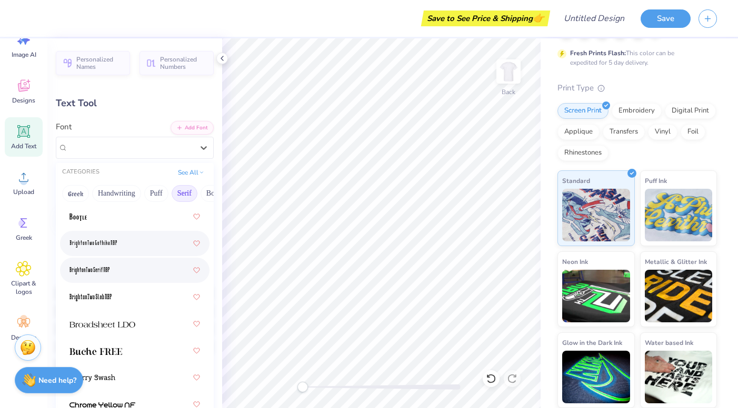
scroll to position [0, 0]
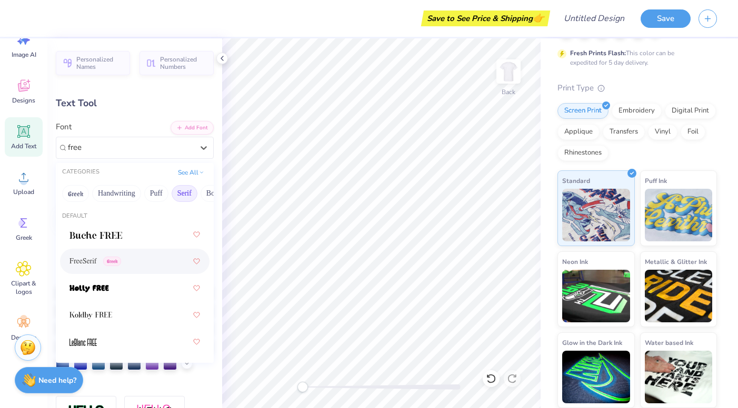
click at [109, 258] on span "Greek" at bounding box center [112, 261] width 18 height 9
type input "free"
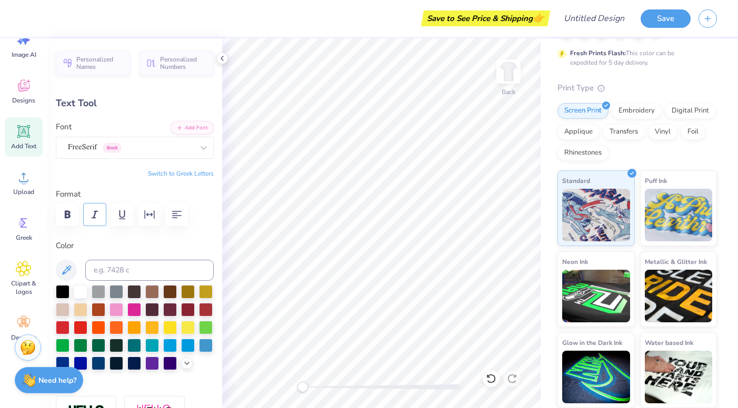
click at [96, 219] on icon "button" at bounding box center [94, 214] width 13 height 13
click at [71, 289] on div at bounding box center [135, 327] width 158 height 85
click at [66, 290] on div at bounding box center [63, 291] width 14 height 14
type input "1.53"
type input "0.29"
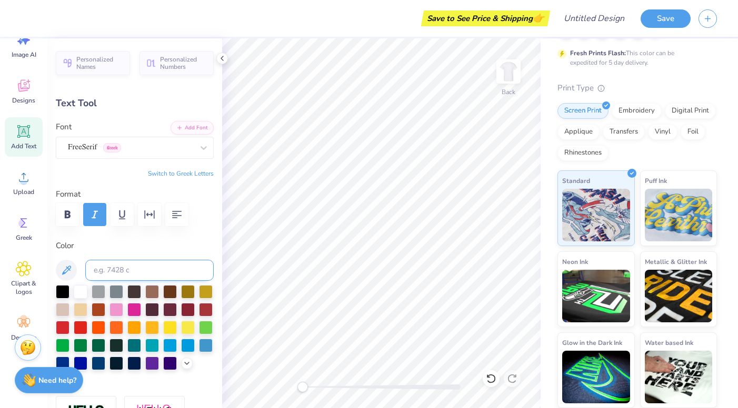
type input "15.81"
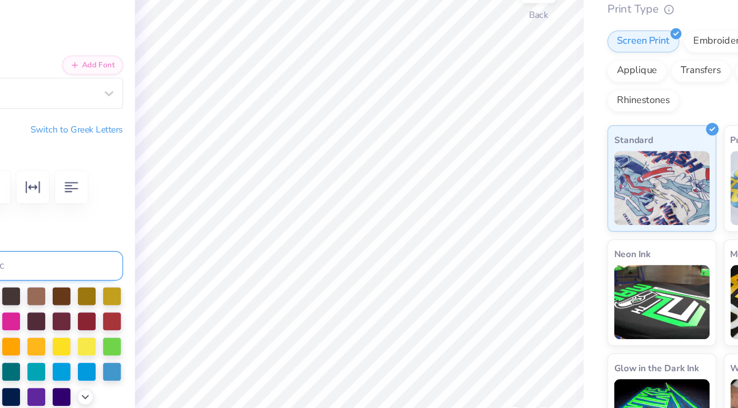
scroll to position [0, 2]
type textarea "Established. 1971"
type input "2.85"
click at [136, 291] on div at bounding box center [134, 291] width 14 height 14
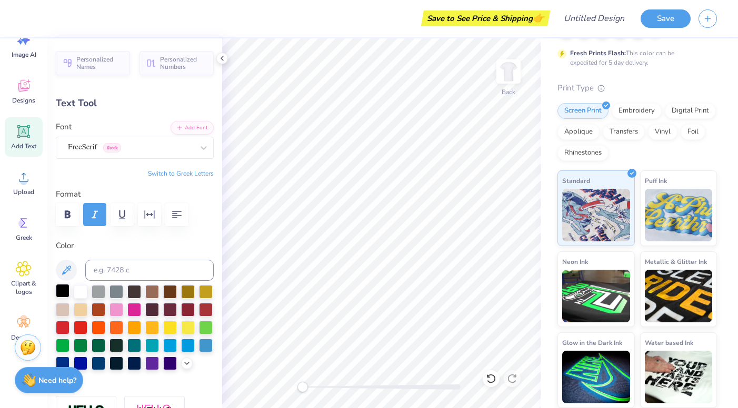
click at [66, 290] on div at bounding box center [63, 291] width 14 height 14
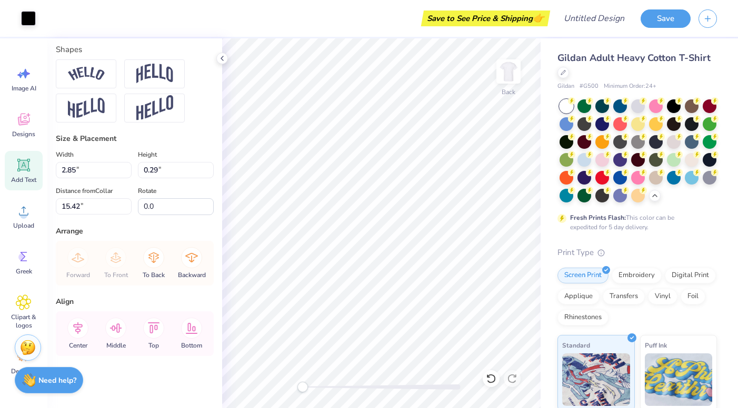
type input "15.42"
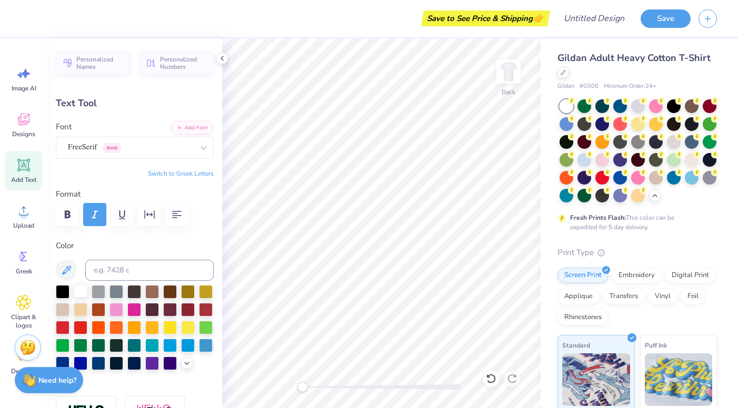
click at [75, 294] on div at bounding box center [81, 291] width 14 height 14
click at [669, 110] on div at bounding box center [674, 105] width 14 height 14
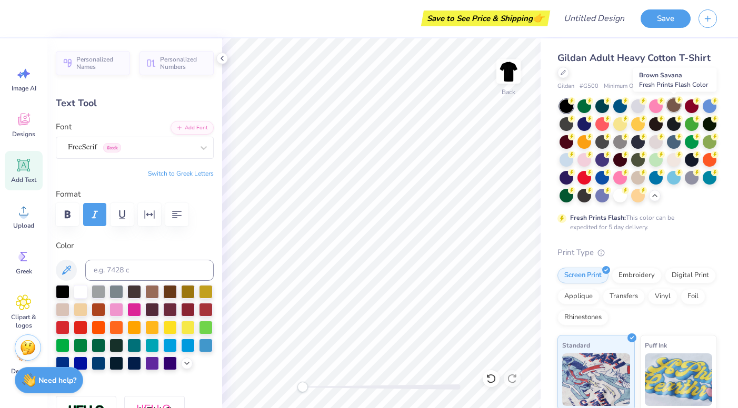
click at [674, 108] on div at bounding box center [674, 105] width 14 height 14
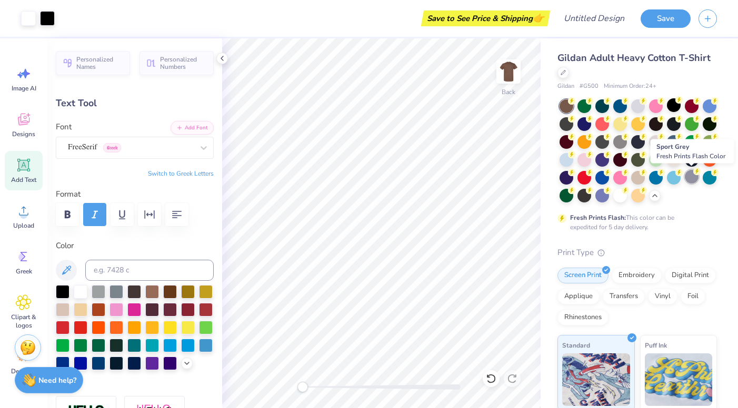
click at [688, 176] on div at bounding box center [692, 177] width 14 height 14
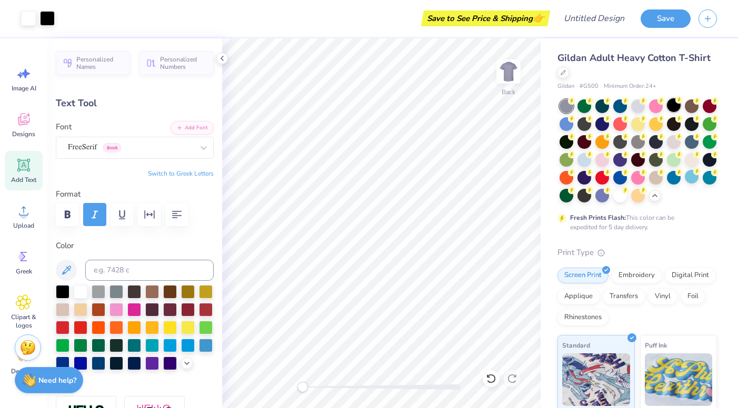
click at [673, 110] on div at bounding box center [674, 105] width 14 height 14
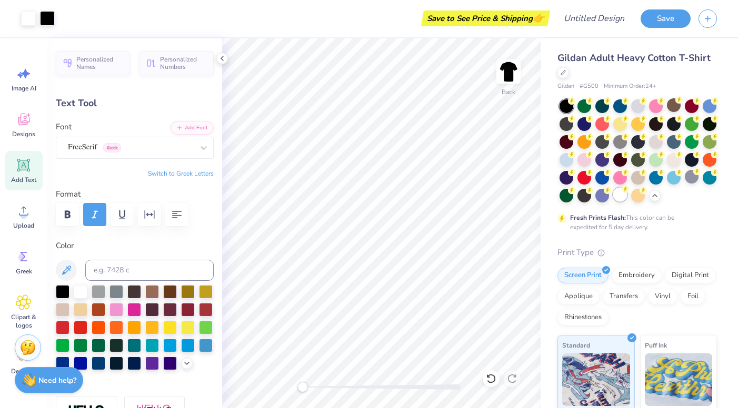
click at [619, 200] on div at bounding box center [620, 195] width 14 height 14
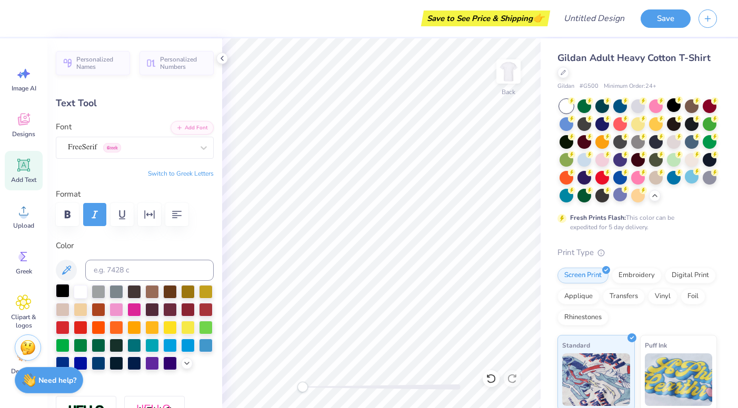
click at [63, 290] on div at bounding box center [63, 291] width 14 height 14
click at [65, 287] on div at bounding box center [63, 291] width 14 height 14
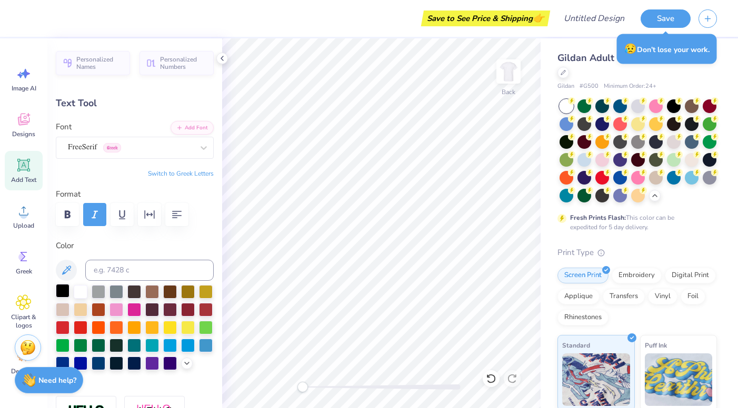
click at [63, 289] on div at bounding box center [63, 291] width 14 height 14
click at [162, 95] on div "Personalized Names Personalized Numbers Text Tool Add Font Font FreeSerif Greek…" at bounding box center [134, 223] width 175 height 370
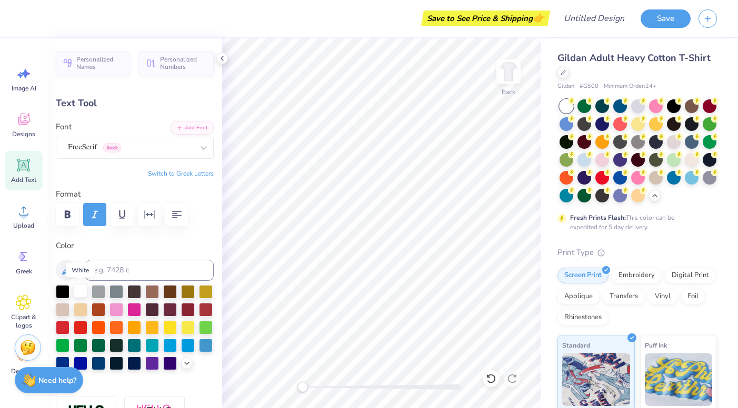
click at [80, 288] on div at bounding box center [81, 291] width 14 height 14
click at [670, 103] on div at bounding box center [674, 105] width 14 height 14
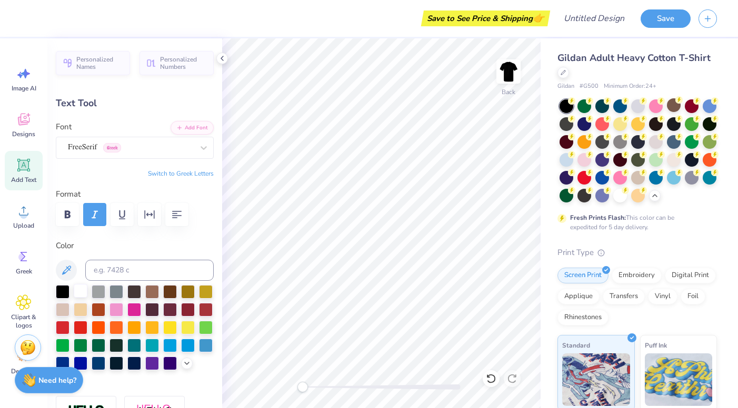
click at [82, 291] on div at bounding box center [81, 291] width 14 height 14
click at [159, 97] on div "Text Tool" at bounding box center [135, 103] width 158 height 14
click at [25, 17] on div at bounding box center [28, 17] width 15 height 15
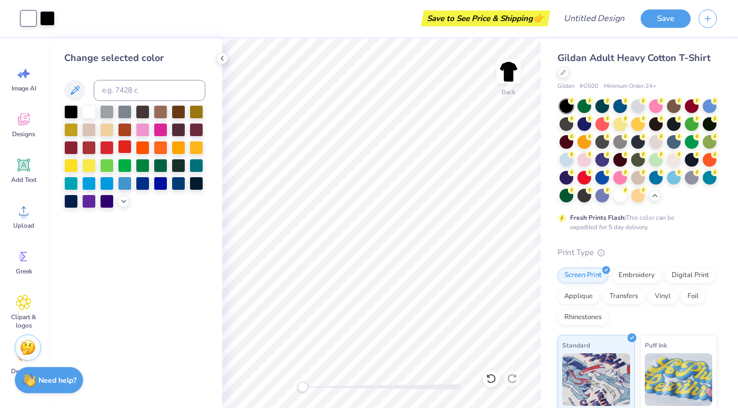
click at [118, 144] on div at bounding box center [125, 147] width 14 height 14
click at [44, 17] on div at bounding box center [47, 17] width 15 height 15
click at [619, 199] on div at bounding box center [620, 195] width 14 height 14
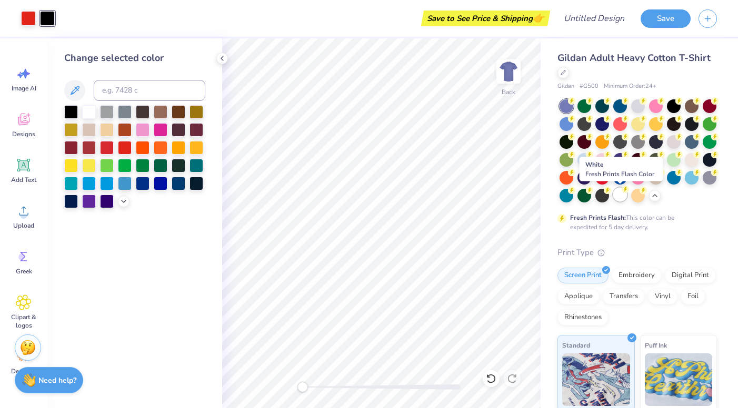
click at [620, 201] on div at bounding box center [620, 195] width 14 height 14
click at [86, 111] on div at bounding box center [89, 111] width 14 height 14
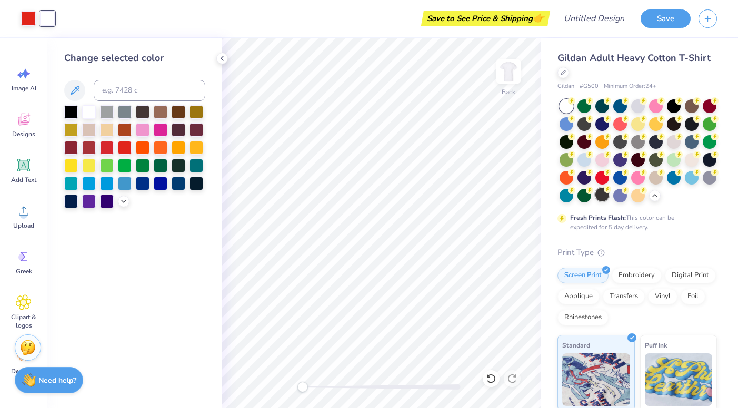
click at [598, 199] on div at bounding box center [602, 195] width 14 height 14
click at [673, 105] on div at bounding box center [674, 105] width 14 height 14
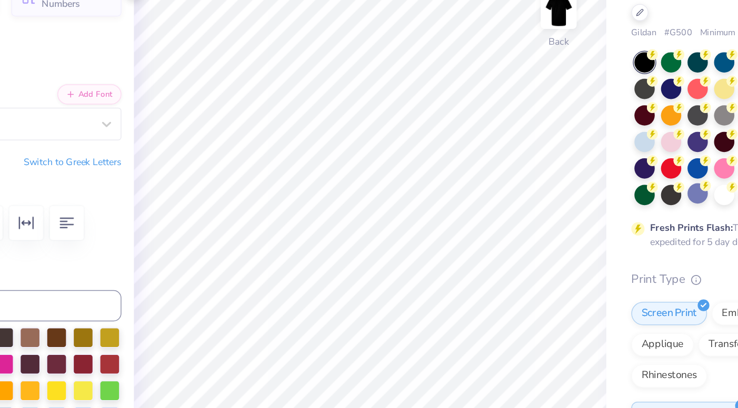
scroll to position [0, 3]
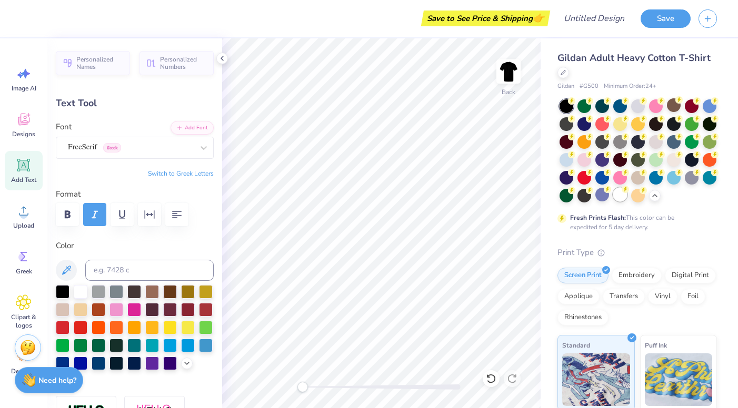
click at [616, 197] on div at bounding box center [620, 195] width 14 height 14
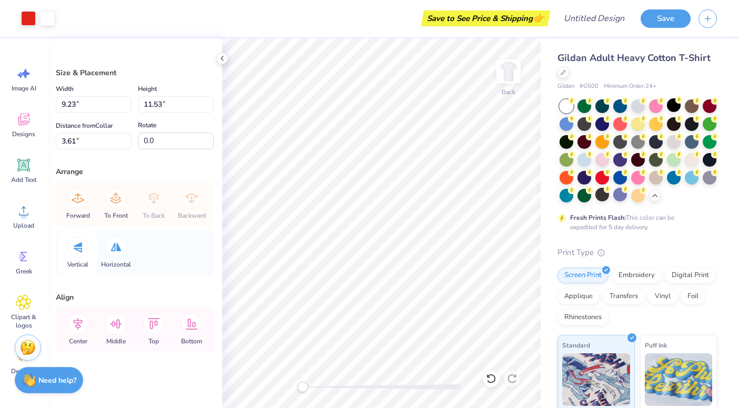
scroll to position [2, 0]
click at [27, 82] on div "Image AI" at bounding box center [24, 78] width 38 height 39
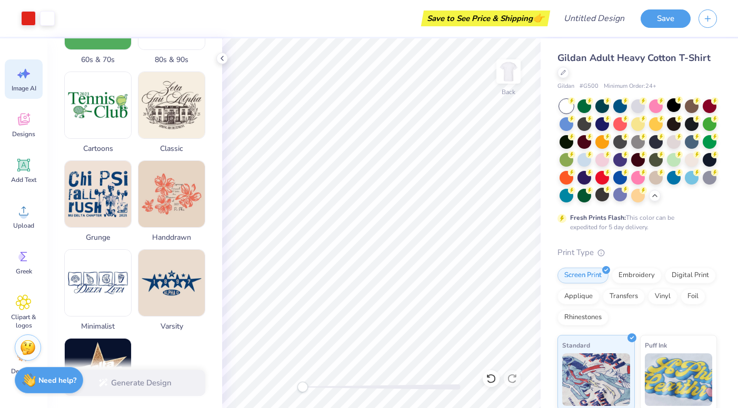
scroll to position [0, 0]
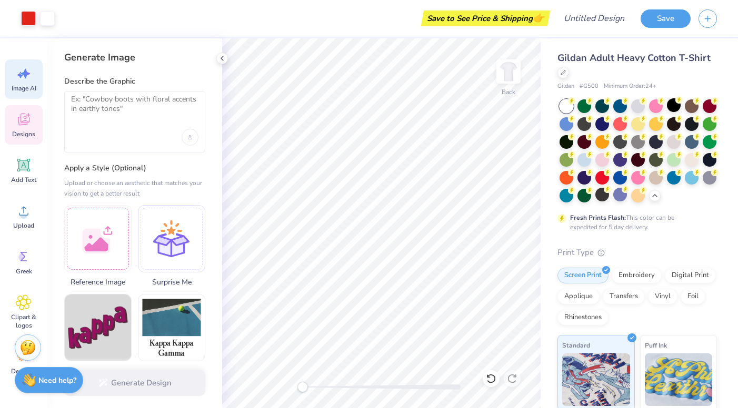
click at [20, 127] on div "Designs" at bounding box center [24, 124] width 38 height 39
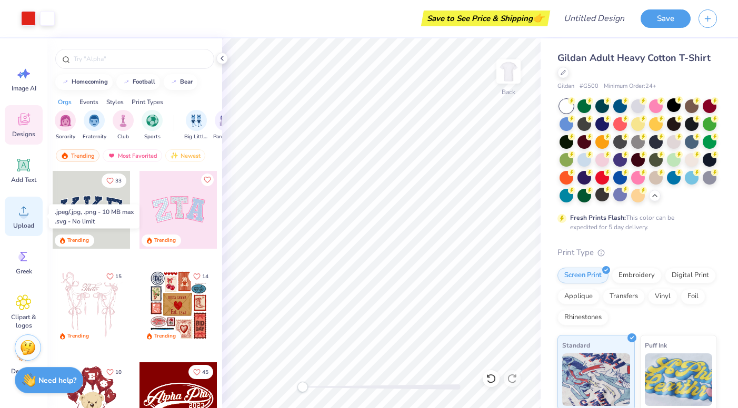
click at [16, 222] on span "Upload" at bounding box center [23, 226] width 21 height 8
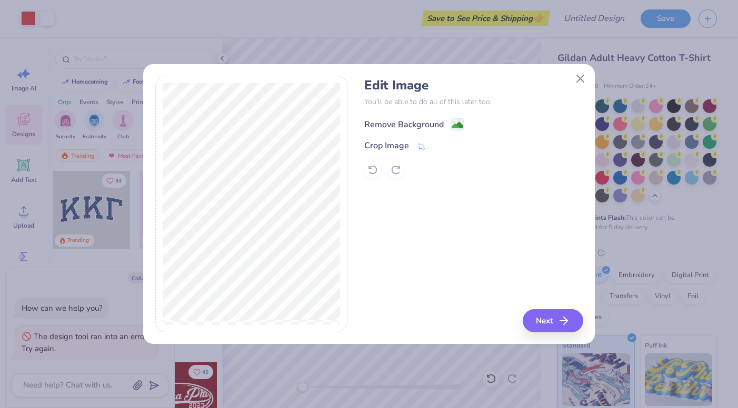
click at [431, 127] on div "Remove Background" at bounding box center [403, 124] width 79 height 13
click at [456, 127] on div "Remove Background Crop Image" at bounding box center [473, 148] width 218 height 62
click at [456, 118] on div "Remove Background Crop Image" at bounding box center [473, 148] width 218 height 62
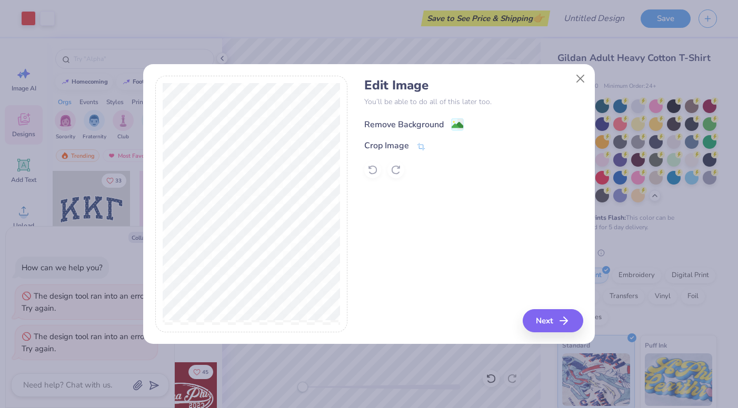
click at [455, 122] on image at bounding box center [457, 125] width 12 height 12
click at [447, 127] on div "Remove Background Crop Image" at bounding box center [473, 148] width 218 height 62
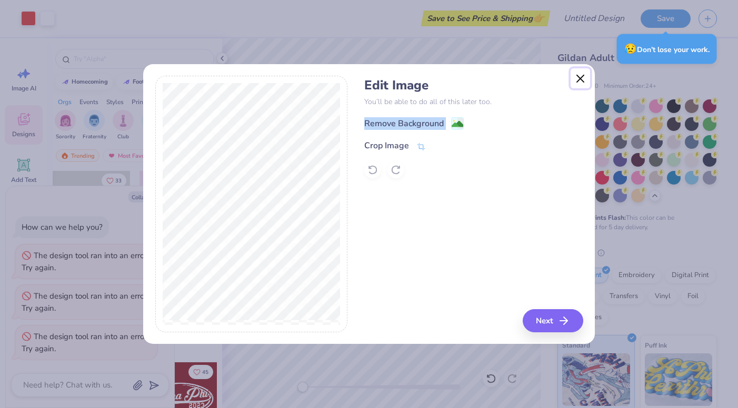
click at [580, 78] on button "Close" at bounding box center [580, 78] width 20 height 20
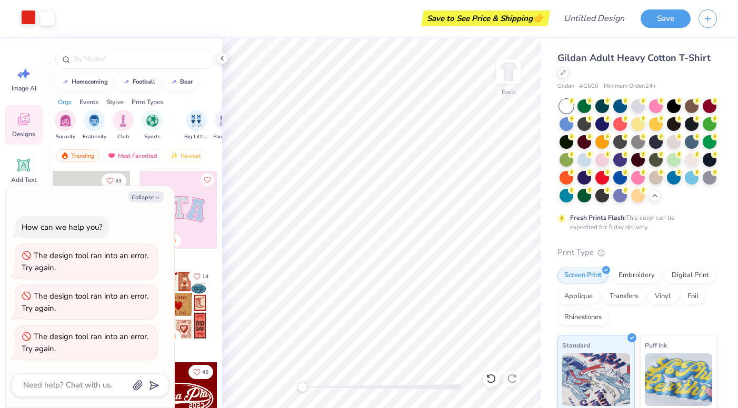
click at [31, 16] on div at bounding box center [28, 17] width 15 height 15
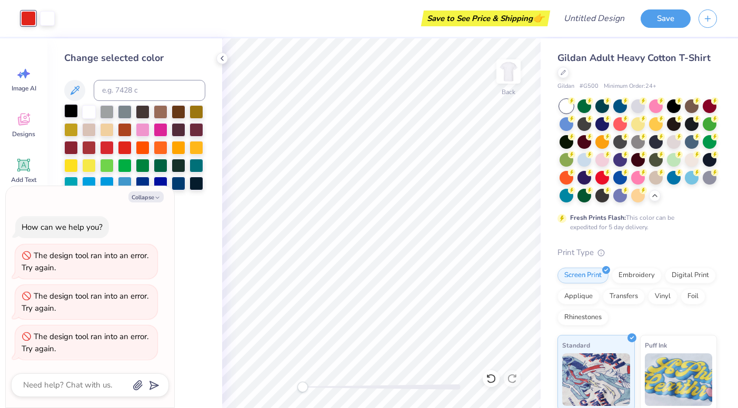
click at [71, 106] on div at bounding box center [71, 111] width 14 height 14
click at [565, 143] on div at bounding box center [566, 141] width 14 height 14
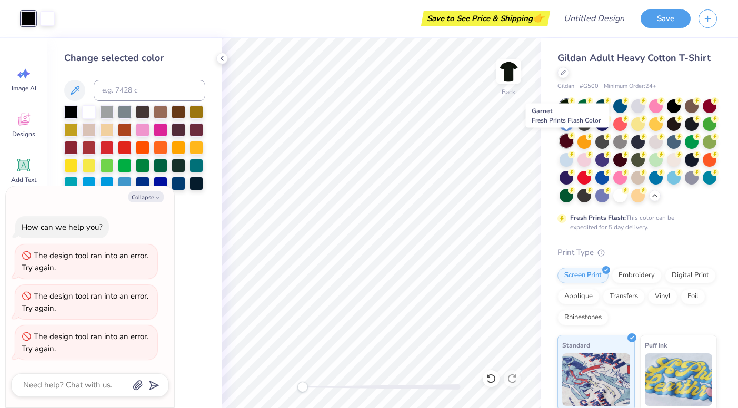
type textarea "x"
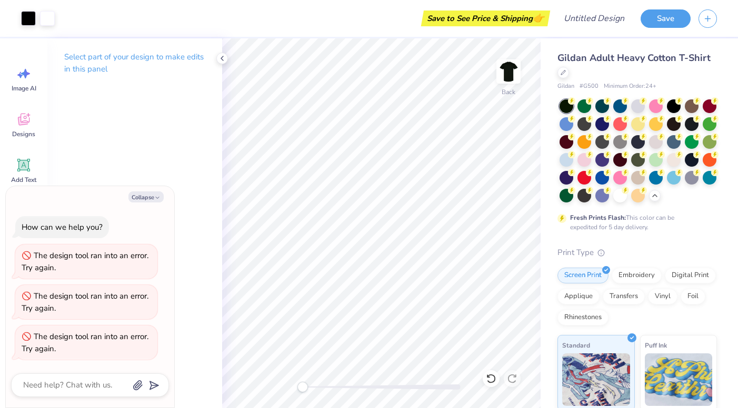
type textarea "x"
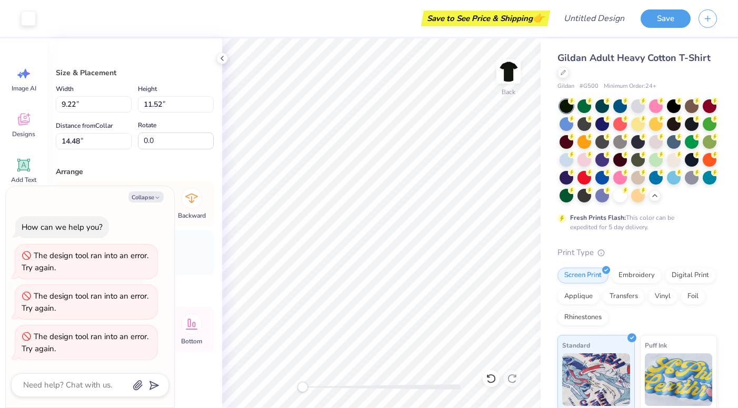
type textarea "x"
type input "6.38"
type input "11.50"
type input "3.64"
click at [220, 219] on div "Size & Placement Width 9.23 9.23 " Height 11.53 11.53 " Distance from Collar 3.…" at bounding box center [134, 223] width 175 height 370
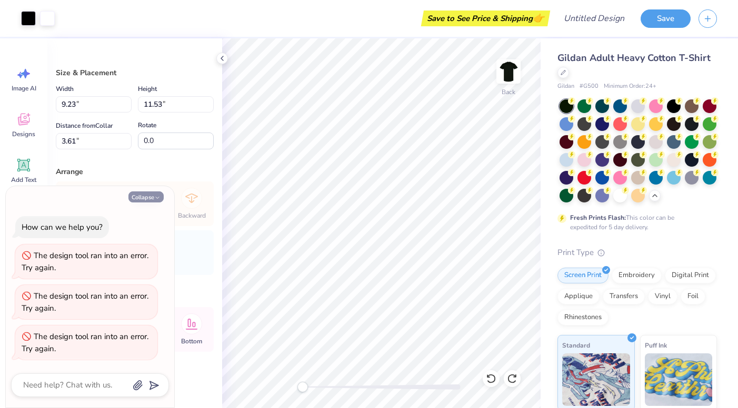
click at [160, 198] on button "Collapse" at bounding box center [145, 197] width 35 height 11
type textarea "x"
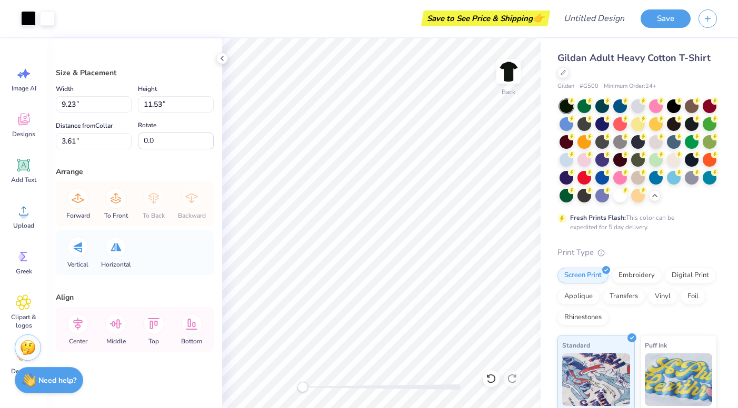
type input "8.46"
type input "10.57"
type input "4.57"
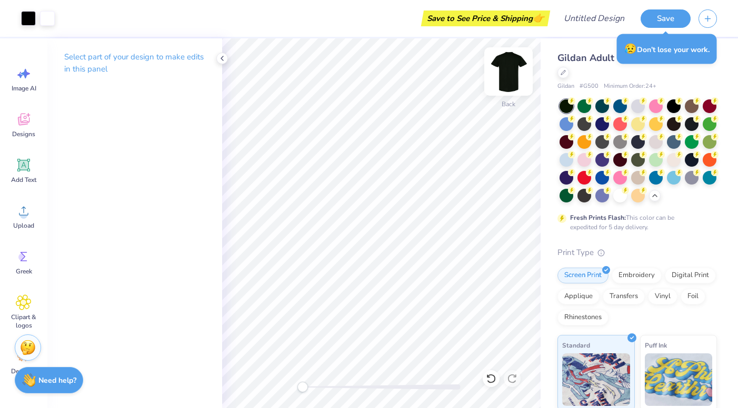
click at [518, 71] on img at bounding box center [508, 72] width 42 height 42
click at [26, 209] on icon at bounding box center [24, 211] width 16 height 16
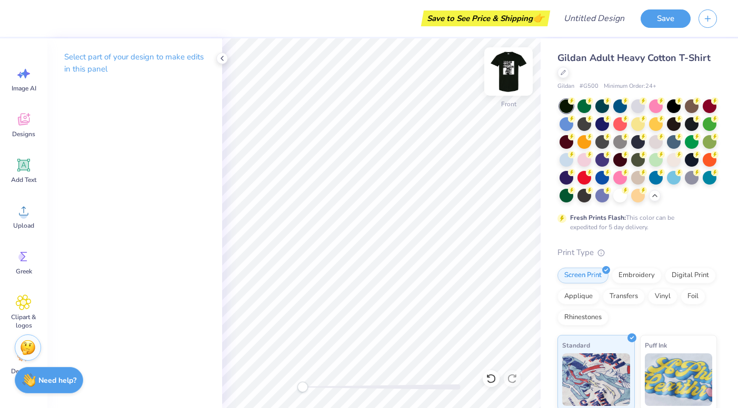
click at [509, 77] on img at bounding box center [508, 72] width 42 height 42
click at [224, 55] on icon at bounding box center [222, 58] width 8 height 8
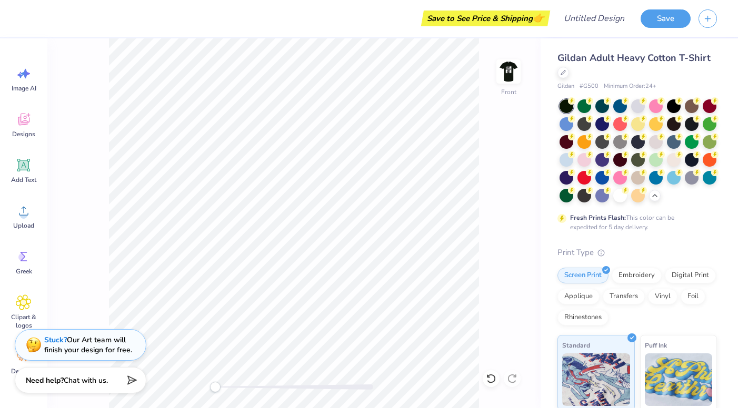
click at [501, 79] on img at bounding box center [508, 71] width 21 height 21
click at [29, 124] on icon at bounding box center [24, 120] width 16 height 16
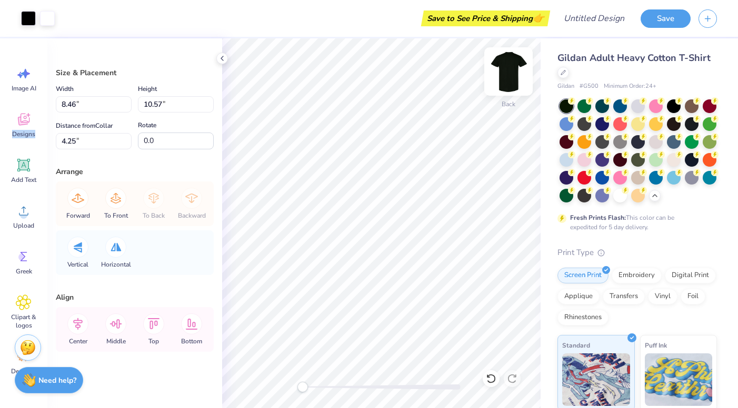
click at [500, 74] on img at bounding box center [508, 72] width 42 height 42
click at [517, 88] on img at bounding box center [508, 72] width 42 height 42
click at [511, 77] on img at bounding box center [508, 72] width 42 height 42
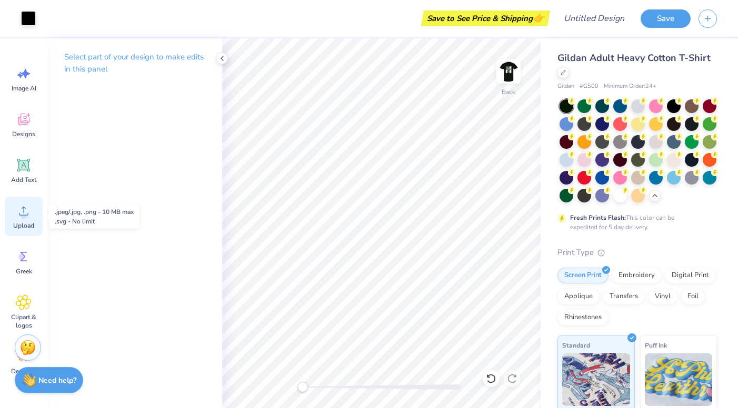
click at [19, 216] on icon at bounding box center [24, 211] width 16 height 16
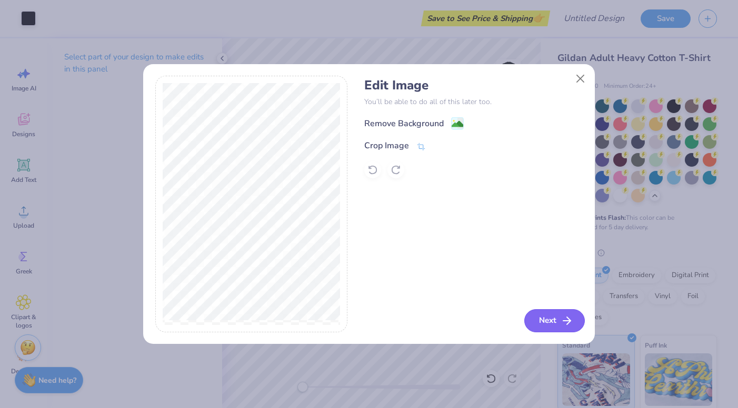
click at [540, 320] on button "Next" at bounding box center [554, 320] width 61 height 23
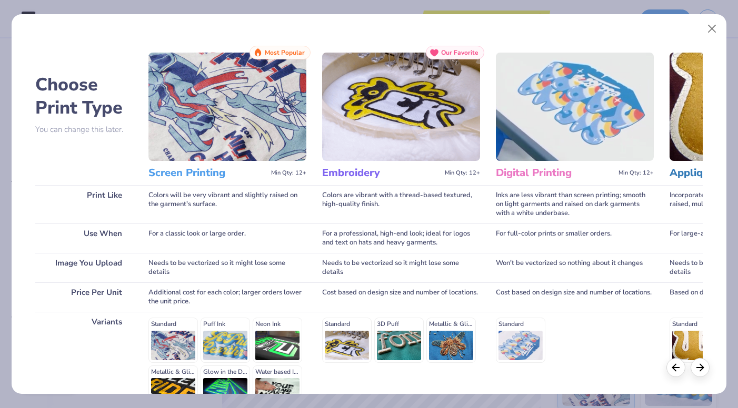
scroll to position [116, 0]
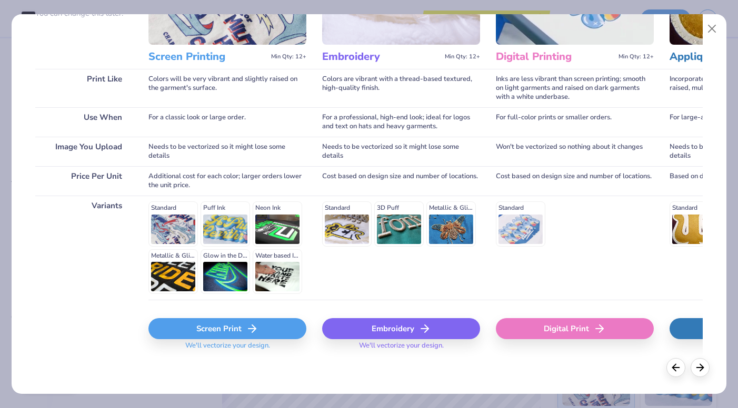
click at [242, 336] on div "Screen Print" at bounding box center [227, 328] width 158 height 21
click at [242, 328] on div "Screen Print" at bounding box center [227, 328] width 158 height 21
click at [280, 329] on div "Screen Print" at bounding box center [227, 328] width 158 height 21
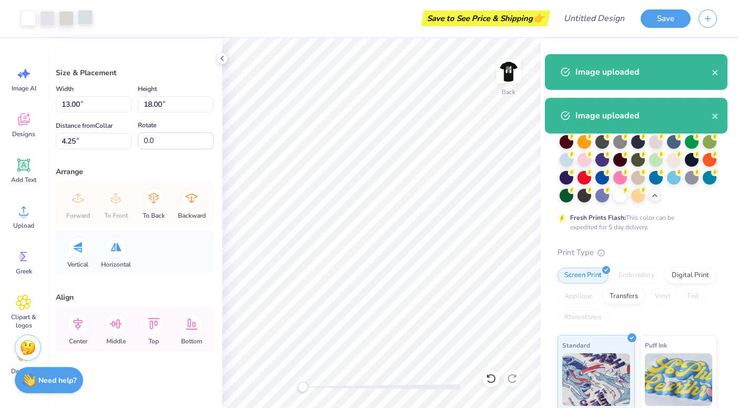
click at [86, 22] on div at bounding box center [85, 17] width 15 height 15
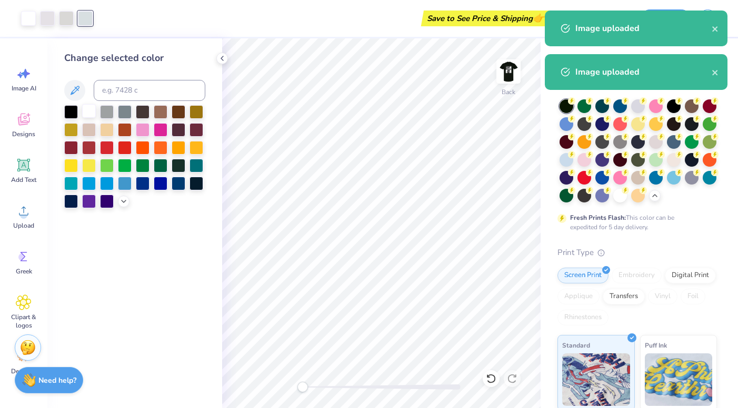
click at [89, 108] on div at bounding box center [89, 111] width 14 height 14
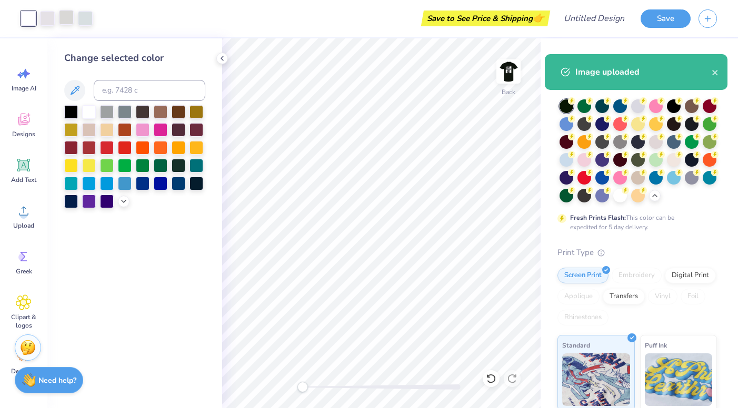
click at [63, 19] on div at bounding box center [66, 17] width 15 height 15
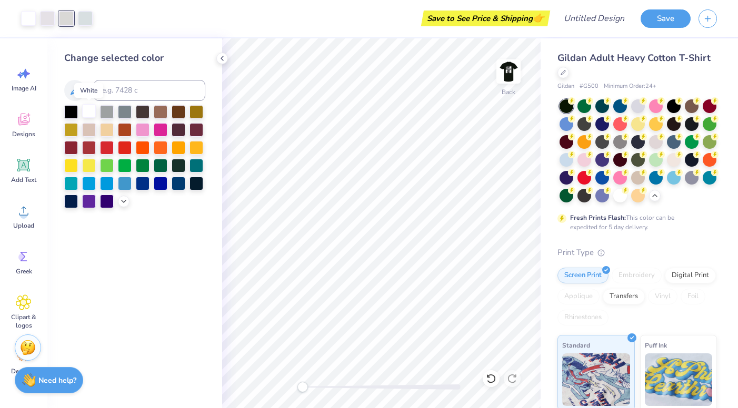
click at [88, 115] on div at bounding box center [89, 111] width 14 height 14
click at [49, 18] on div at bounding box center [47, 17] width 15 height 15
click at [89, 115] on div at bounding box center [89, 111] width 14 height 14
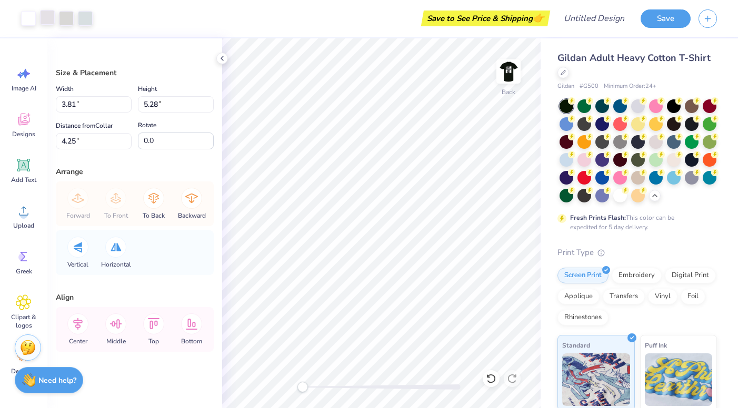
click at [43, 22] on div at bounding box center [47, 17] width 15 height 15
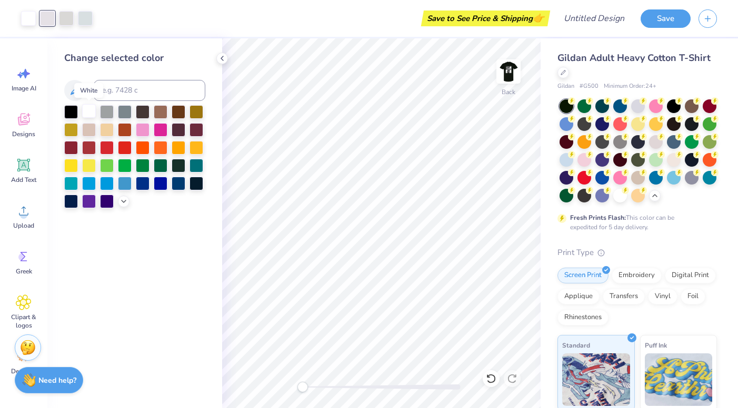
click at [86, 113] on div at bounding box center [89, 111] width 14 height 14
click at [88, 120] on div at bounding box center [134, 156] width 141 height 103
click at [88, 114] on div at bounding box center [89, 111] width 14 height 14
click at [47, 18] on div at bounding box center [47, 17] width 15 height 15
click at [88, 112] on div at bounding box center [89, 111] width 14 height 14
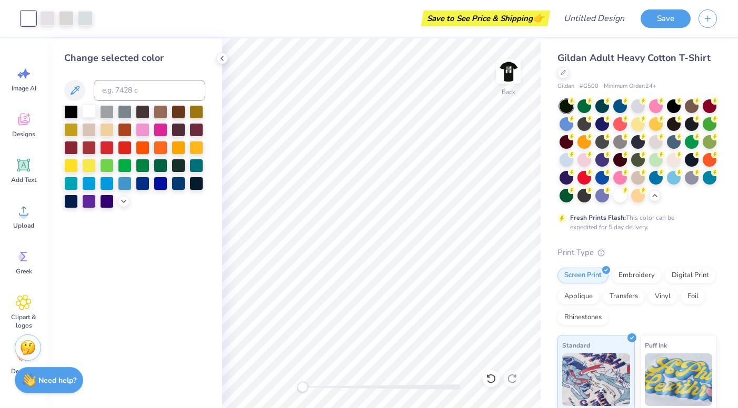
click at [90, 116] on div at bounding box center [89, 111] width 14 height 14
click at [88, 115] on div at bounding box center [89, 111] width 14 height 14
click at [53, 8] on div "Art colors" at bounding box center [46, 18] width 93 height 37
click at [49, 14] on div at bounding box center [47, 17] width 15 height 15
click at [49, 17] on div at bounding box center [47, 18] width 15 height 15
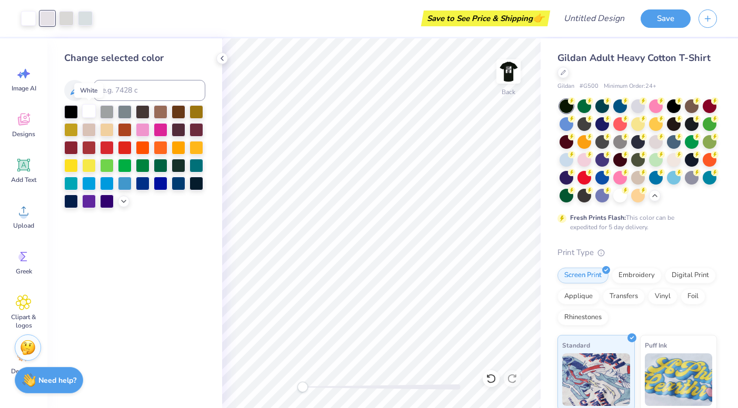
click at [89, 113] on div at bounding box center [89, 111] width 14 height 14
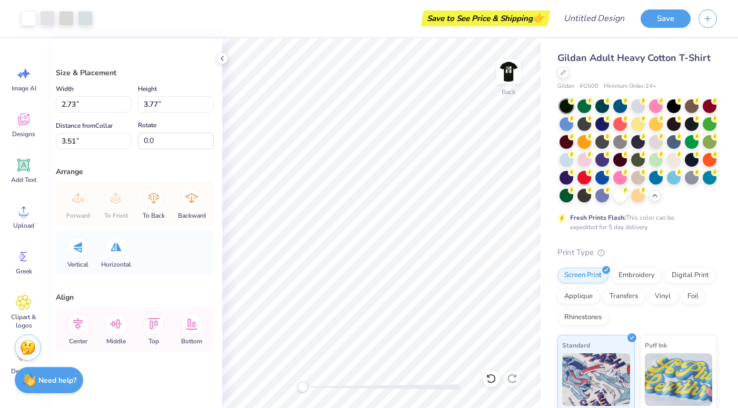
type input "2.73"
type input "3.77"
type input "3.51"
type input "2.34"
type input "3.23"
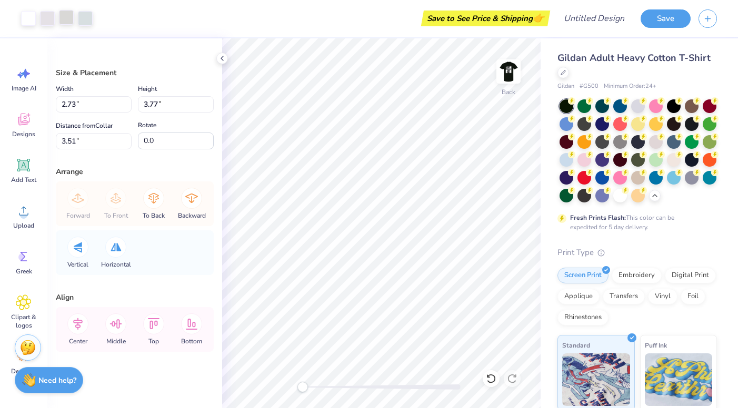
type input "3.29"
click at [56, 17] on div at bounding box center [57, 18] width 72 height 15
click at [48, 15] on div at bounding box center [47, 17] width 15 height 15
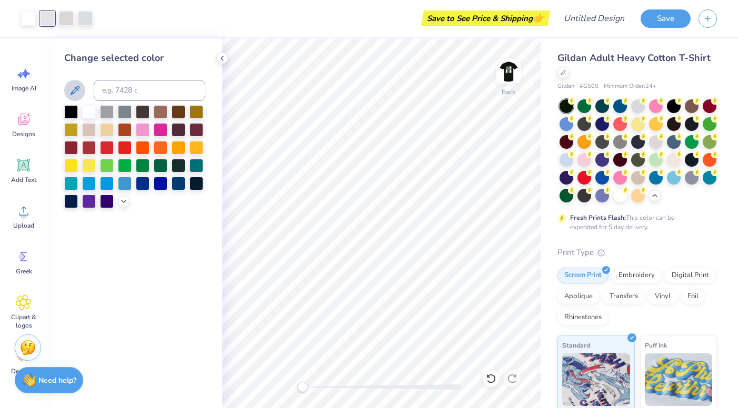
click at [79, 91] on icon at bounding box center [74, 90] width 13 height 13
click at [89, 111] on div at bounding box center [89, 111] width 14 height 14
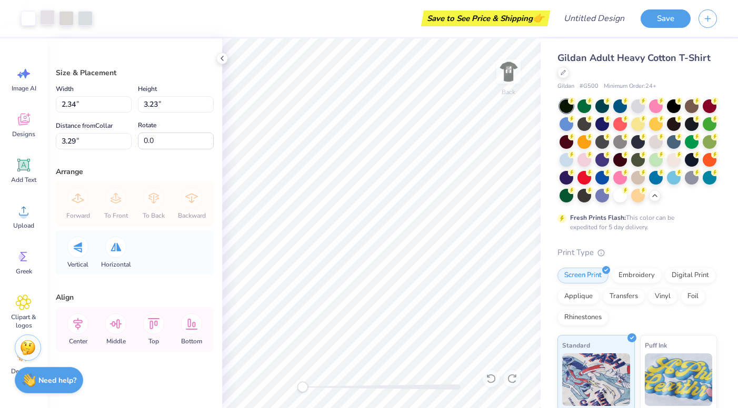
click at [44, 18] on div at bounding box center [47, 17] width 15 height 15
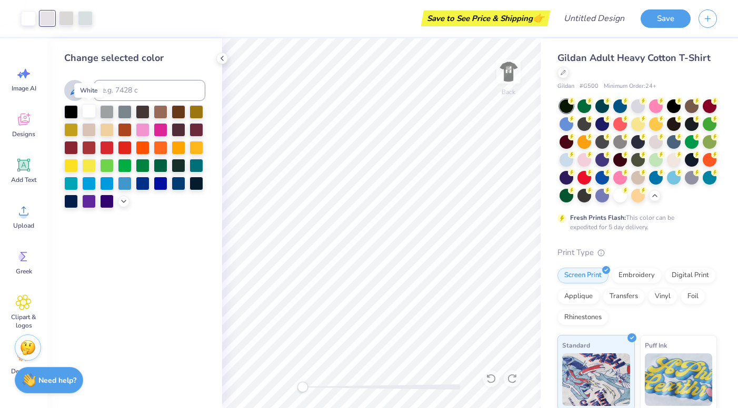
click at [90, 115] on div at bounding box center [89, 111] width 14 height 14
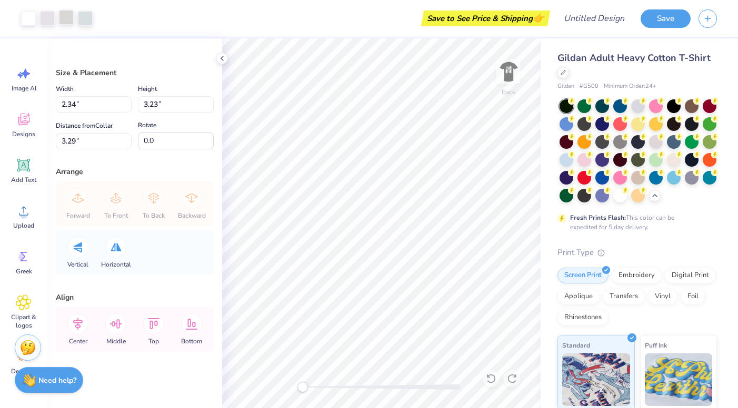
click at [64, 14] on div at bounding box center [66, 17] width 15 height 15
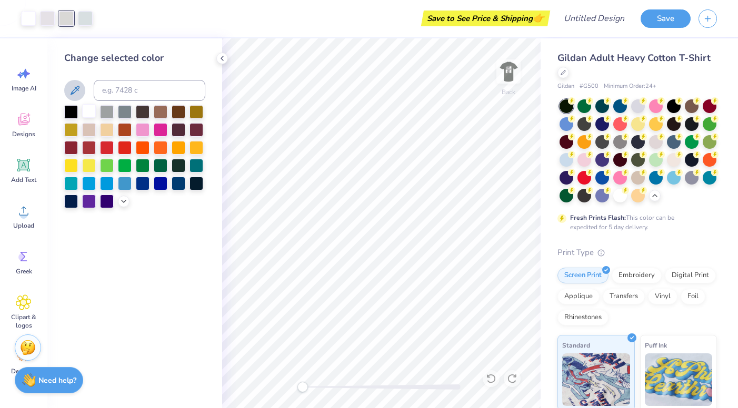
click at [95, 113] on div at bounding box center [89, 111] width 14 height 14
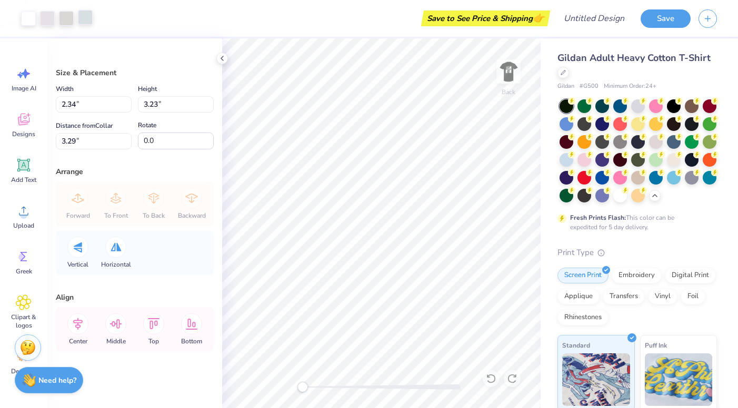
click at [86, 11] on div at bounding box center [85, 17] width 15 height 15
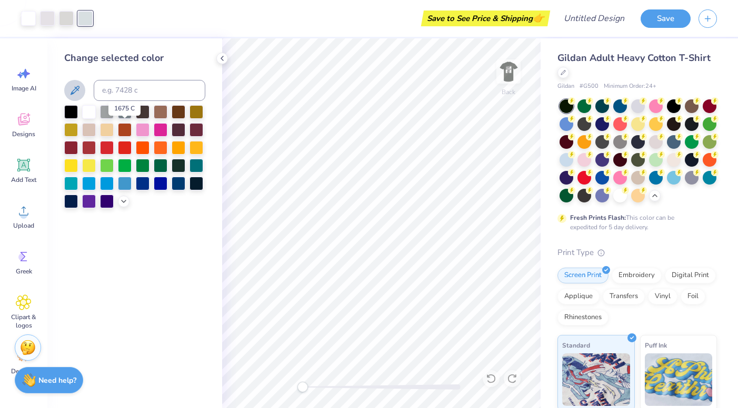
click at [124, 131] on div at bounding box center [125, 130] width 14 height 14
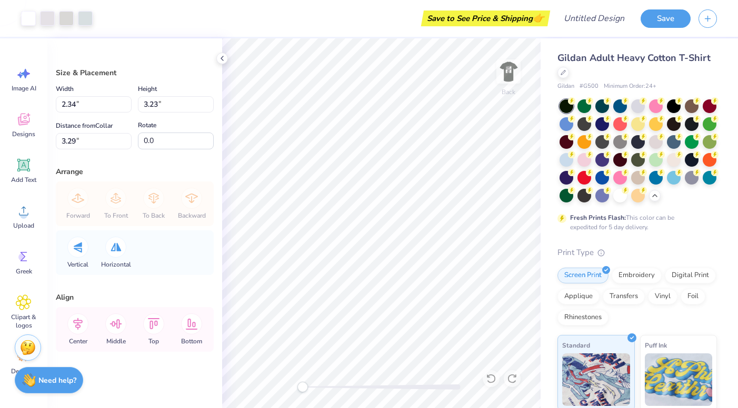
click at [124, 131] on div "Distance from Collar 3.29 3.29 "" at bounding box center [94, 134] width 76 height 30
click at [225, 61] on icon at bounding box center [222, 58] width 8 height 8
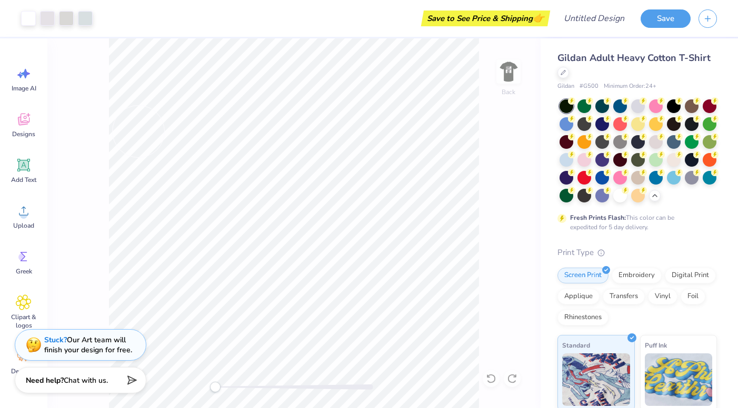
click at [57, 14] on div at bounding box center [57, 18] width 72 height 15
click at [43, 21] on div at bounding box center [47, 17] width 15 height 15
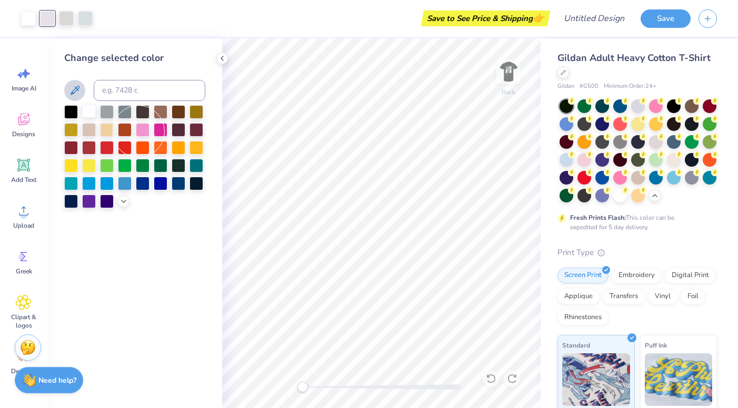
click at [91, 108] on div at bounding box center [89, 111] width 14 height 14
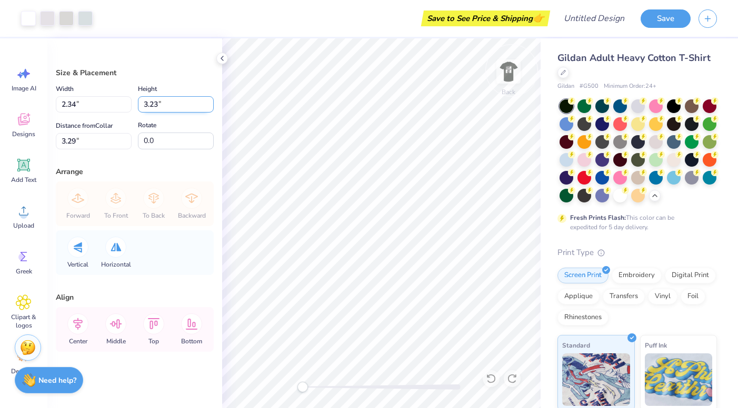
click at [511, 71] on div "Back" at bounding box center [381, 223] width 318 height 370
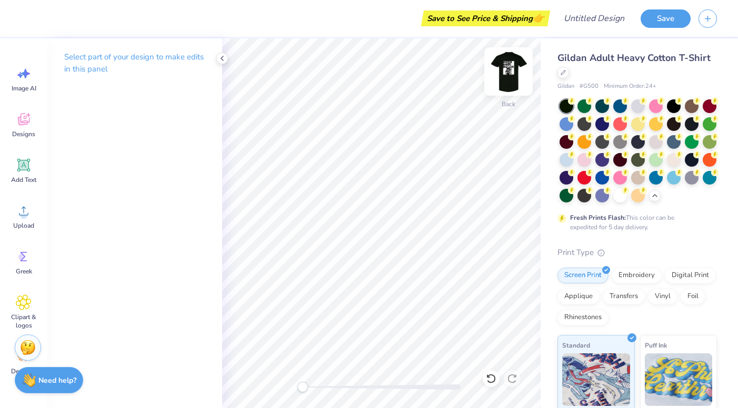
click at [507, 72] on img at bounding box center [508, 72] width 42 height 42
click at [507, 70] on img at bounding box center [508, 71] width 21 height 21
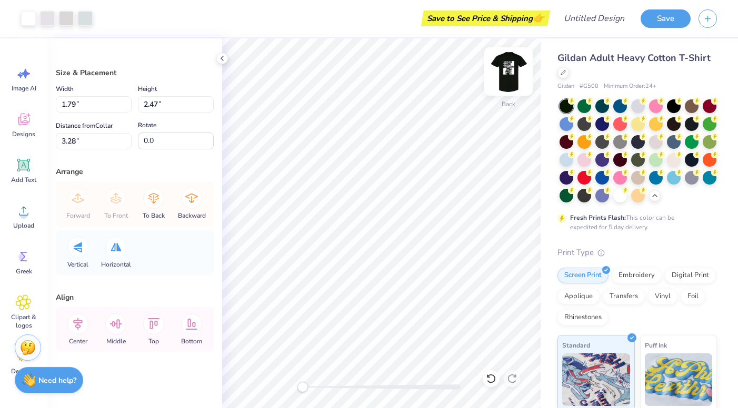
type input "1.79"
type input "2.47"
type input "3.28"
type input "2.35"
type input "3.25"
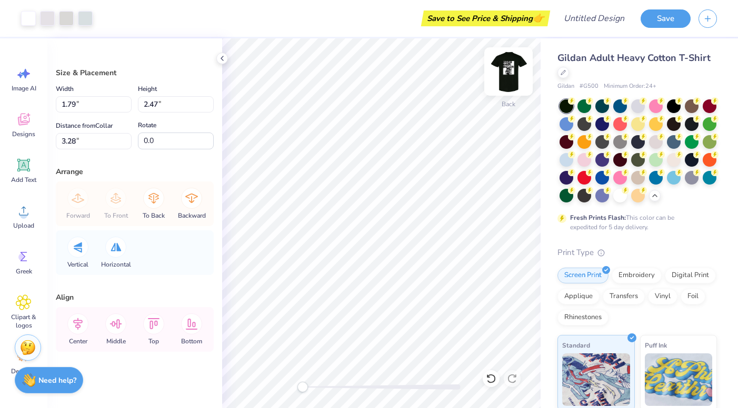
type input "3.00"
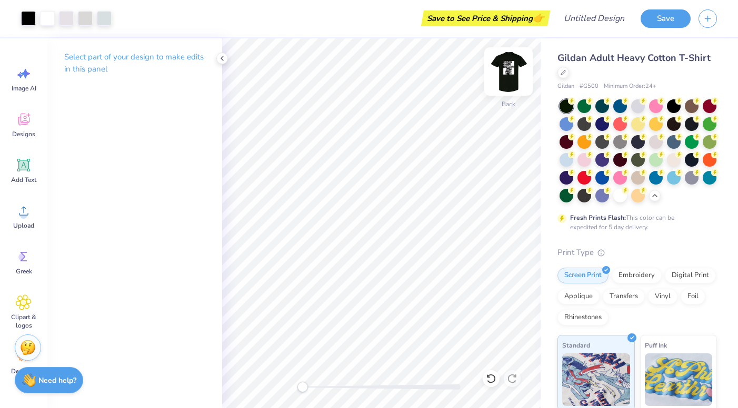
click at [512, 74] on img at bounding box center [508, 72] width 42 height 42
click at [517, 77] on img at bounding box center [508, 72] width 42 height 42
click at [509, 75] on img at bounding box center [508, 72] width 42 height 42
click at [510, 75] on img at bounding box center [508, 72] width 42 height 42
click at [571, 318] on div "Rhinestones" at bounding box center [582, 318] width 51 height 16
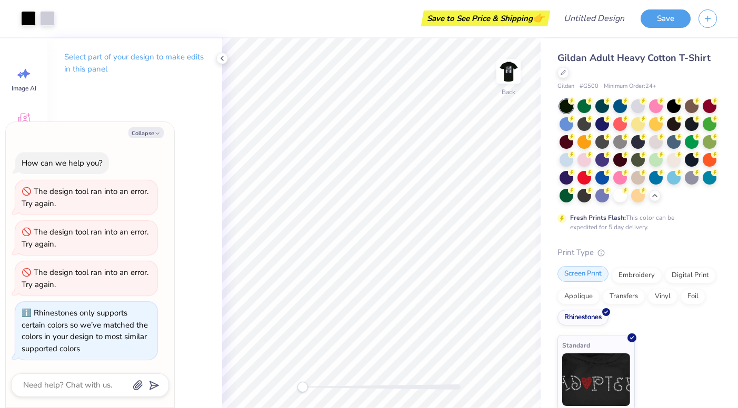
click at [567, 277] on div "Screen Print" at bounding box center [582, 274] width 51 height 16
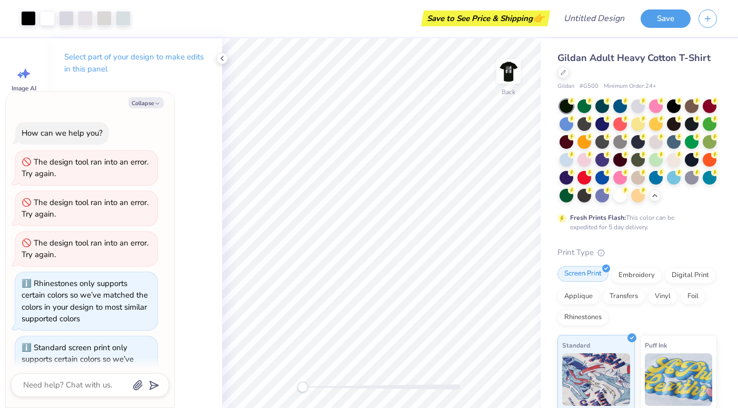
scroll to position [34, 0]
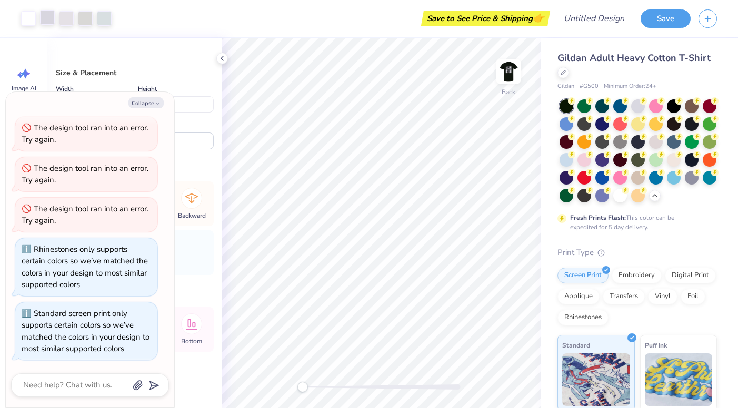
click at [43, 12] on div at bounding box center [47, 17] width 15 height 15
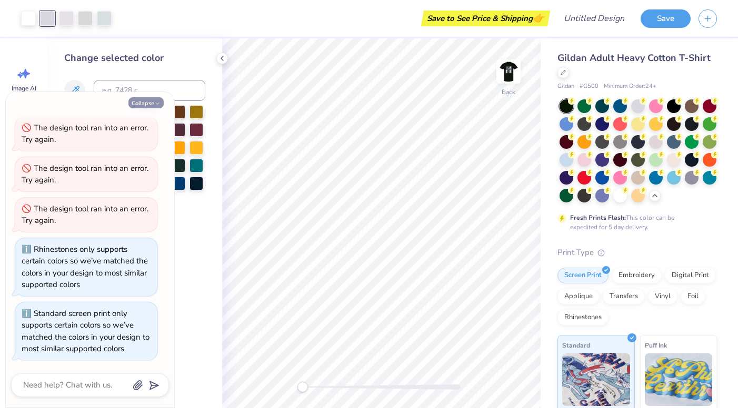
click at [153, 99] on button "Collapse" at bounding box center [145, 102] width 35 height 11
type textarea "x"
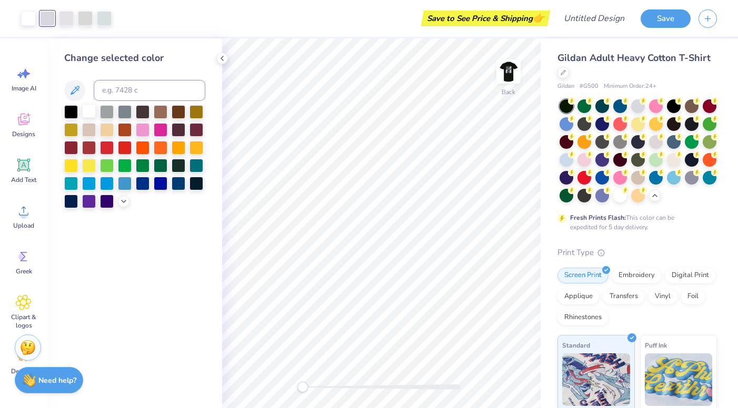
click at [86, 109] on div at bounding box center [89, 111] width 14 height 14
click at [69, 13] on div at bounding box center [66, 17] width 15 height 15
click at [92, 115] on div at bounding box center [89, 111] width 14 height 14
click at [85, 21] on div at bounding box center [85, 17] width 15 height 15
click at [84, 118] on div at bounding box center [89, 111] width 14 height 14
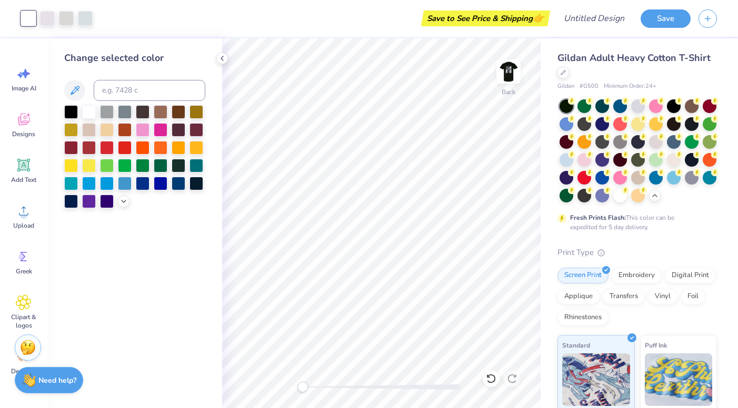
click at [48, 6] on div "Art colors" at bounding box center [46, 18] width 93 height 37
click at [47, 14] on div at bounding box center [47, 17] width 15 height 15
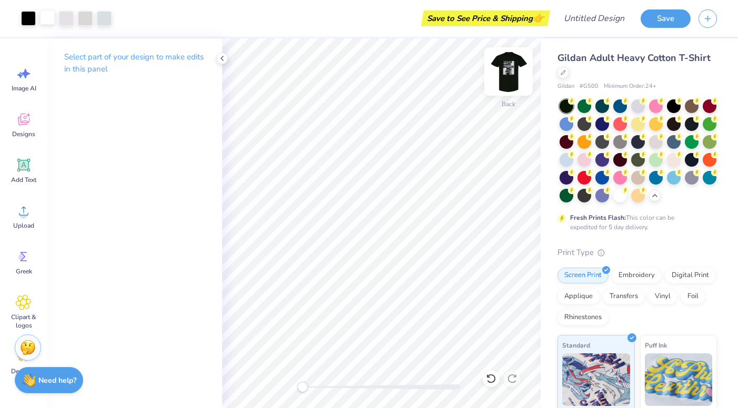
click at [500, 91] on img at bounding box center [508, 72] width 42 height 42
click at [541, 46] on div "Gildan Adult Heavy Cotton T-Shirt Gildan # G500 Minimum Order: 24 + Fresh Print…" at bounding box center [638, 305] width 197 height 535
click at [513, 64] on img at bounding box center [508, 72] width 42 height 42
click at [227, 58] on div at bounding box center [222, 59] width 12 height 12
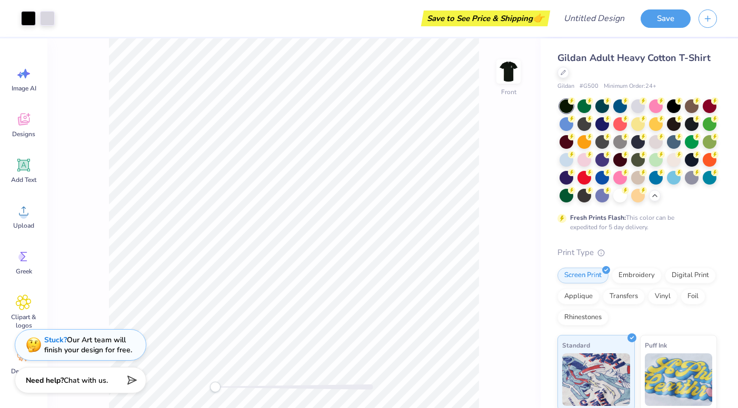
click at [218, 55] on div "Art colors Save to See Price & Shipping 👉 Design Title Save Image AI Designs Ad…" at bounding box center [369, 204] width 738 height 408
click at [504, 77] on img at bounding box center [508, 72] width 42 height 42
click at [503, 79] on img at bounding box center [508, 72] width 42 height 42
click at [506, 65] on img at bounding box center [508, 72] width 42 height 42
click at [513, 67] on img at bounding box center [508, 72] width 42 height 42
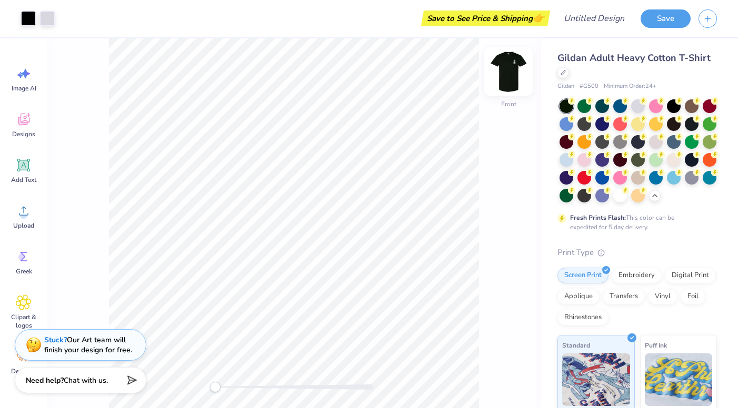
click at [506, 76] on img at bounding box center [508, 72] width 42 height 42
click at [506, 76] on img at bounding box center [508, 71] width 21 height 21
click at [510, 75] on img at bounding box center [508, 71] width 21 height 21
click at [508, 99] on div "Front" at bounding box center [293, 223] width 493 height 370
click at [508, 107] on div "Front" at bounding box center [293, 223] width 493 height 370
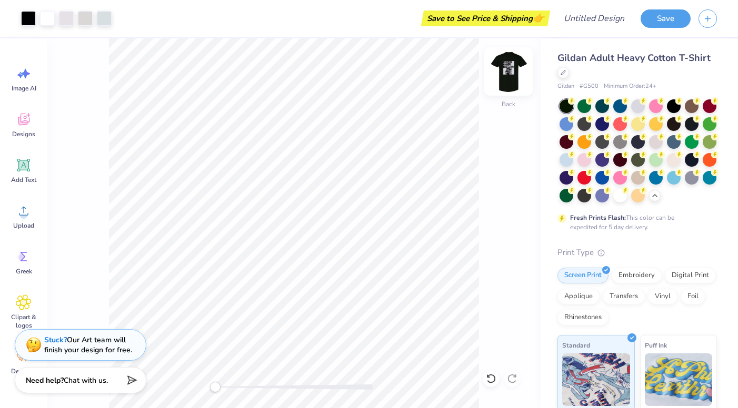
click at [509, 86] on img at bounding box center [508, 72] width 42 height 42
click at [47, 19] on div at bounding box center [47, 17] width 15 height 15
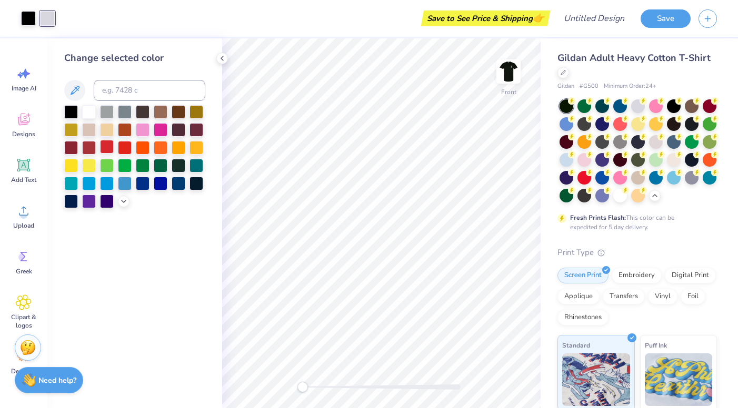
click at [108, 148] on div at bounding box center [107, 147] width 14 height 14
click at [85, 117] on div at bounding box center [89, 111] width 14 height 14
click at [109, 150] on div at bounding box center [107, 147] width 14 height 14
click at [84, 107] on div at bounding box center [89, 111] width 14 height 14
click at [31, 15] on div at bounding box center [28, 17] width 15 height 15
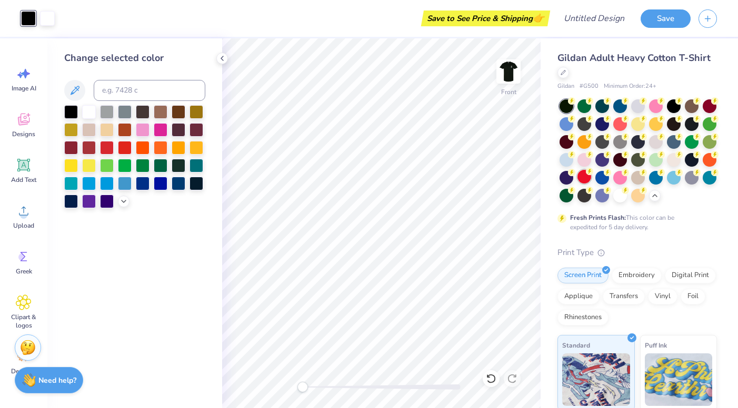
click at [583, 175] on div at bounding box center [584, 177] width 14 height 14
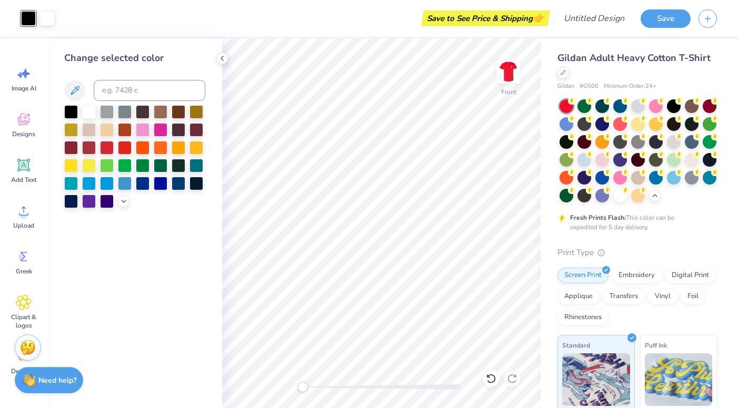
click at [566, 125] on div at bounding box center [566, 124] width 14 height 14
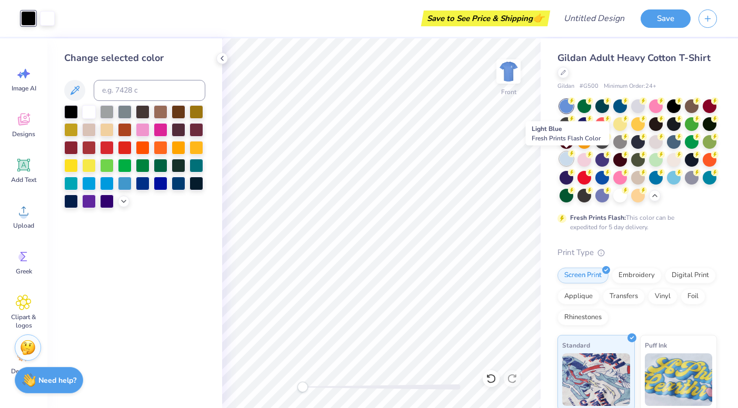
click at [572, 159] on div at bounding box center [566, 159] width 14 height 14
click at [110, 184] on div at bounding box center [107, 184] width 14 height 14
click at [79, 184] on div at bounding box center [134, 156] width 141 height 103
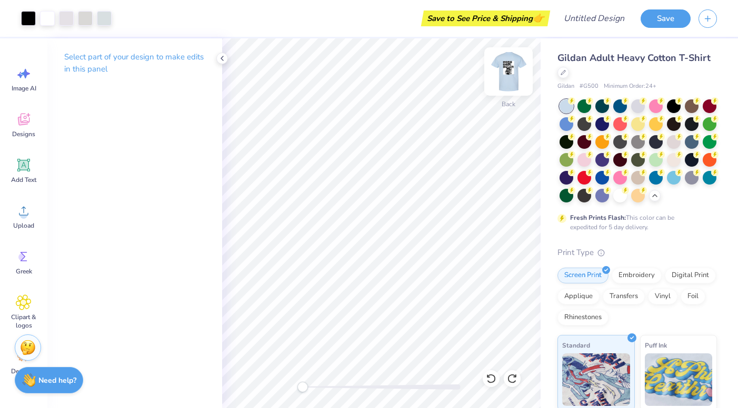
click at [500, 73] on img at bounding box center [508, 72] width 42 height 42
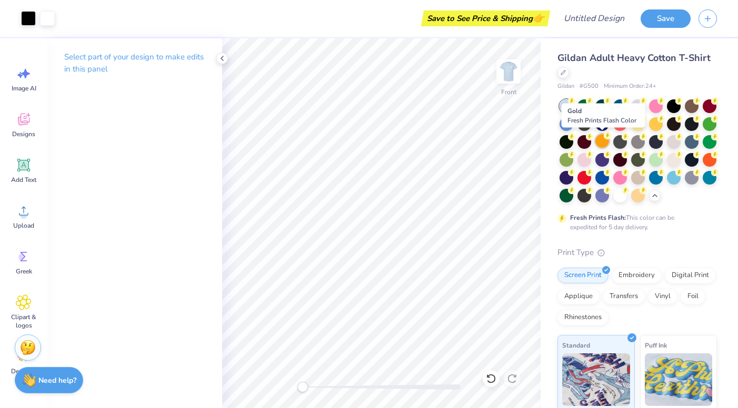
click at [595, 142] on div at bounding box center [602, 141] width 14 height 14
click at [600, 137] on div at bounding box center [602, 141] width 14 height 14
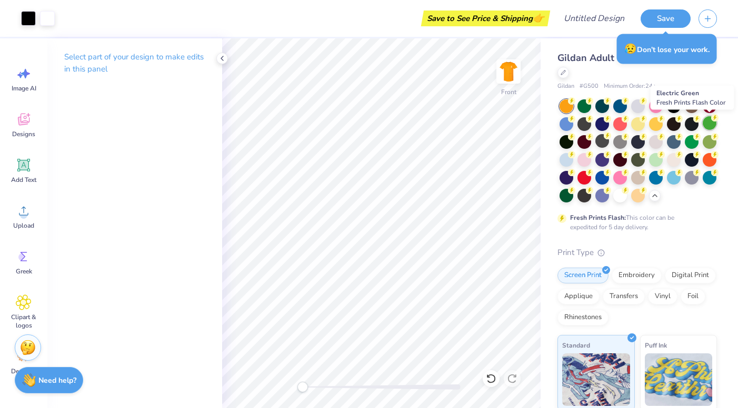
click at [707, 127] on div at bounding box center [709, 123] width 14 height 14
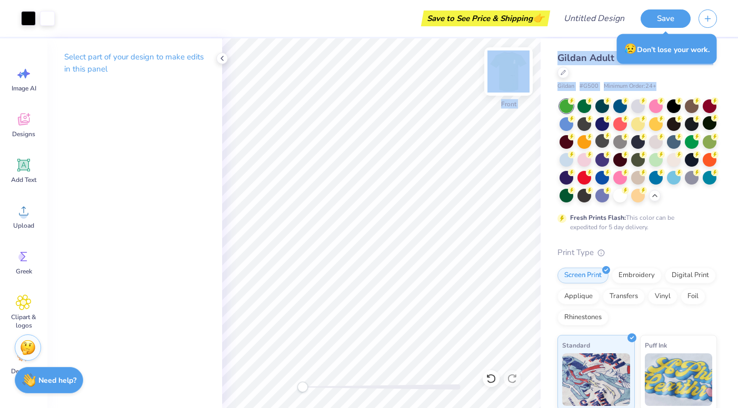
click at [417, 45] on div "Art colors Save to See Price & Shipping 👉 Design Title Save Image AI Designs Ad…" at bounding box center [369, 204] width 738 height 408
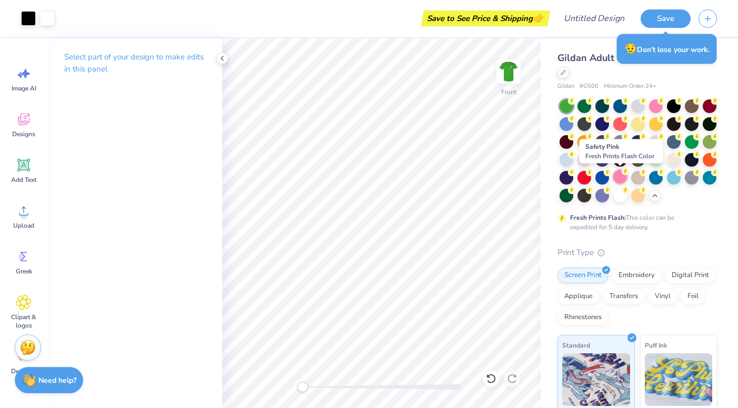
click at [623, 171] on icon at bounding box center [625, 171] width 4 height 5
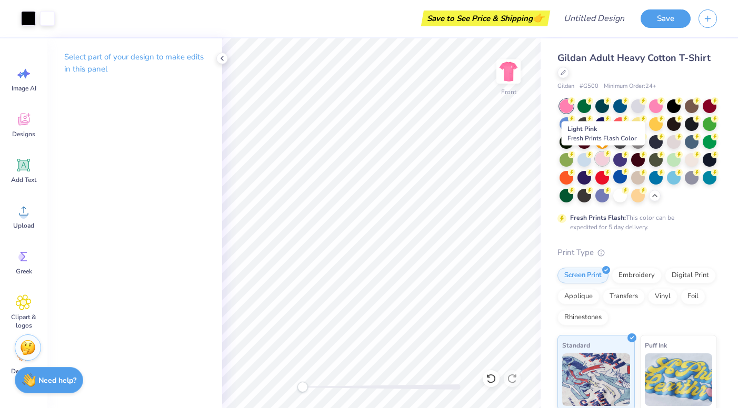
click at [605, 159] on div at bounding box center [602, 159] width 14 height 14
